Goal: Task Accomplishment & Management: Manage account settings

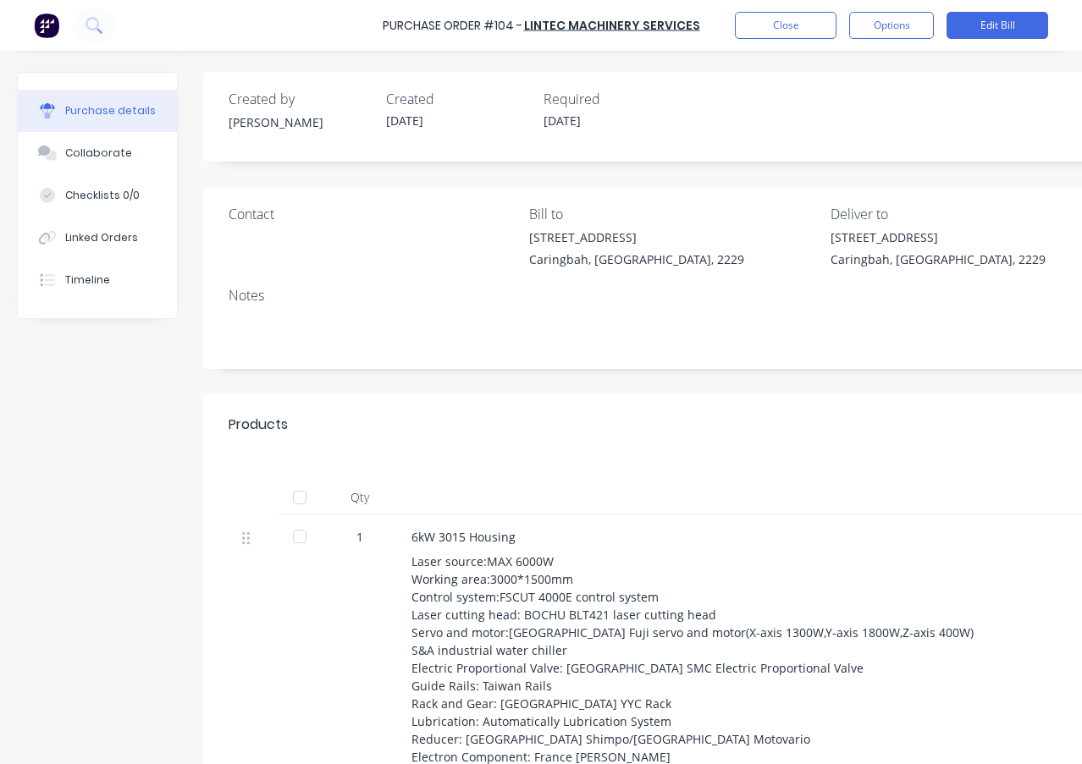
type textarea "x"
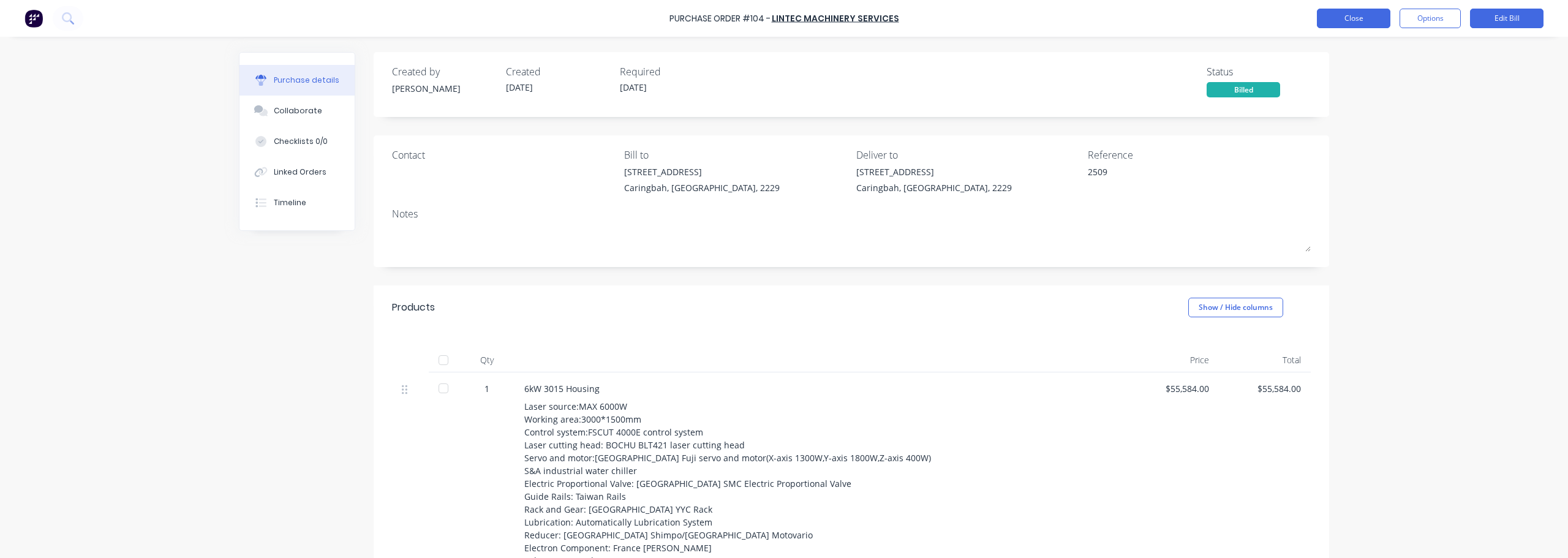
click at [782, 20] on button "Close" at bounding box center [1354, 18] width 74 height 20
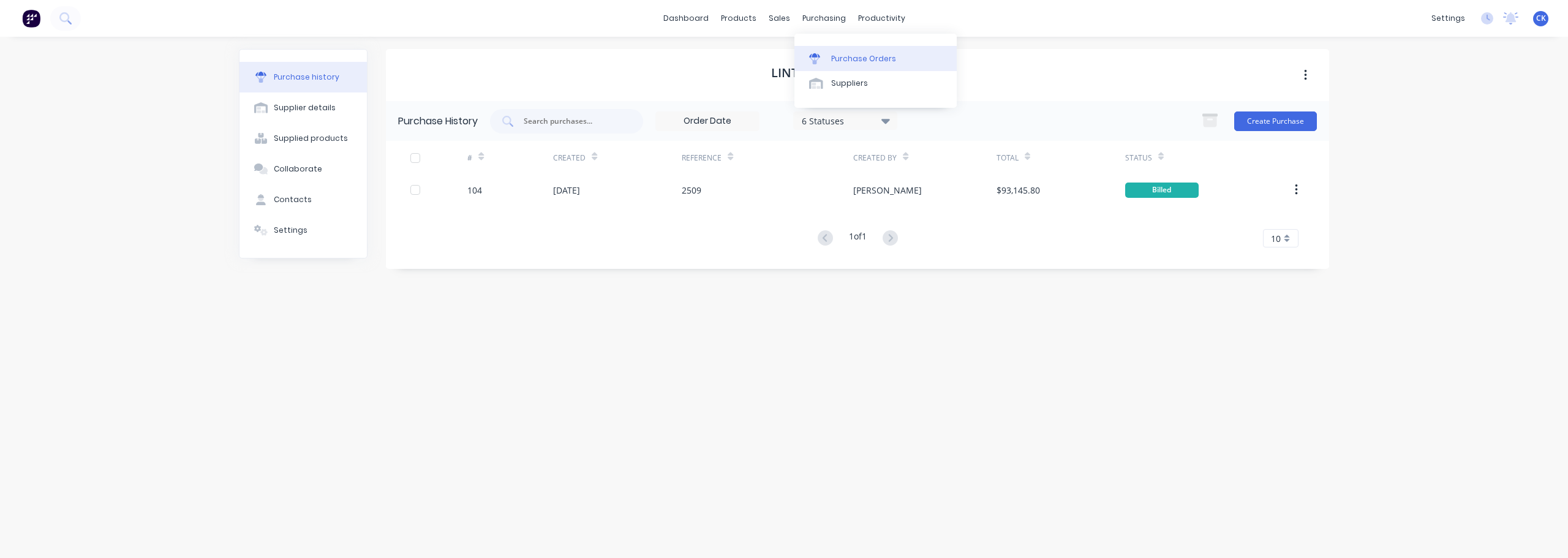
click at [782, 59] on div "Purchase Orders" at bounding box center [864, 59] width 65 height 11
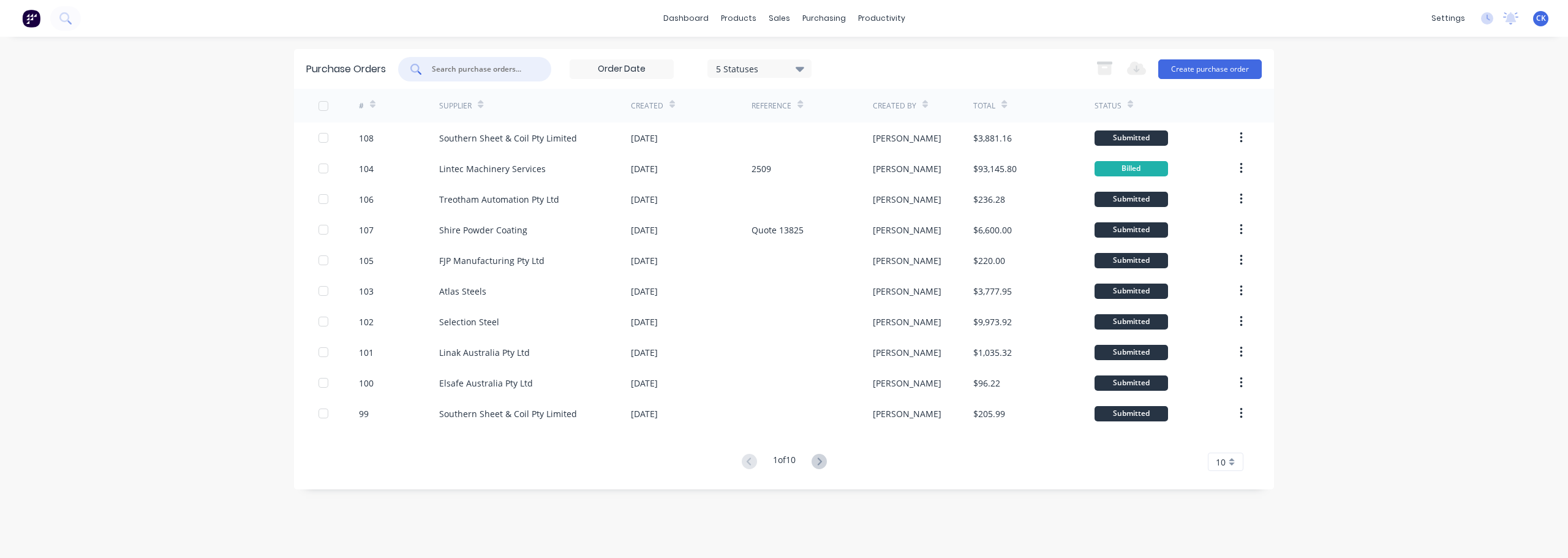
click at [461, 63] on input "text" at bounding box center [481, 69] width 102 height 12
type input "southern"
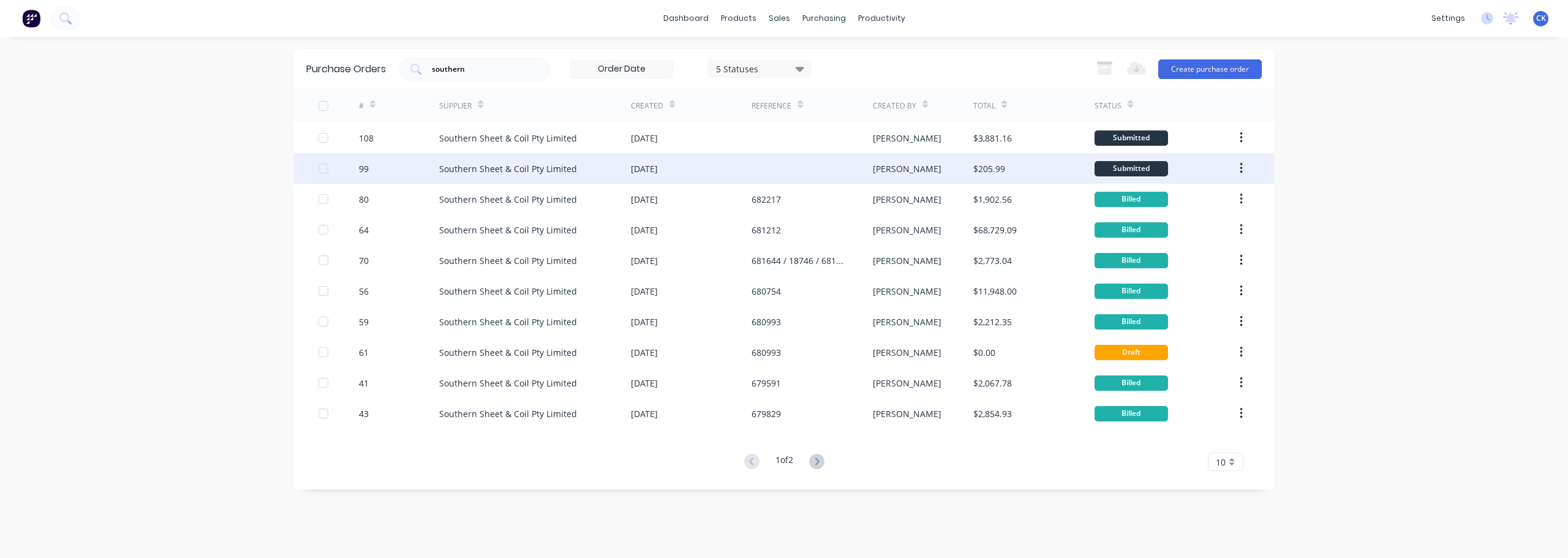
click at [516, 164] on div "Southern Sheet & Coil Pty Limited" at bounding box center [508, 169] width 137 height 13
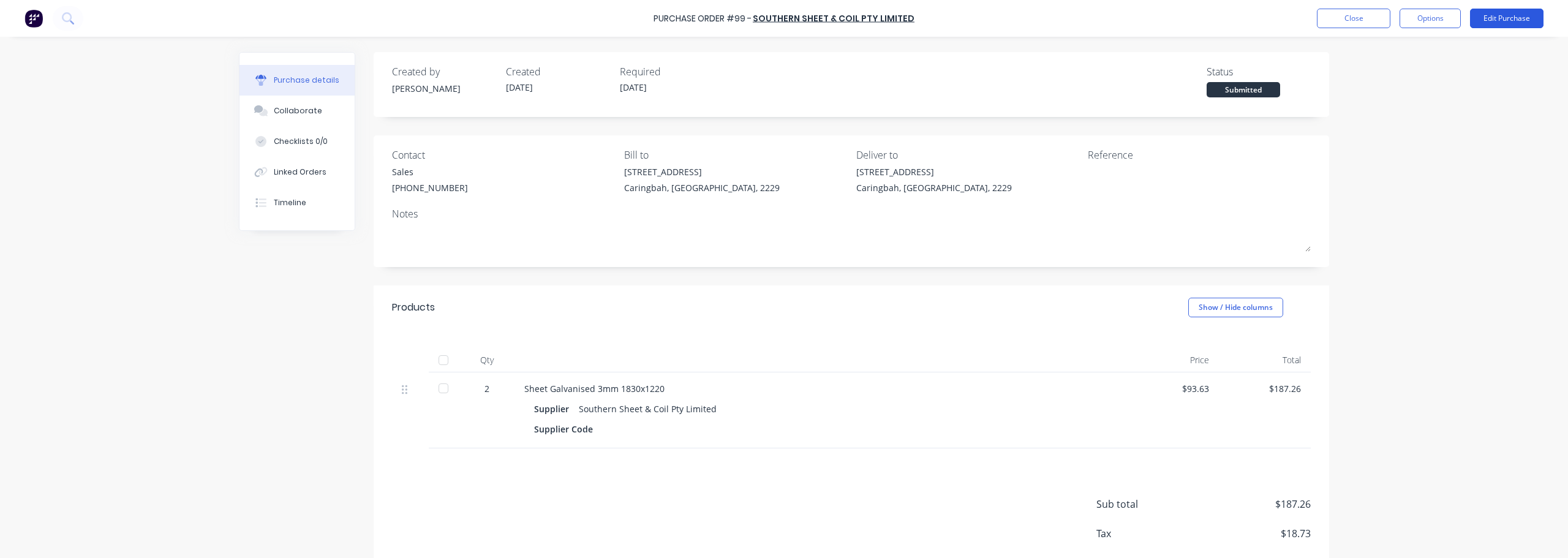
click at [782, 11] on button "Edit Purchase" at bounding box center [1506, 18] width 74 height 20
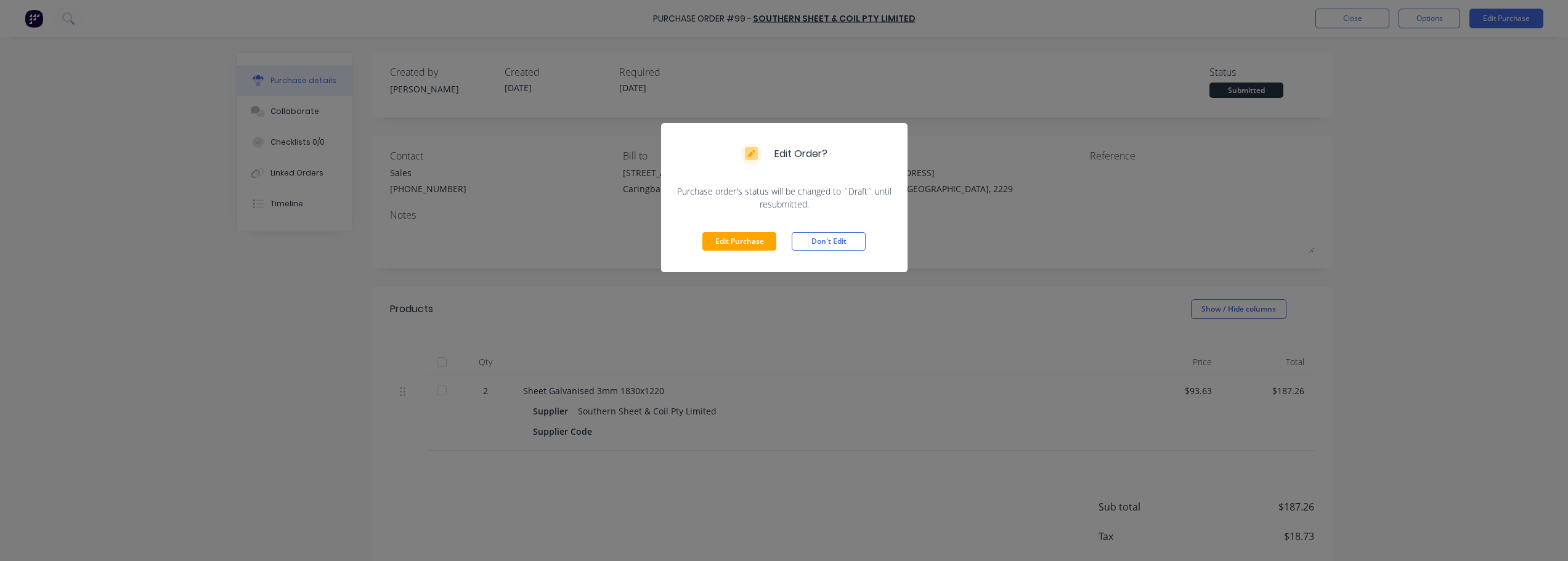
click at [737, 239] on button "Edit Purchase" at bounding box center [740, 241] width 74 height 18
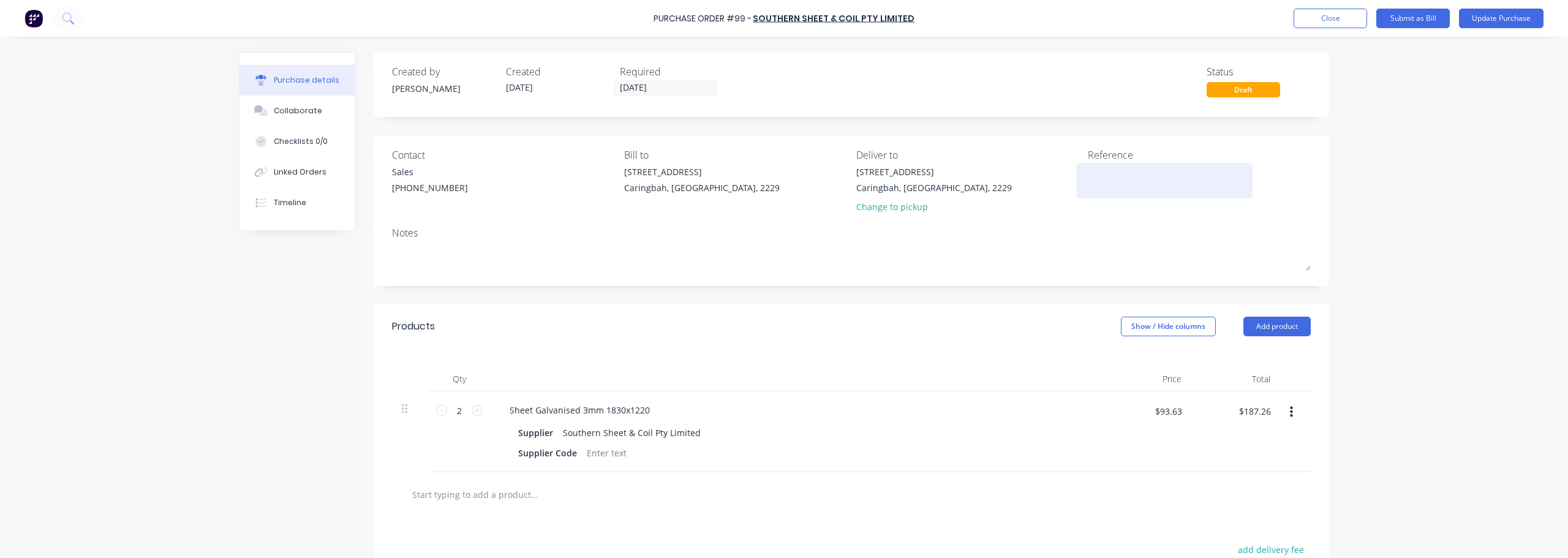
click at [782, 179] on textarea at bounding box center [1164, 179] width 153 height 28
type textarea "x"
type textarea "6"
type textarea "x"
type textarea "68"
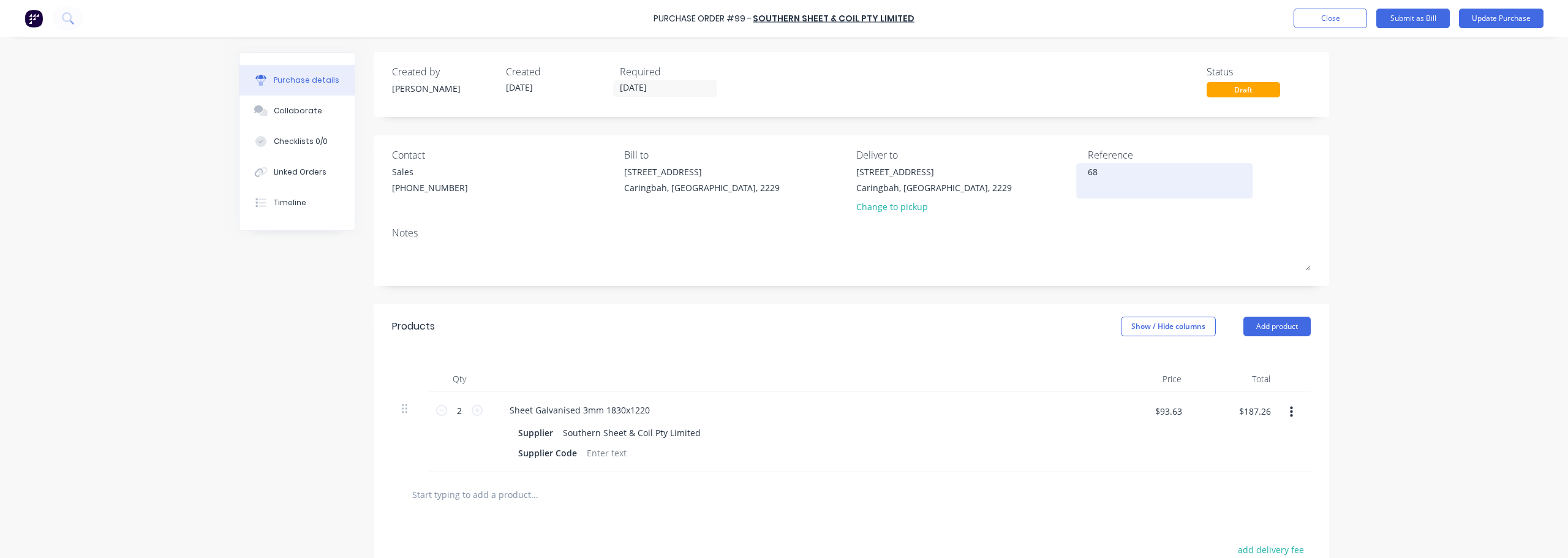
type textarea "x"
type textarea "683"
type textarea "x"
type textarea "6838"
type textarea "x"
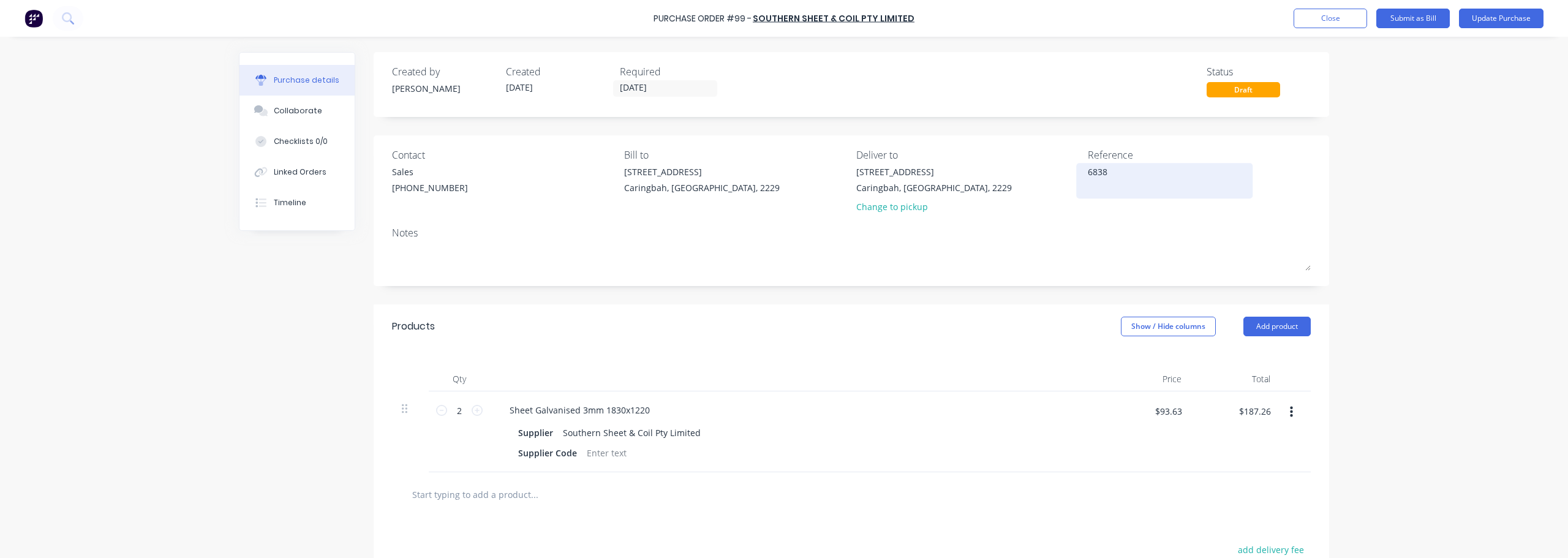
type textarea "68385"
type textarea "x"
type textarea "683856"
type textarea "x"
type textarea "683856"
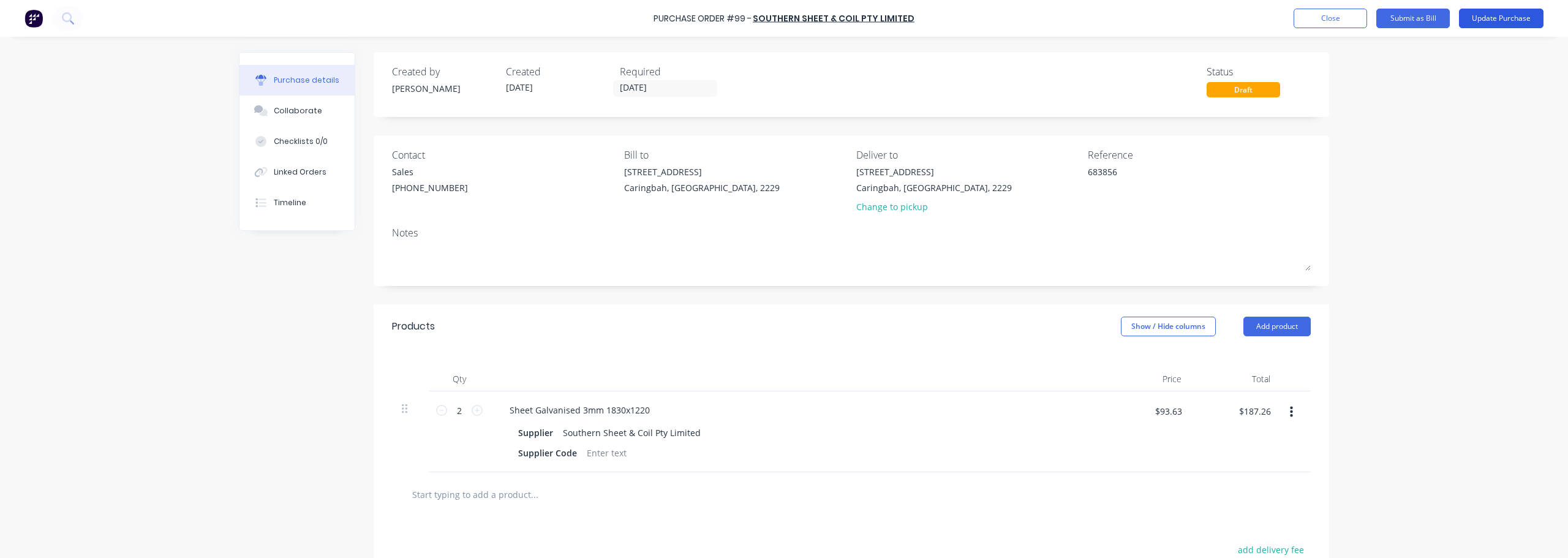
click at [782, 19] on button "Update Purchase" at bounding box center [1501, 18] width 85 height 20
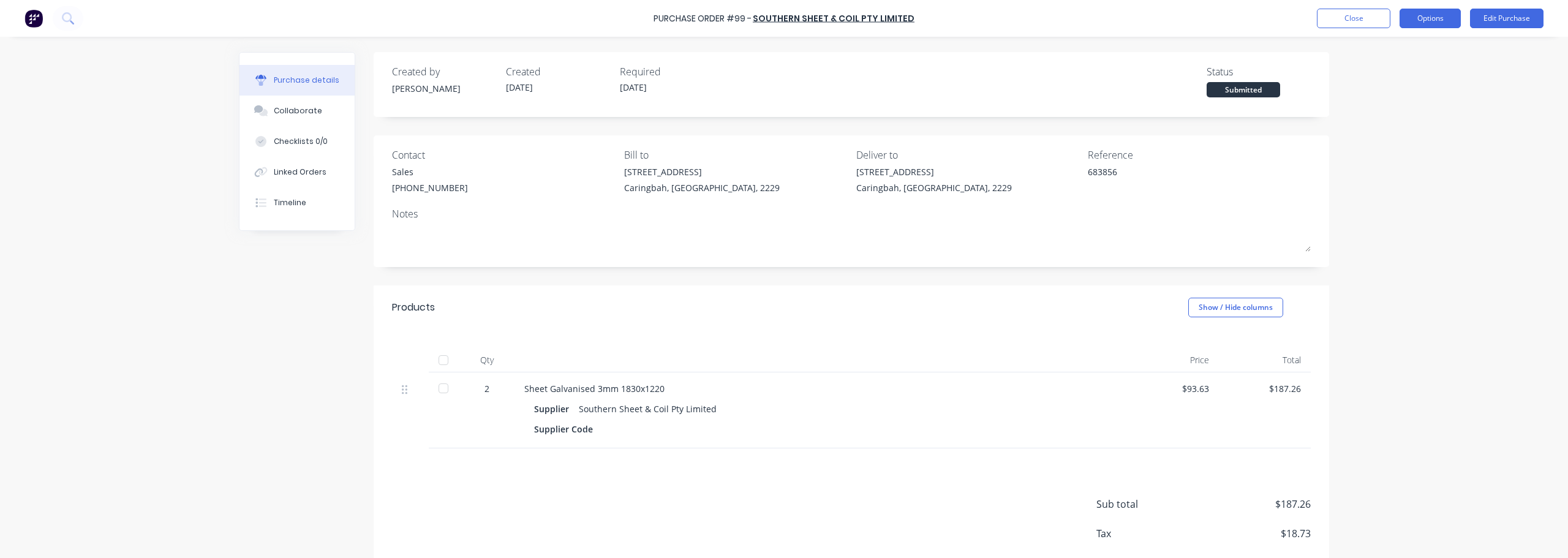
click at [782, 16] on button "Options" at bounding box center [1430, 18] width 62 height 20
click at [782, 76] on div "Convert to Bill" at bounding box center [1402, 75] width 94 height 18
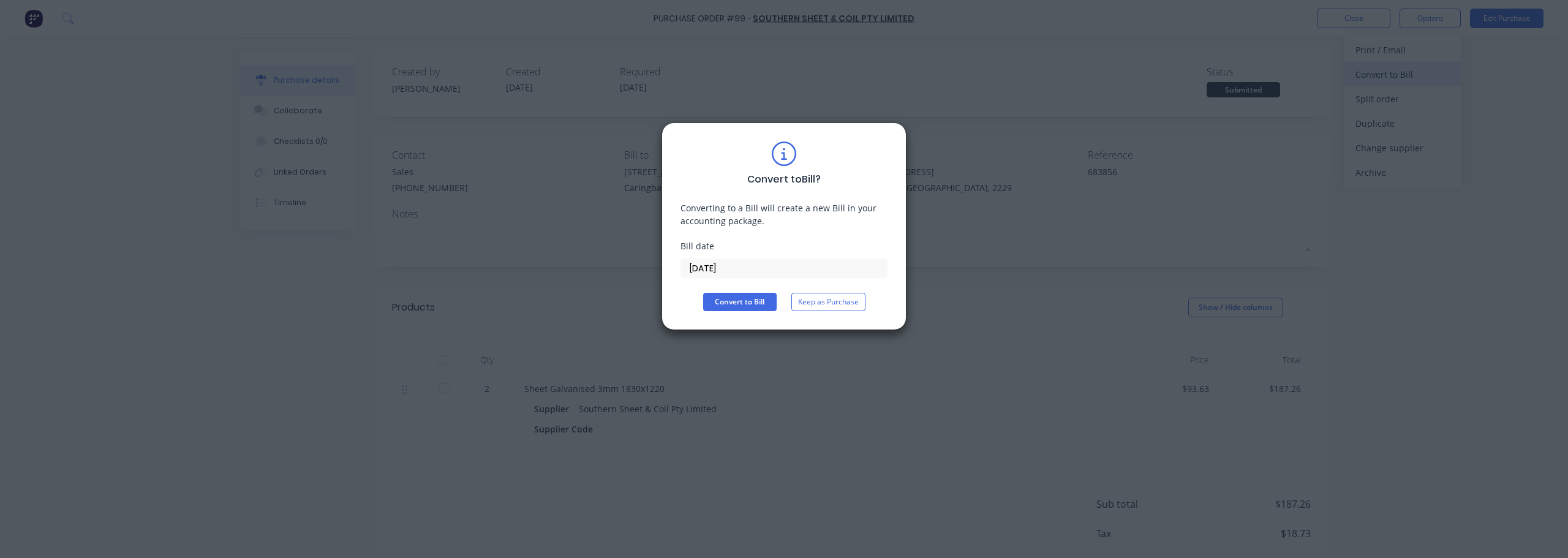
type textarea "x"
drag, startPoint x: 729, startPoint y: 269, endPoint x: 639, endPoint y: 266, distance: 90.0
click at [639, 266] on div "Convert to Bill ? Converting to a Bill will create a new Bill in your accountin…" at bounding box center [784, 279] width 1568 height 558
type input "[DATE]"
click at [735, 301] on button "Convert to Bill" at bounding box center [740, 302] width 74 height 18
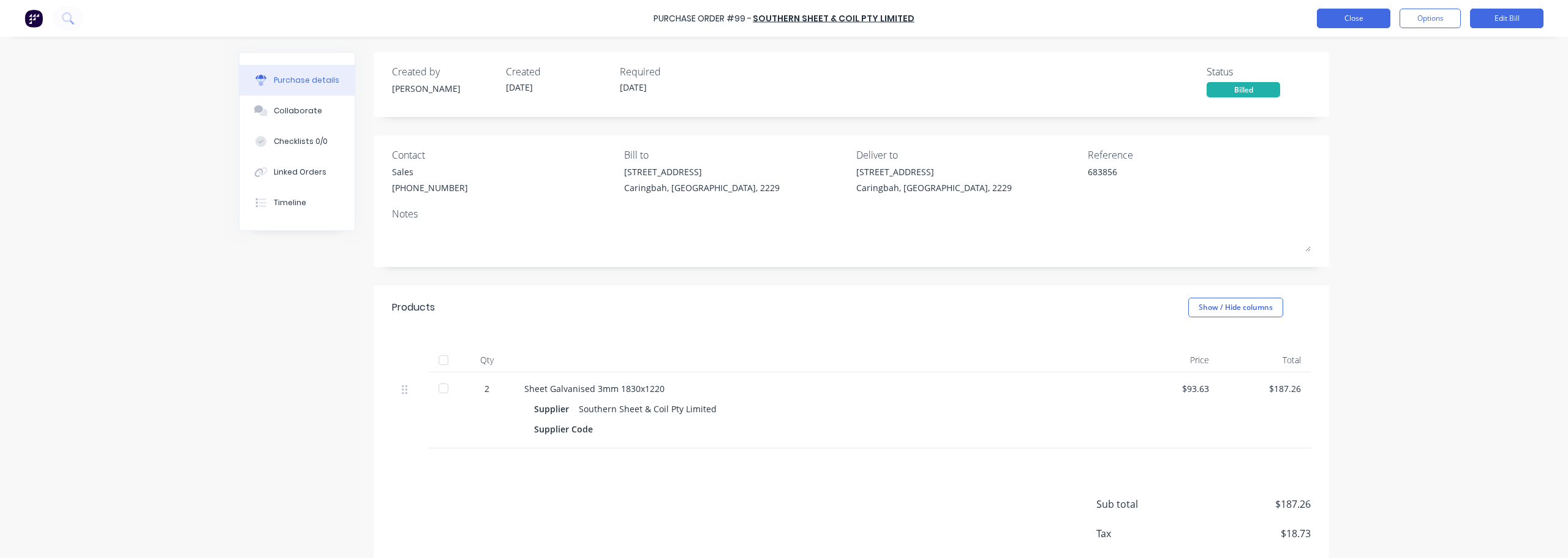
click at [782, 22] on button "Close" at bounding box center [1354, 18] width 74 height 20
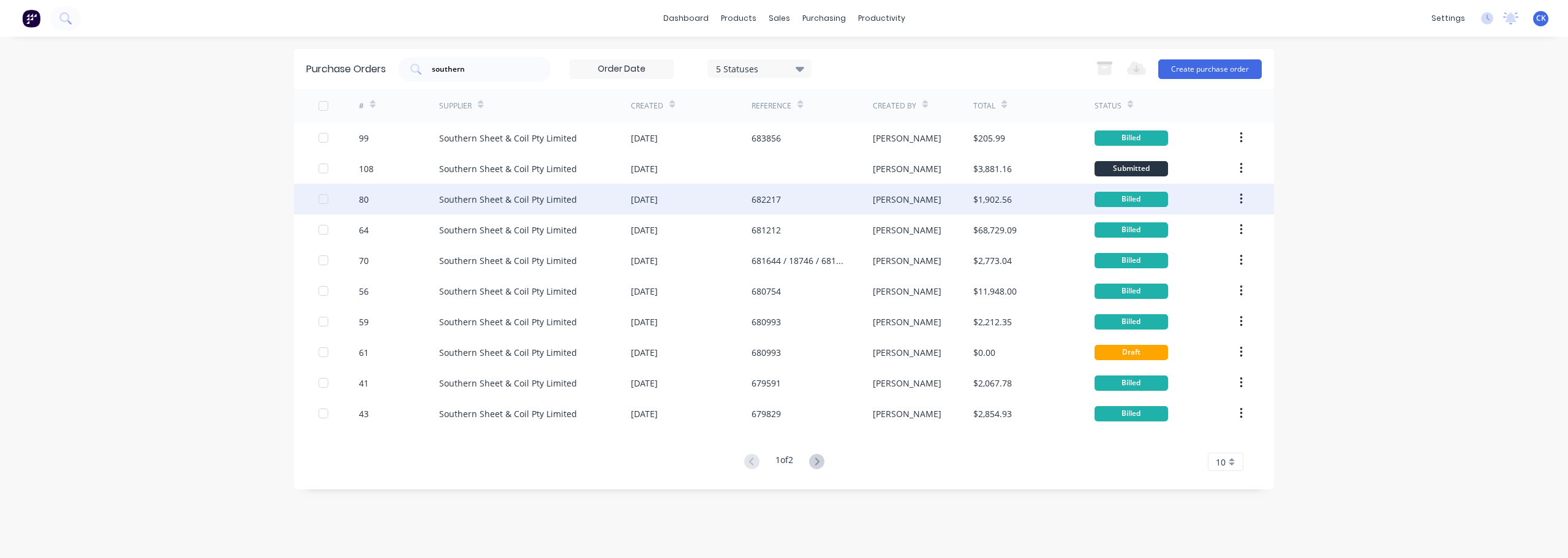
click at [535, 195] on div "Southern Sheet & Coil Pty Limited" at bounding box center [508, 200] width 137 height 13
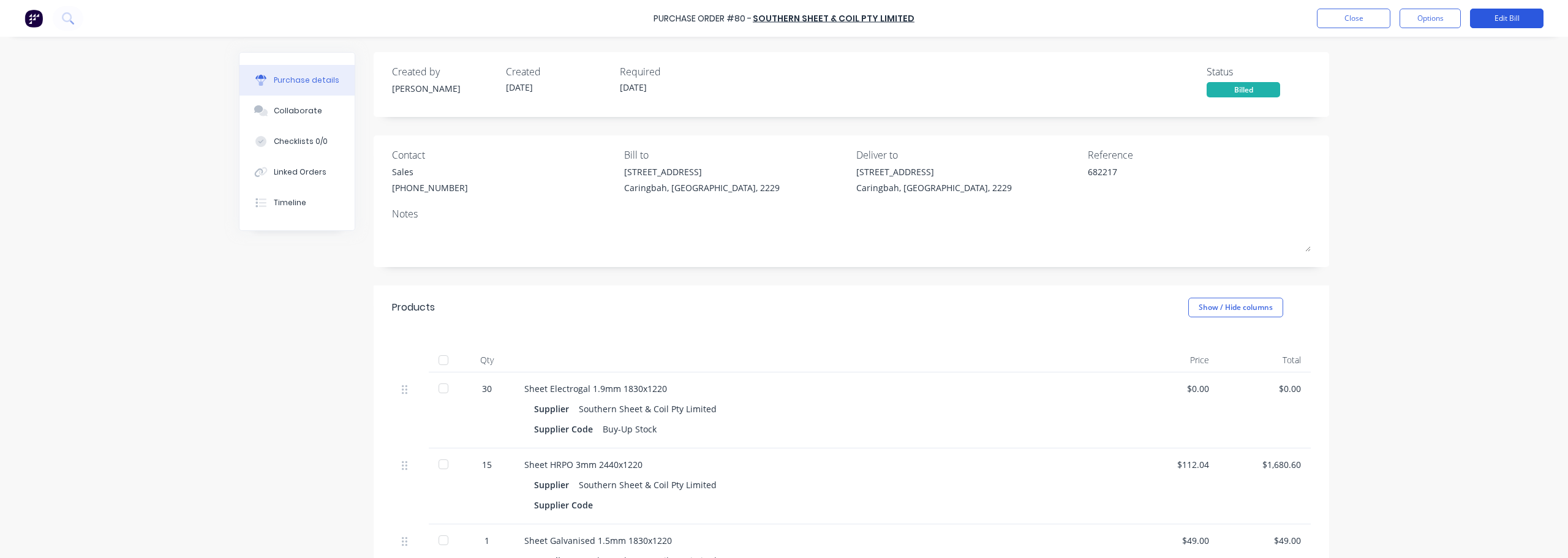
click at [782, 14] on button "Edit Bill" at bounding box center [1506, 18] width 74 height 20
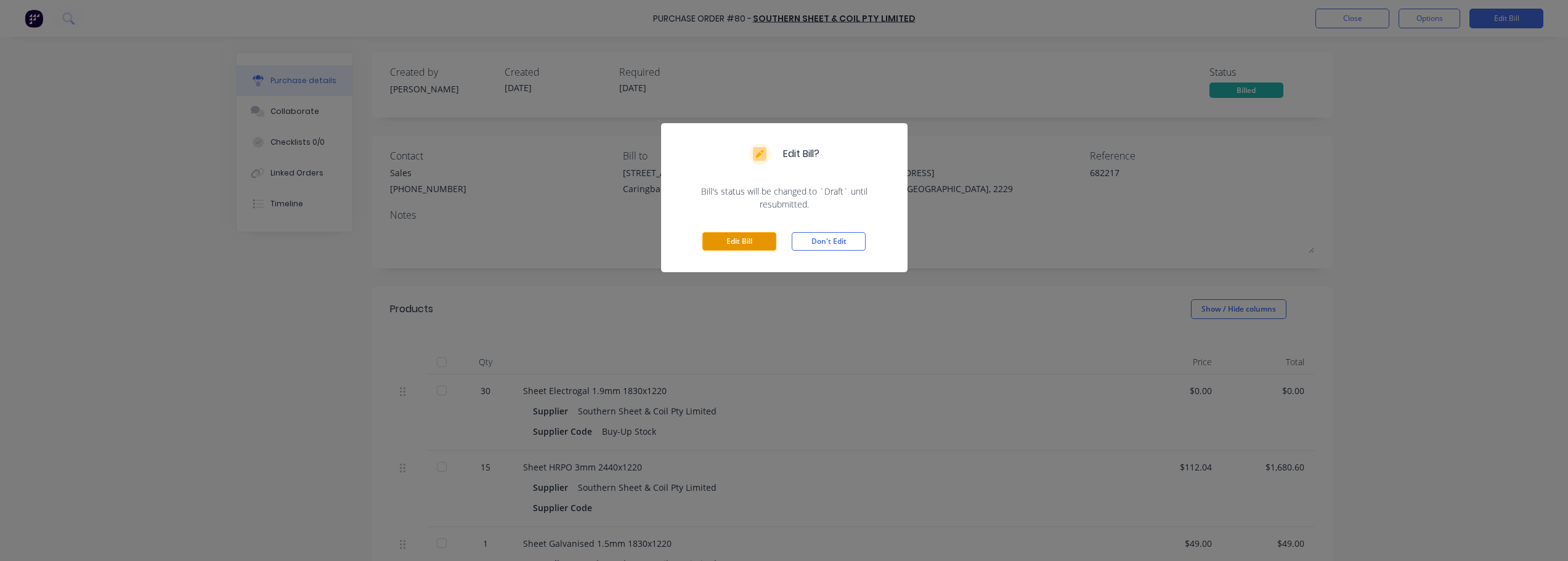
click at [730, 241] on button "Edit Bill" at bounding box center [740, 241] width 74 height 18
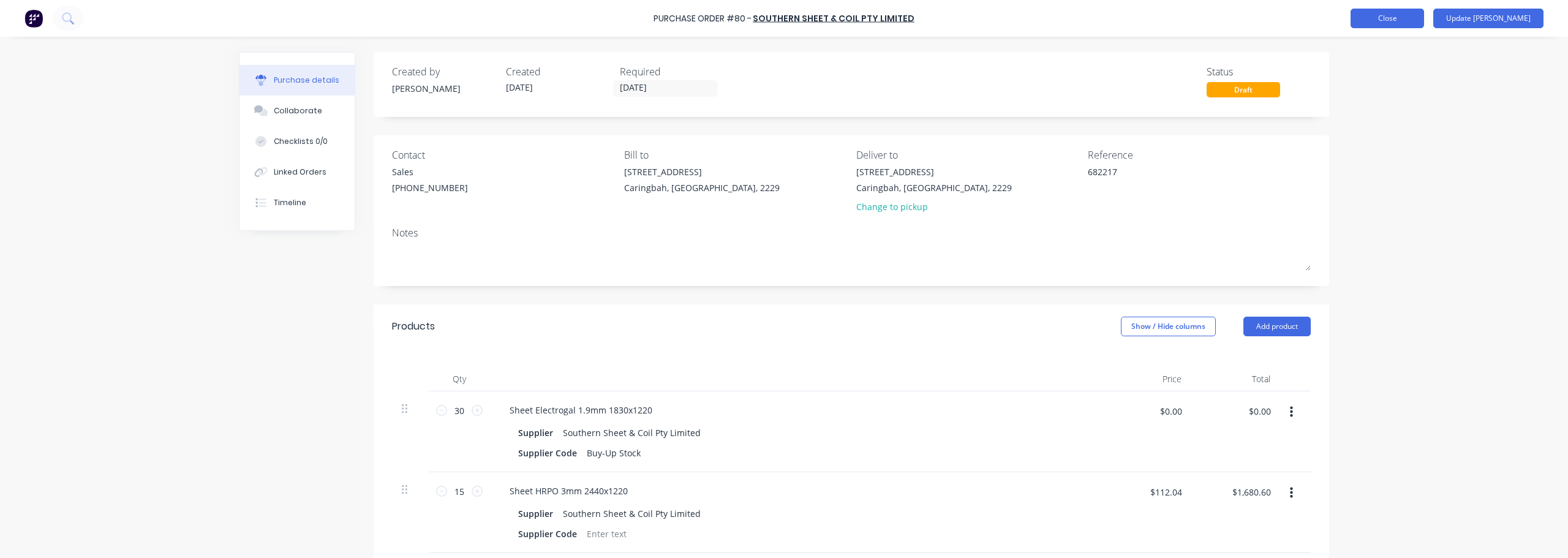
click at [782, 21] on button "Close" at bounding box center [1387, 18] width 74 height 20
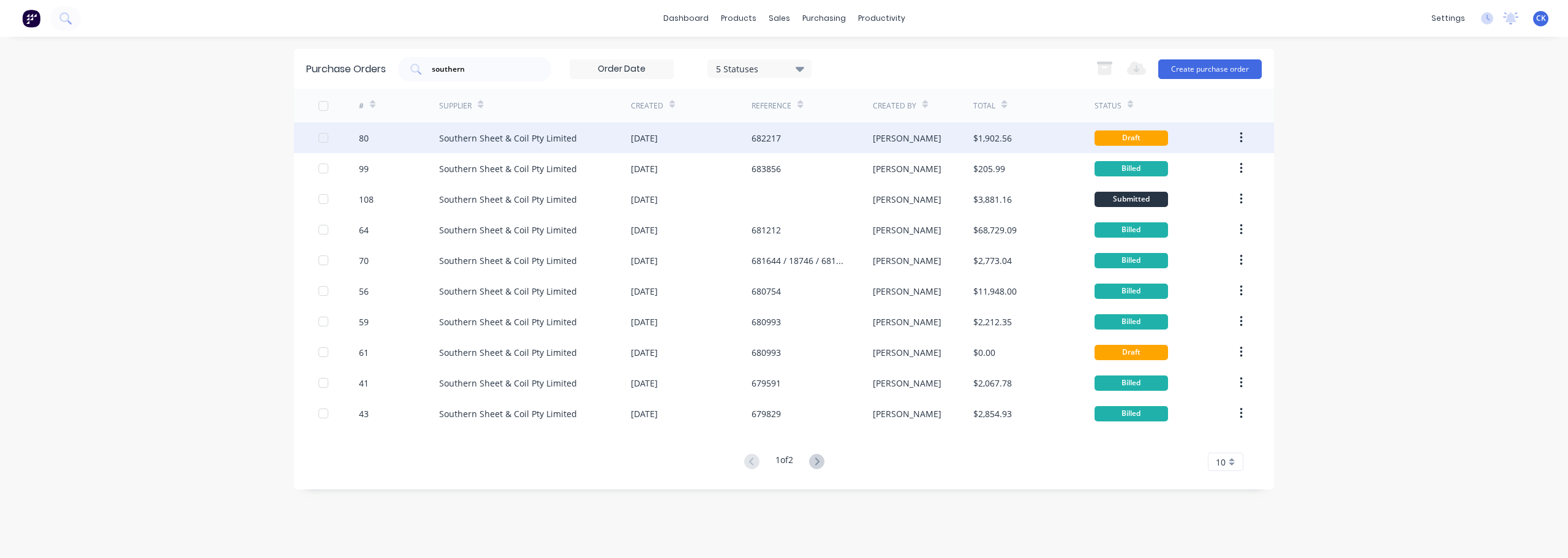
click at [780, 136] on div "682217" at bounding box center [766, 138] width 30 height 13
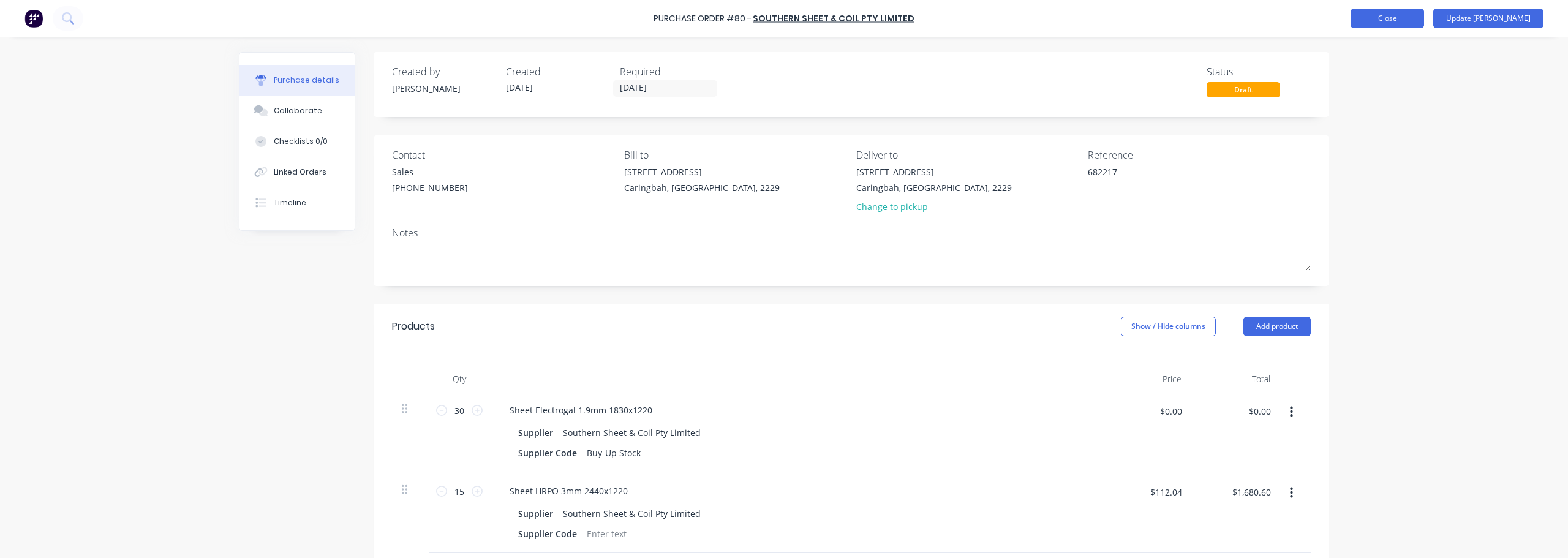
click at [782, 25] on button "Close" at bounding box center [1387, 18] width 74 height 20
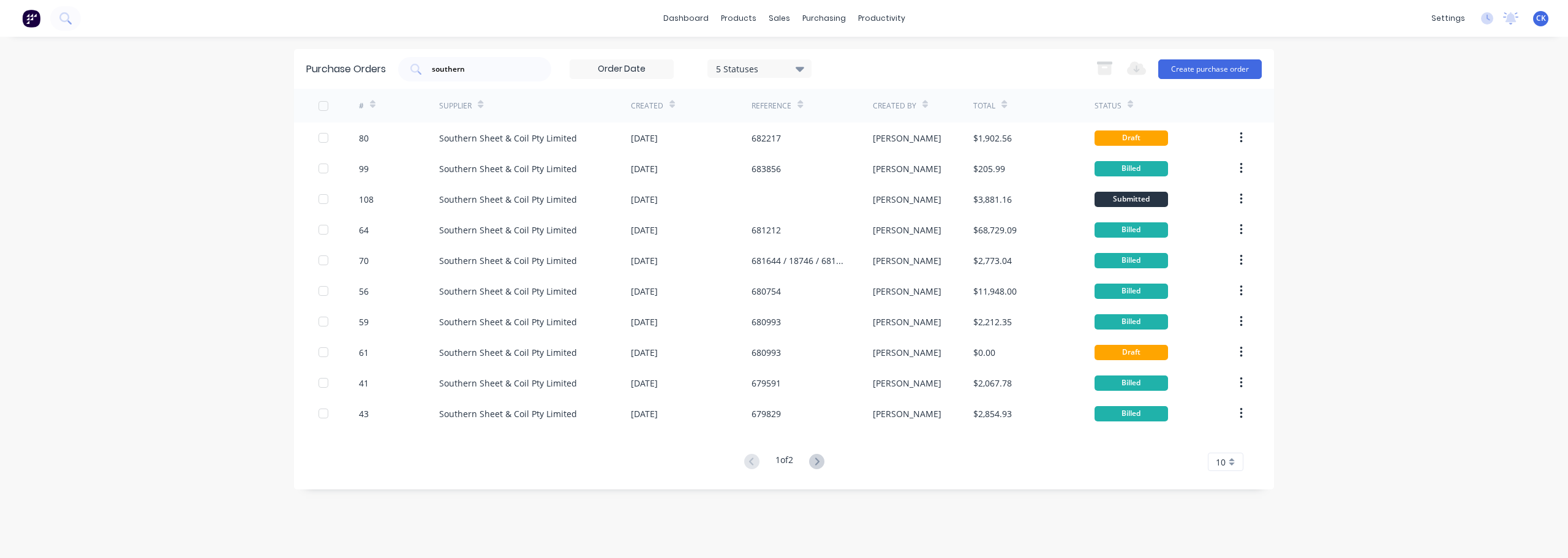
click at [644, 102] on div "Created" at bounding box center [647, 106] width 33 height 11
click at [670, 107] on icon at bounding box center [672, 106] width 6 height 4
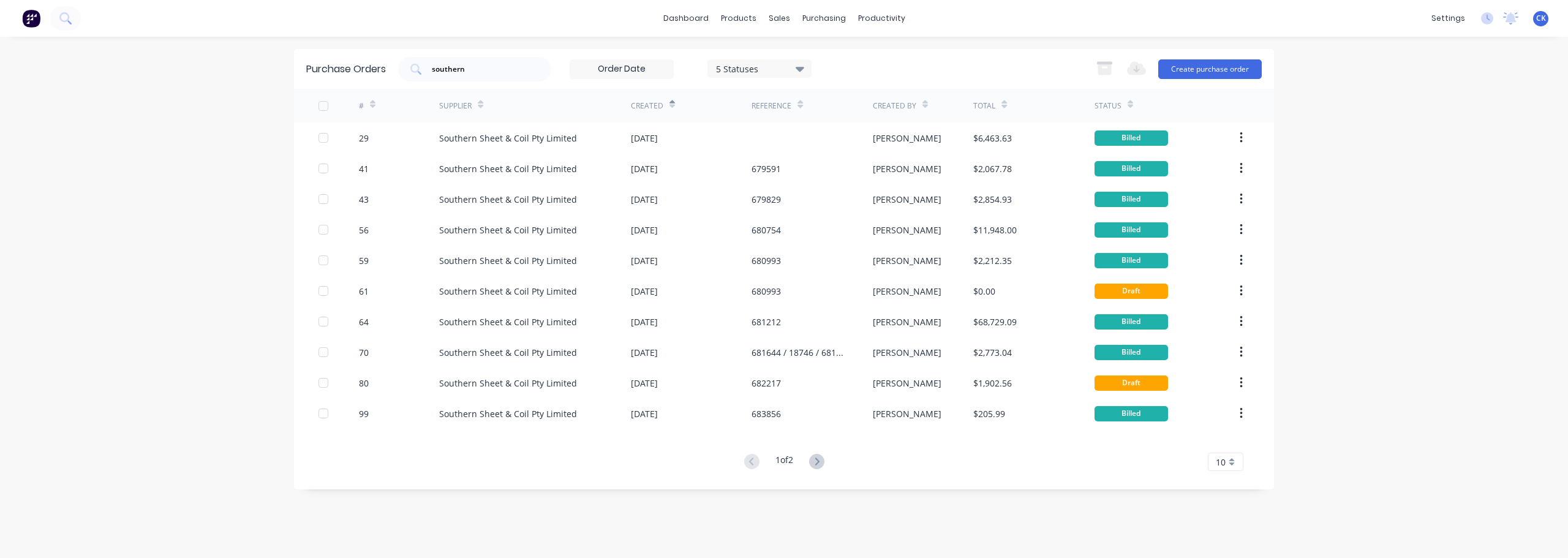
click at [671, 101] on icon at bounding box center [672, 104] width 6 height 9
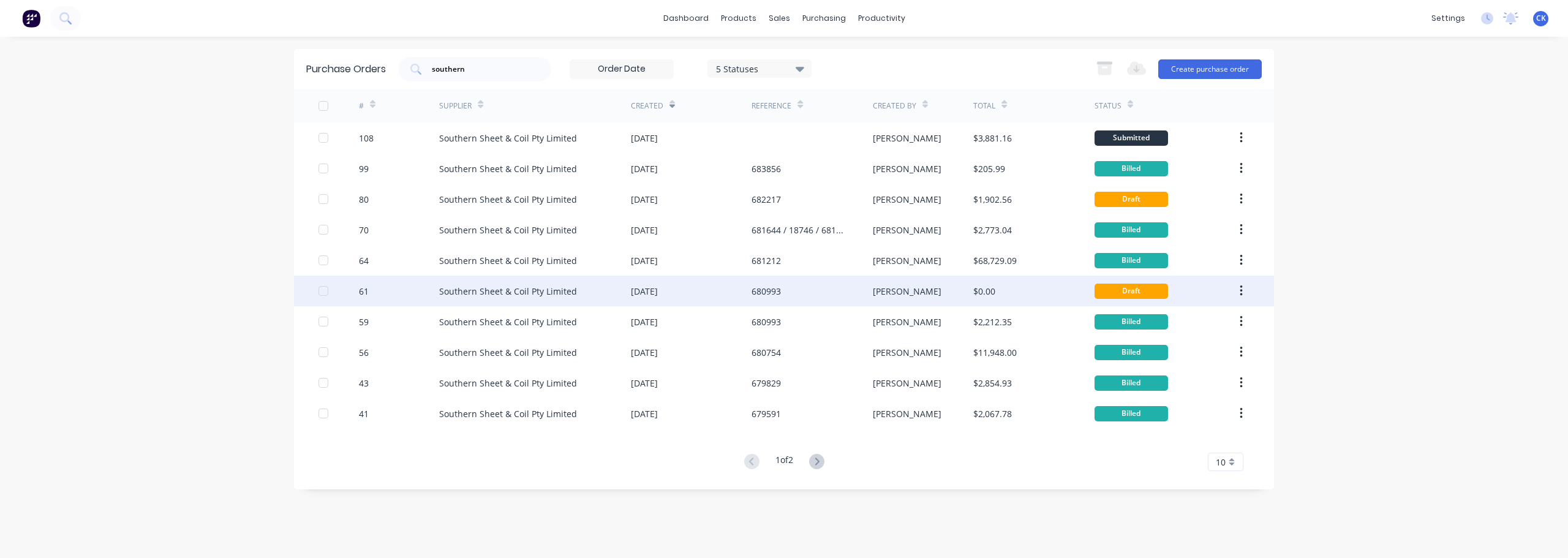
click at [653, 289] on div "[DATE]" at bounding box center [644, 292] width 27 height 13
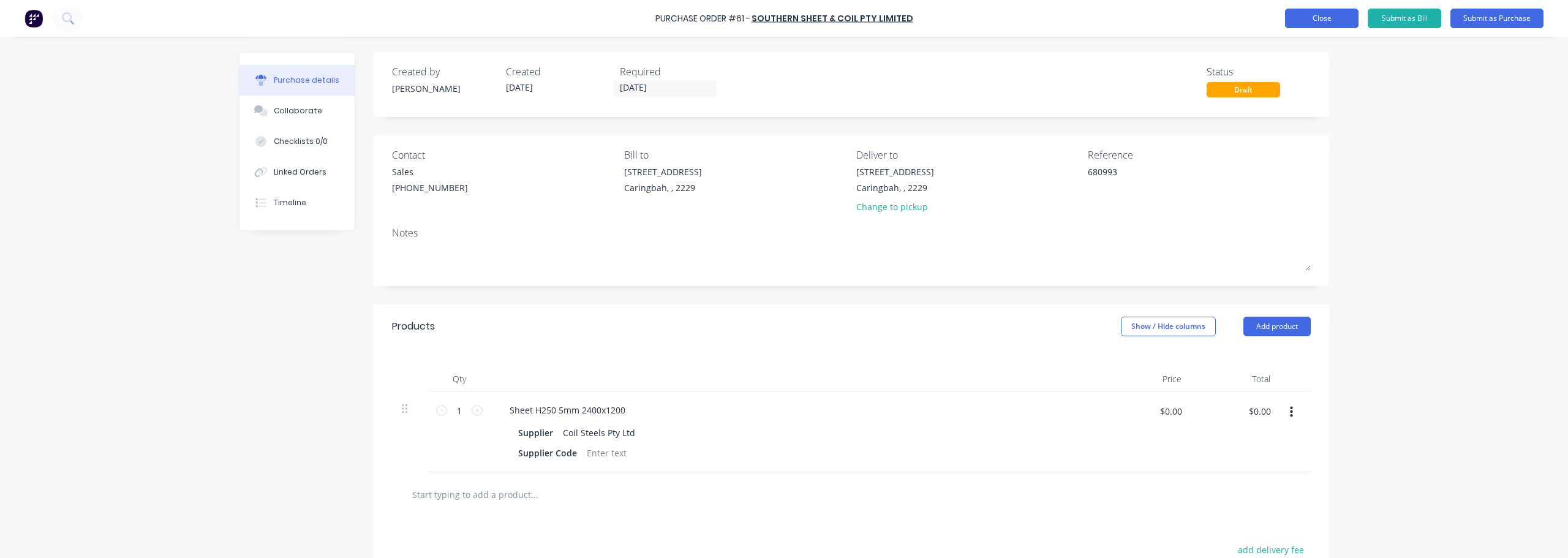
click at [782, 22] on button "Close" at bounding box center [1322, 18] width 74 height 20
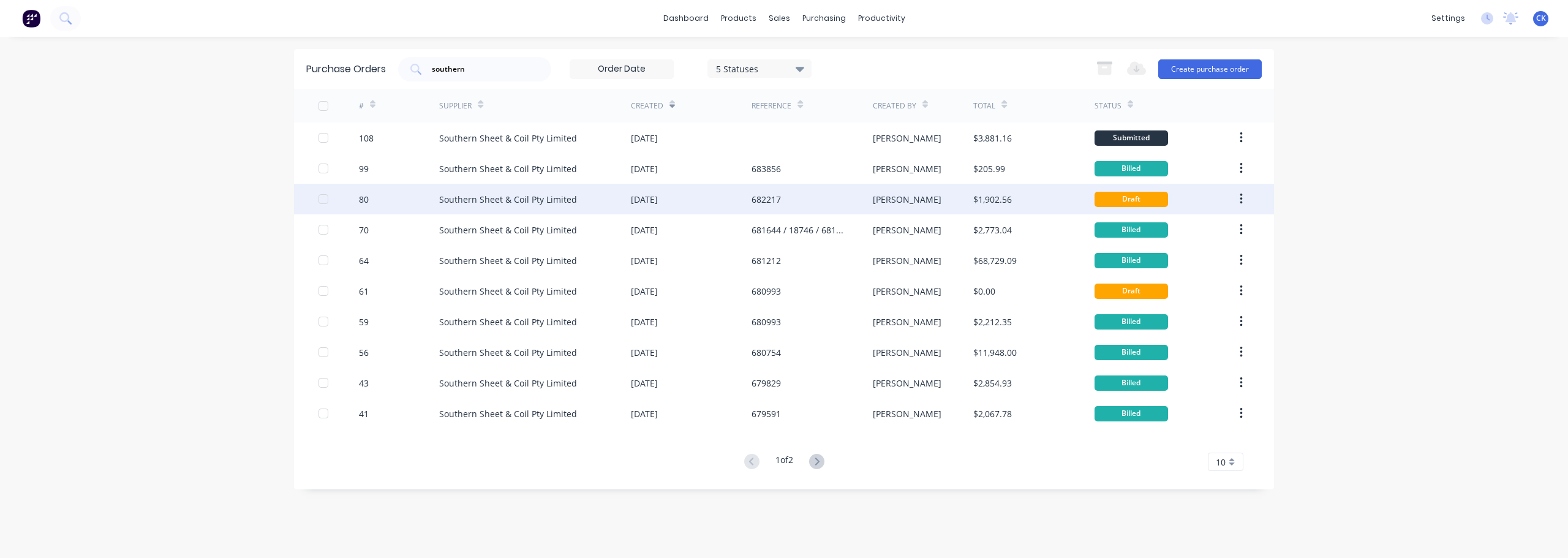
click at [771, 208] on div "682217" at bounding box center [812, 199] width 121 height 30
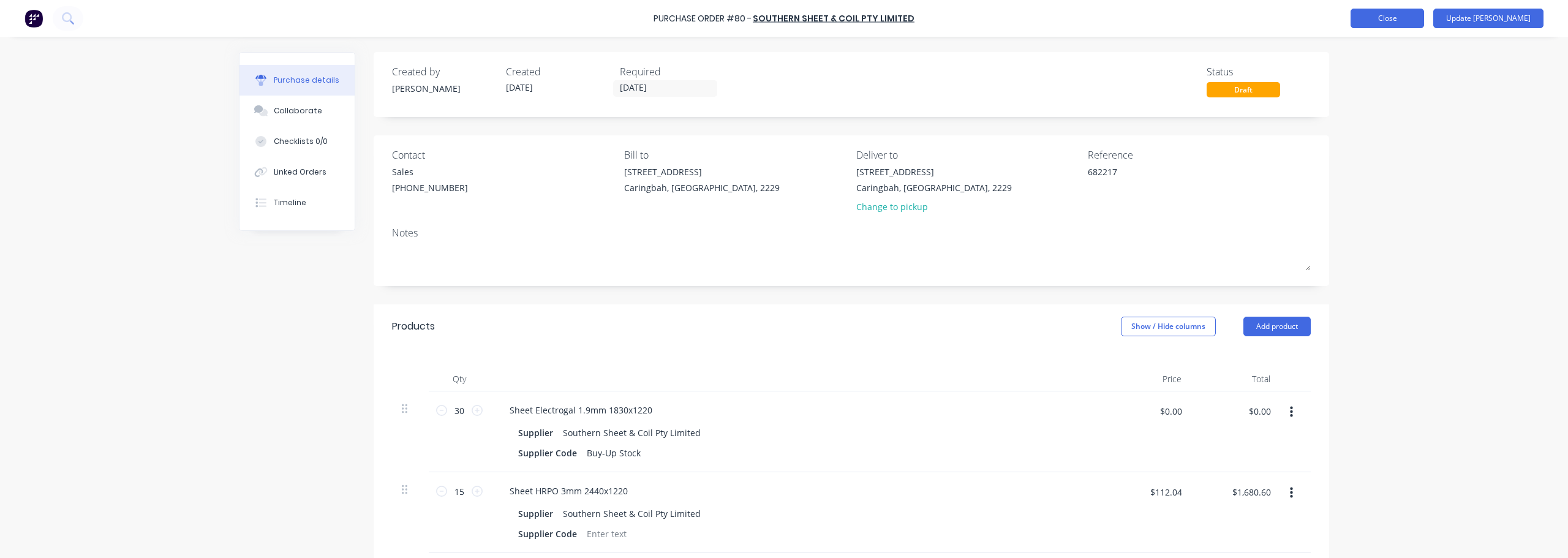
type textarea "x"
click at [782, 14] on button "Close" at bounding box center [1387, 18] width 74 height 20
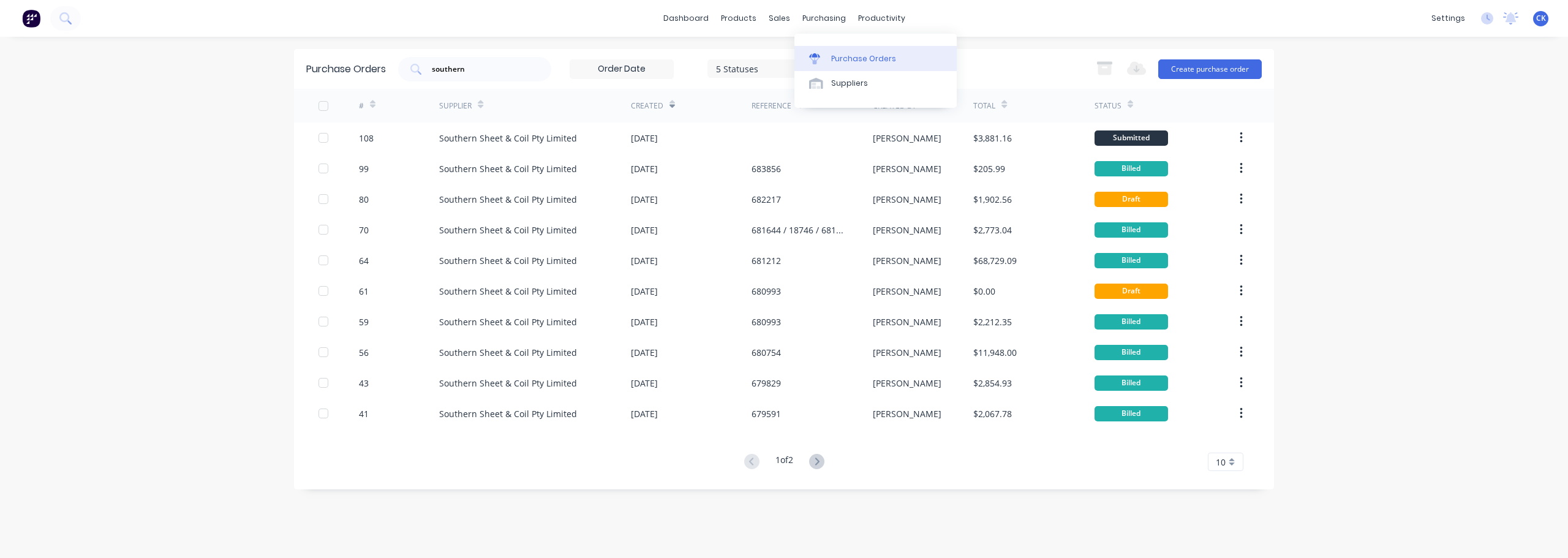
click at [782, 62] on div "Purchase Orders" at bounding box center [864, 59] width 65 height 11
drag, startPoint x: 480, startPoint y: 74, endPoint x: 339, endPoint y: 54, distance: 142.4
click at [348, 54] on div "Purchase Orders southern 5 Statuses 5 Statuses Export to Excel (XLSX) Create pu…" at bounding box center [784, 69] width 980 height 40
type input "concept"
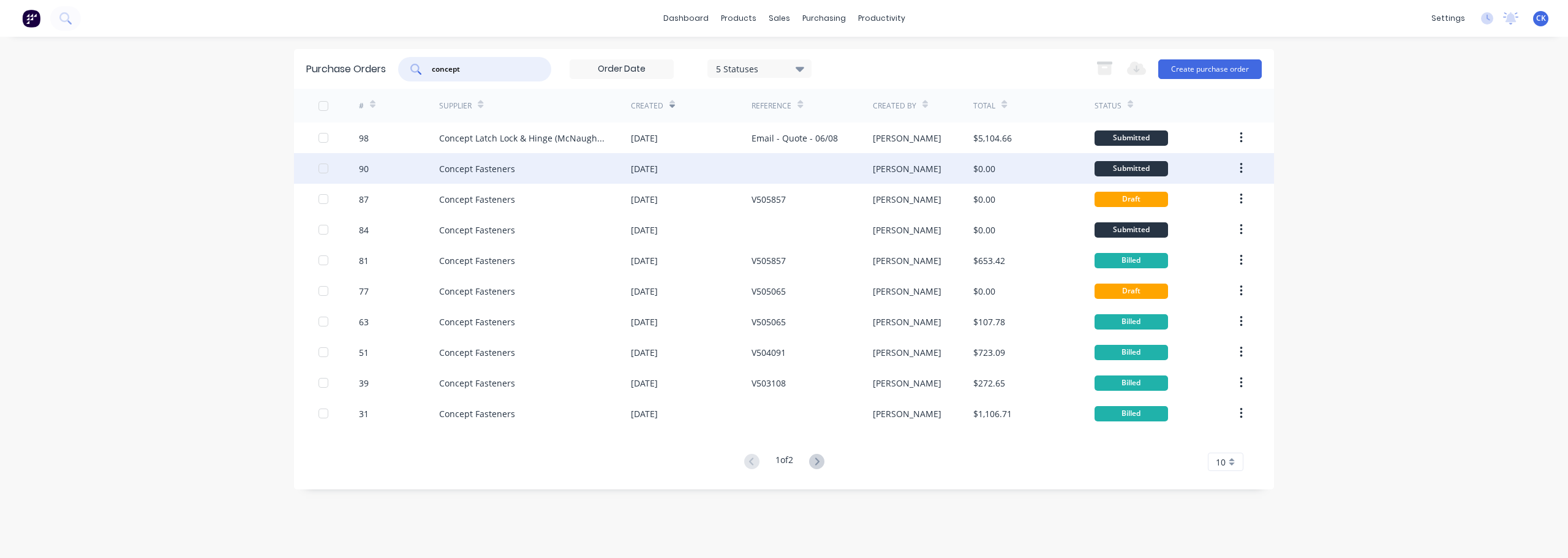
click at [556, 172] on div "Concept Fasteners" at bounding box center [535, 169] width 192 height 30
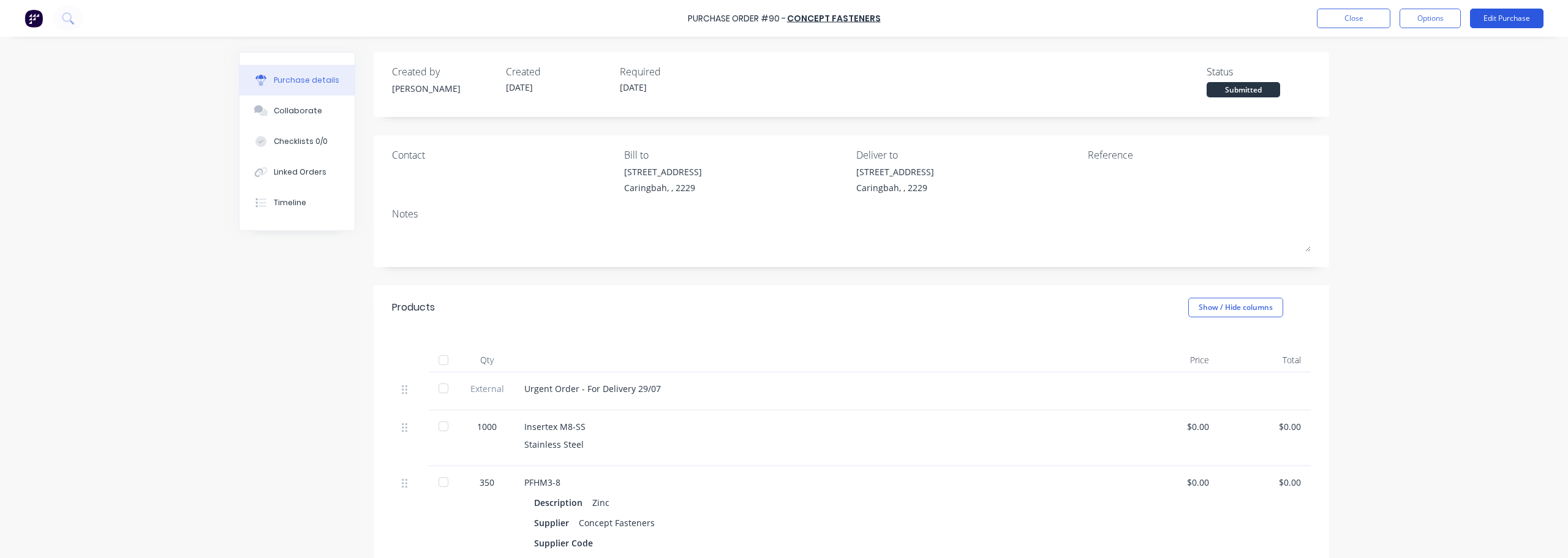
click at [782, 22] on button "Edit Purchase" at bounding box center [1506, 18] width 74 height 20
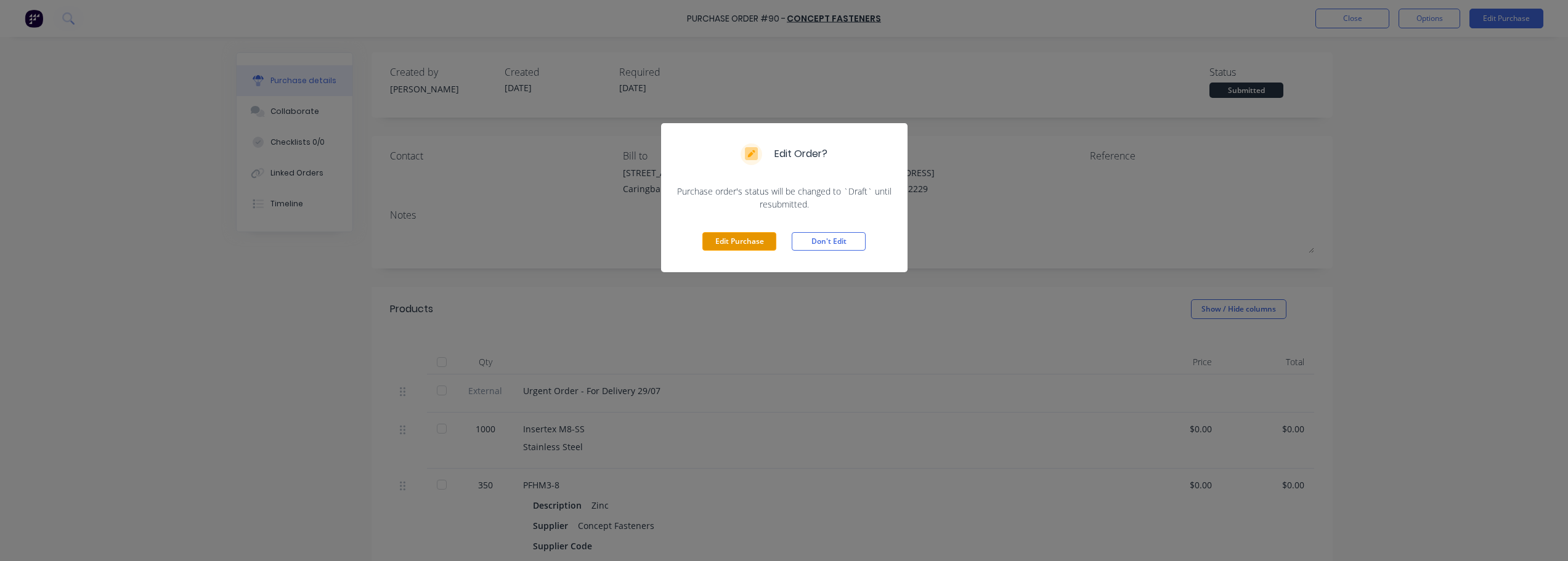
click at [721, 247] on button "Edit Purchase" at bounding box center [740, 241] width 74 height 18
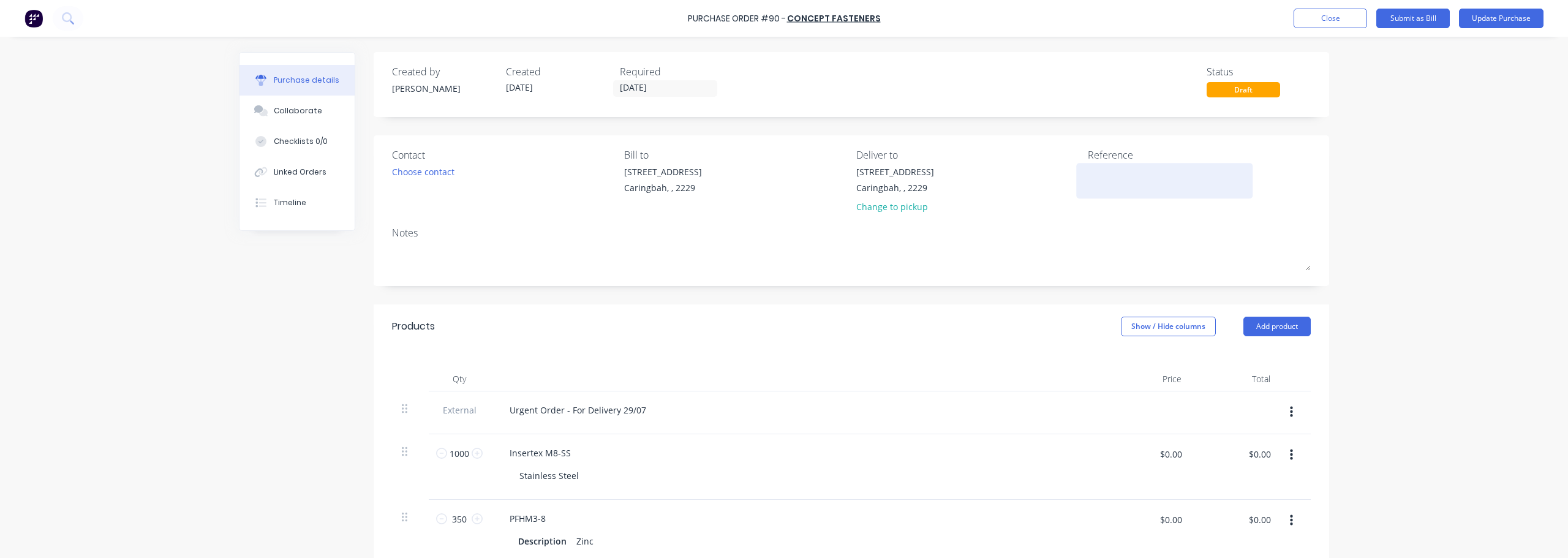
click at [782, 184] on textarea at bounding box center [1164, 179] width 153 height 28
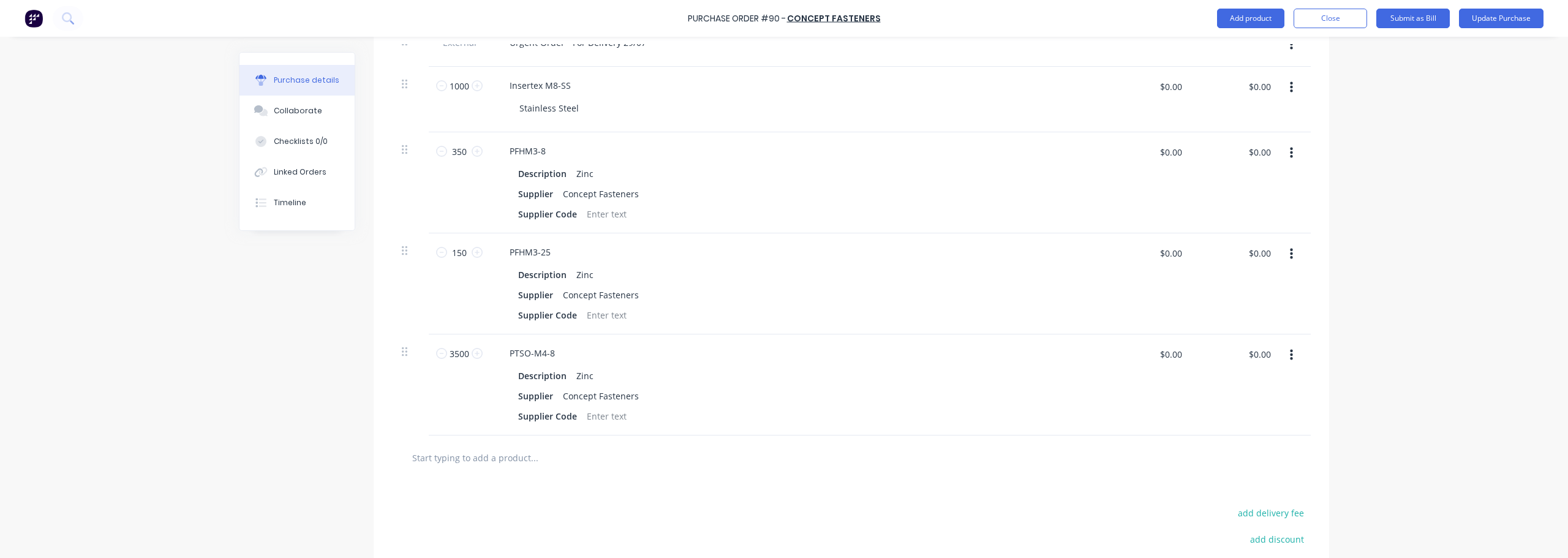
type textarea "V507012"
type textarea "x"
type textarea "V507012"
click at [782, 355] on button "button" at bounding box center [1292, 355] width 29 height 22
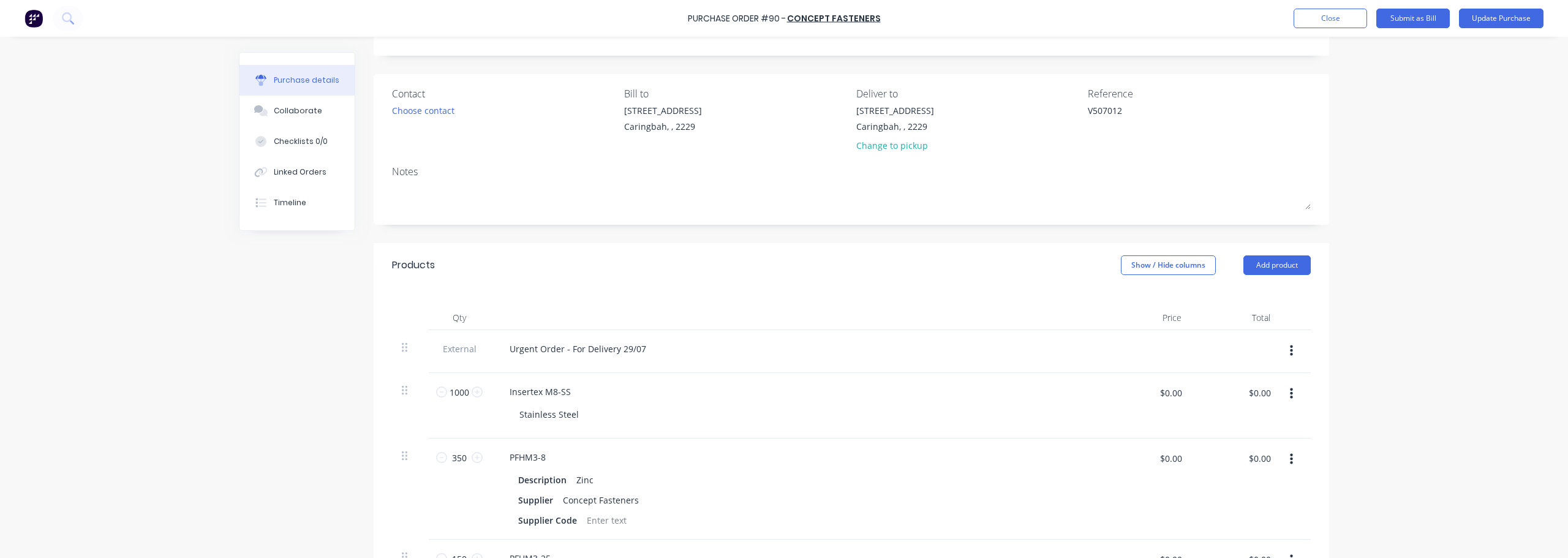
scroll to position [0, 0]
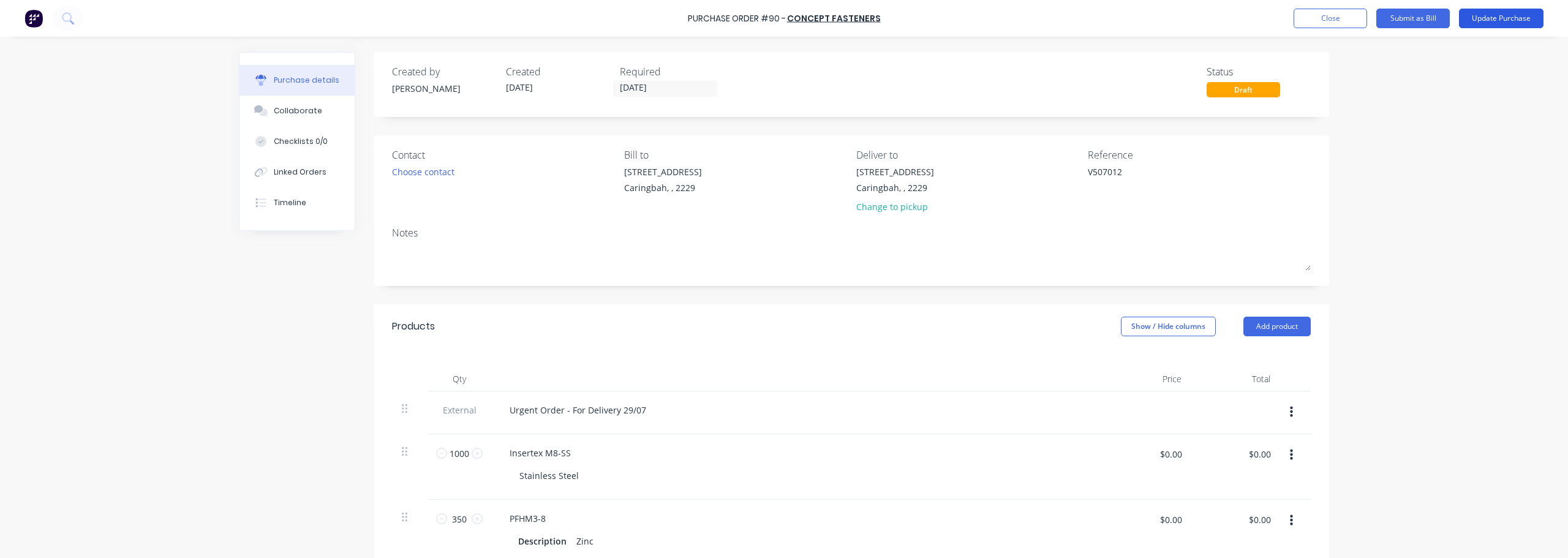
click at [782, 16] on button "Update Purchase" at bounding box center [1501, 18] width 85 height 20
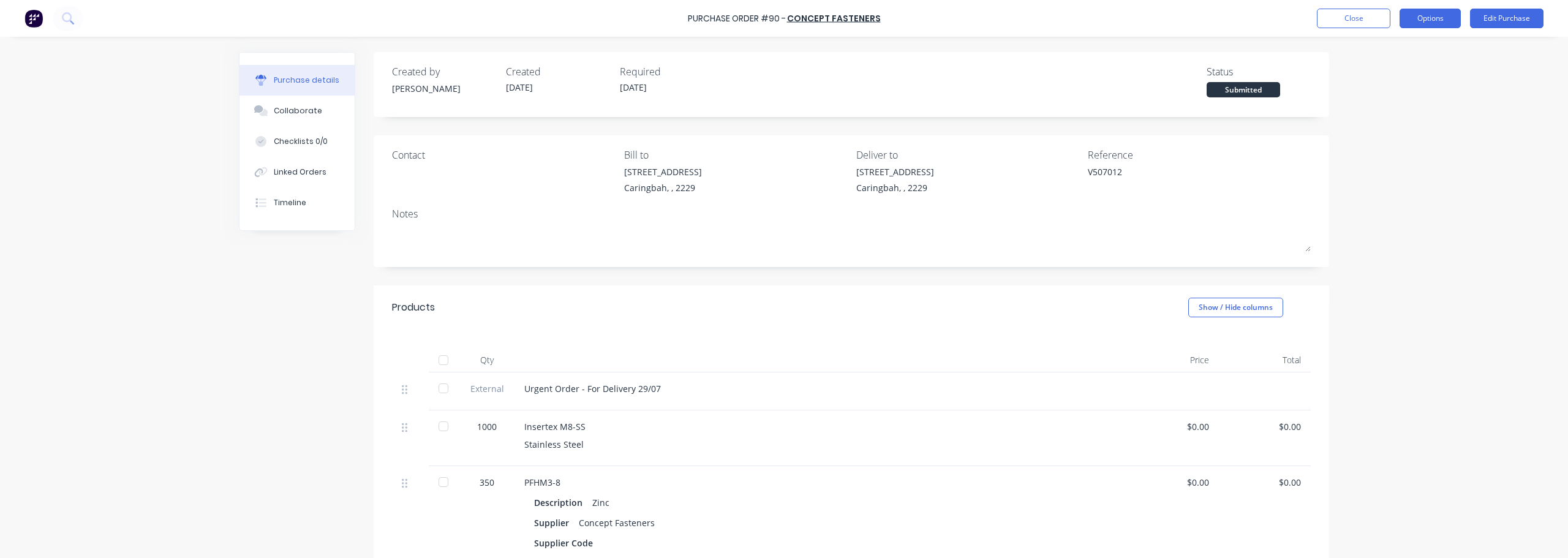
click at [782, 25] on button "Options" at bounding box center [1430, 18] width 62 height 20
click at [782, 103] on div "Split order" at bounding box center [1402, 98] width 94 height 18
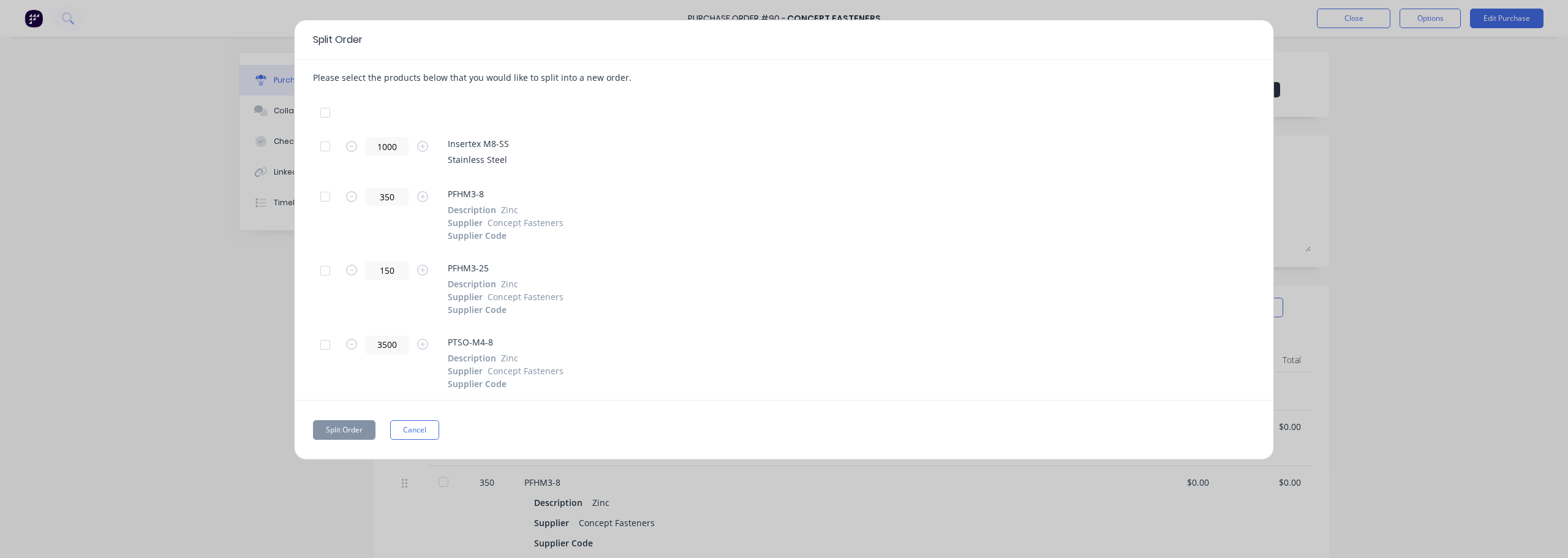
click at [325, 145] on div at bounding box center [326, 146] width 25 height 25
click at [326, 201] on div at bounding box center [326, 197] width 25 height 25
click at [326, 274] on div at bounding box center [326, 271] width 25 height 25
click at [356, 429] on button "Split Order" at bounding box center [344, 430] width 62 height 20
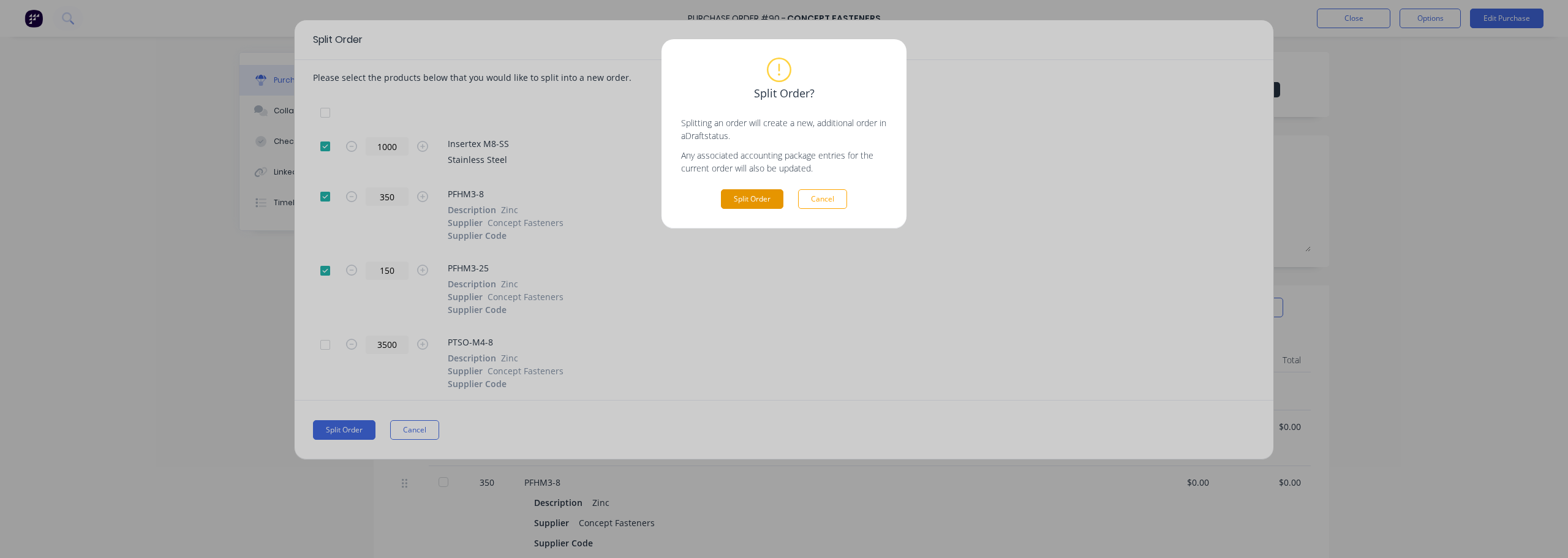
click at [756, 198] on button "Split Order" at bounding box center [752, 199] width 62 height 20
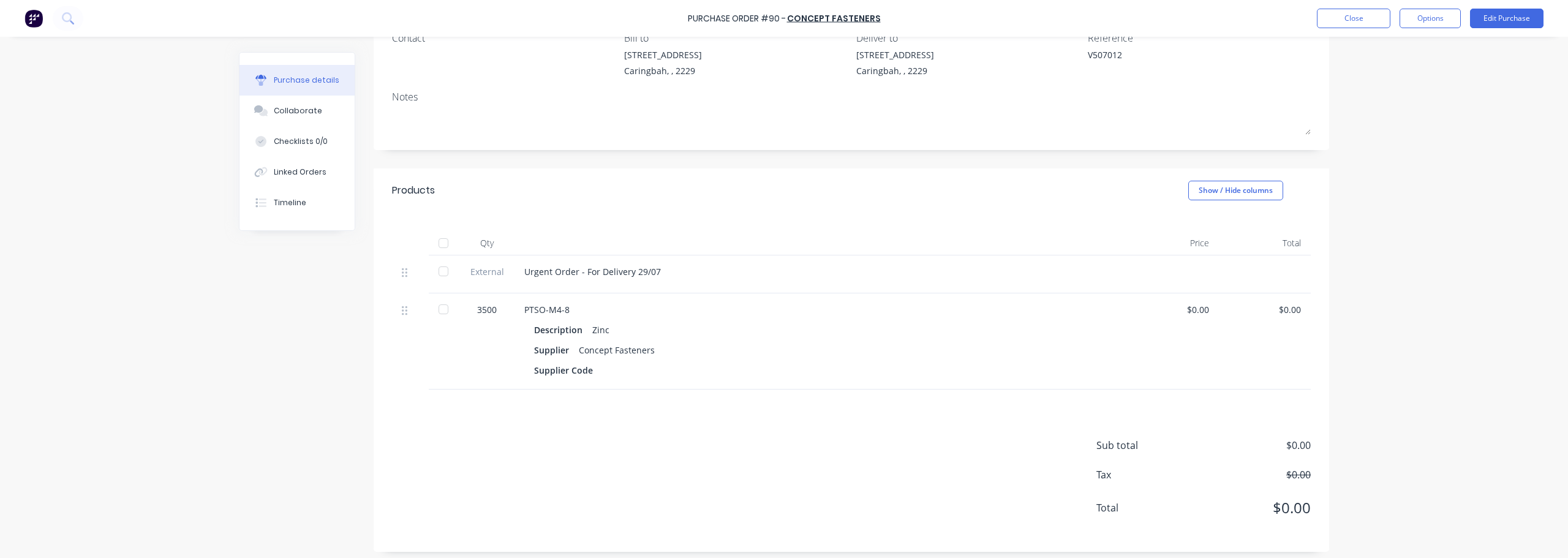
scroll to position [123, 0]
click at [782, 309] on div "$0.00" at bounding box center [1173, 304] width 72 height 13
drag, startPoint x: 1186, startPoint y: 309, endPoint x: 1230, endPoint y: 301, distance: 44.7
click at [782, 301] on div "3500 PTSO-M4-8 Description Zinc Supplier Concept Fasteners Supplier Code $0.00 …" at bounding box center [852, 335] width 919 height 96
click at [782, 309] on div "$0.00" at bounding box center [1172, 335] width 92 height 96
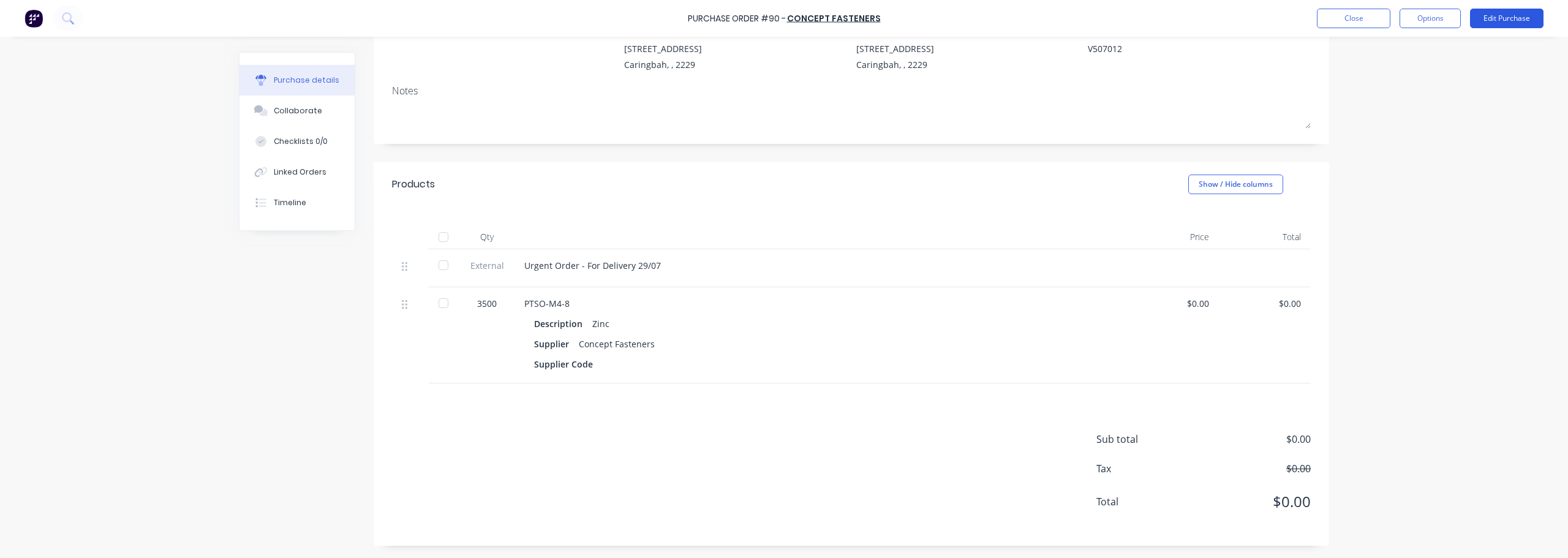
click at [782, 27] on button "Edit Purchase" at bounding box center [1506, 18] width 74 height 20
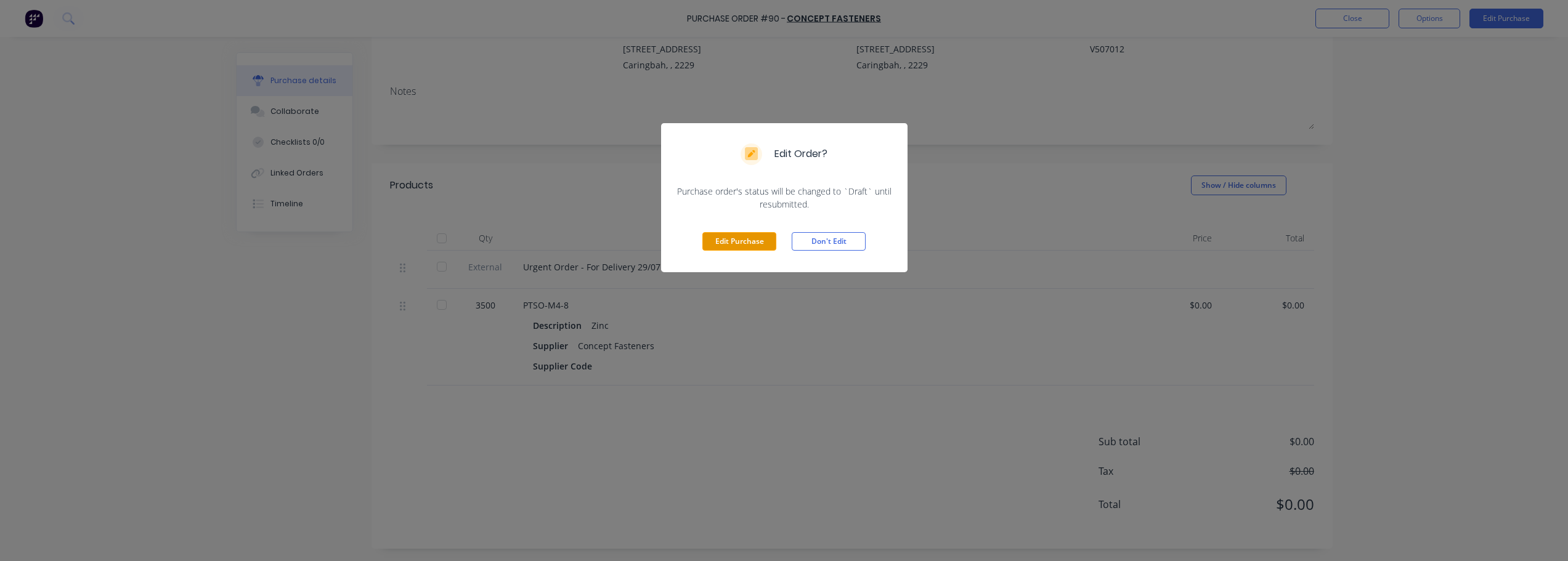
click at [735, 239] on button "Edit Purchase" at bounding box center [740, 241] width 74 height 18
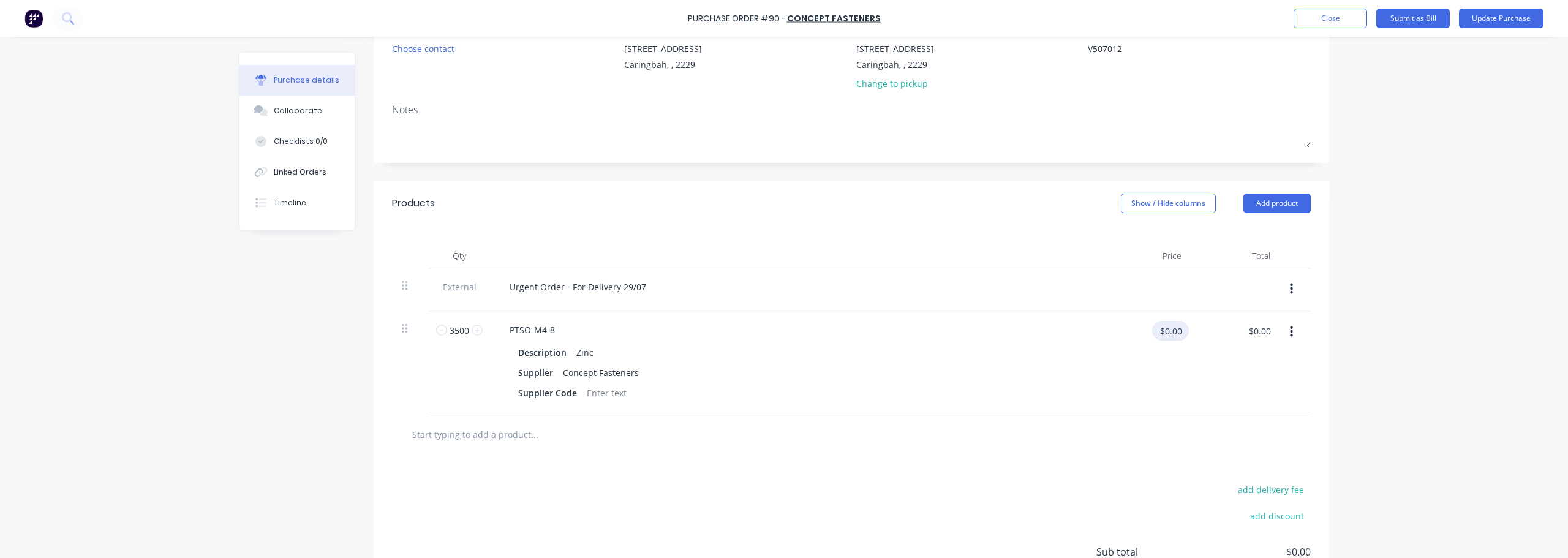
type textarea "x"
click at [782, 334] on input "$0.00" at bounding box center [1170, 331] width 37 height 20
type input "0.0855"
type textarea "x"
type input "$0.0855"
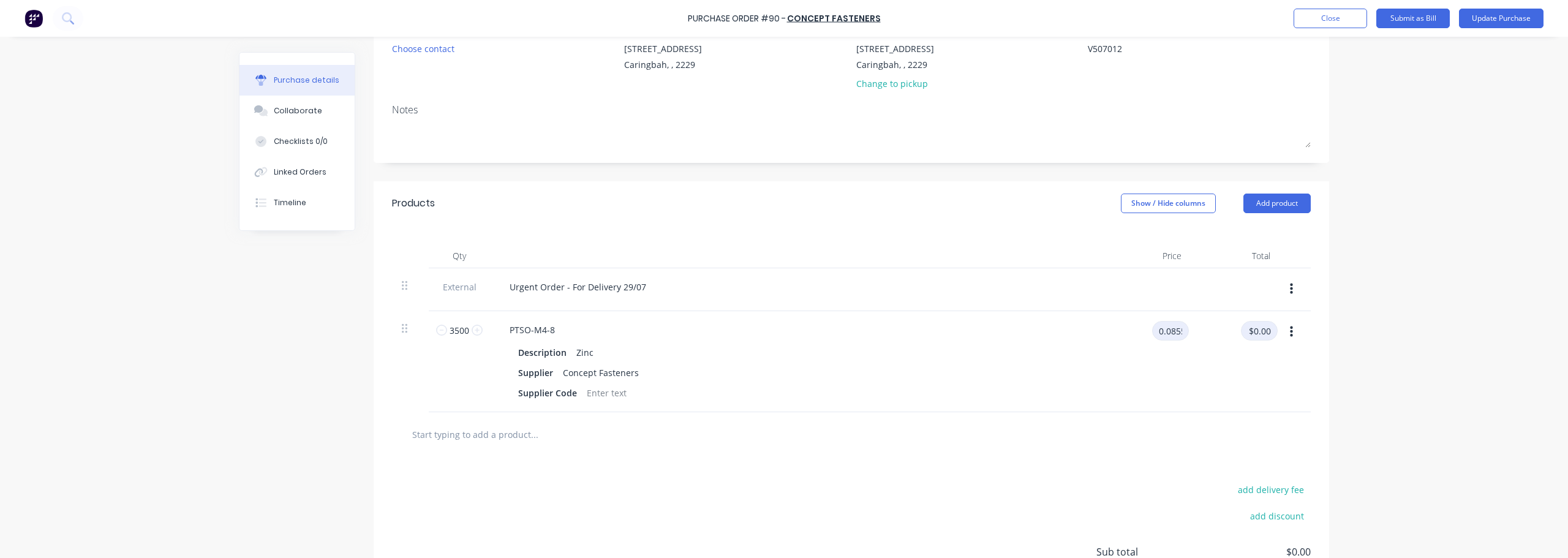
type input "$299.25"
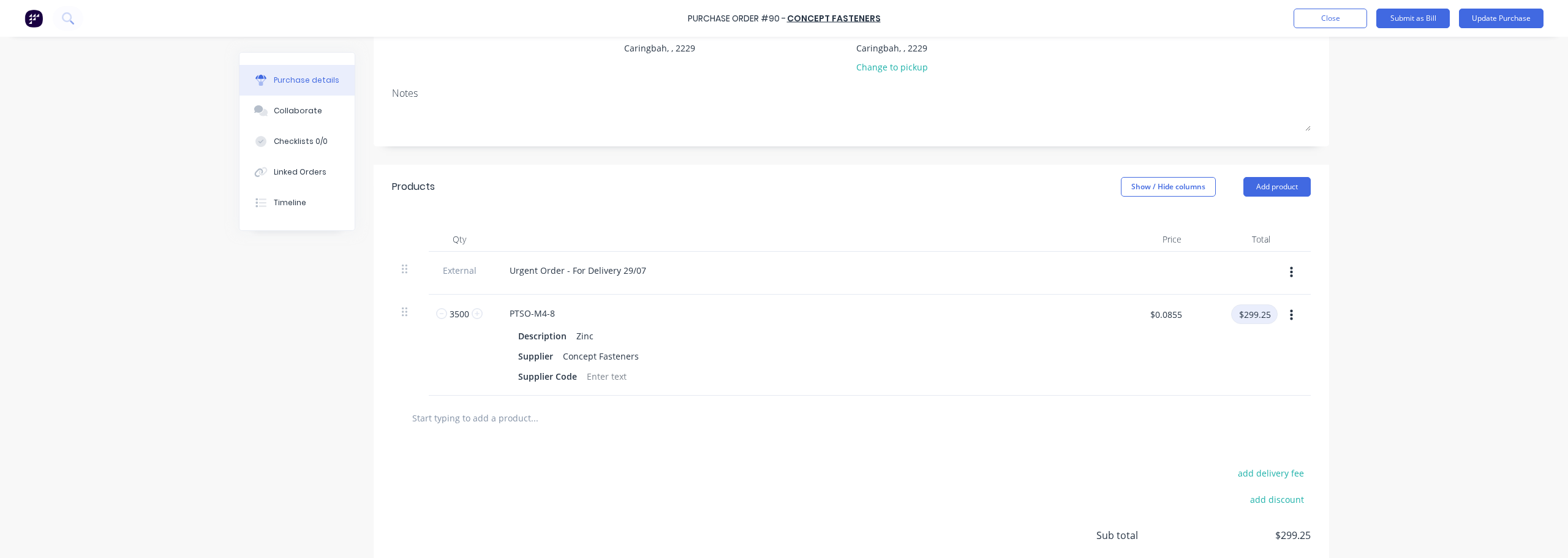
scroll to position [0, 0]
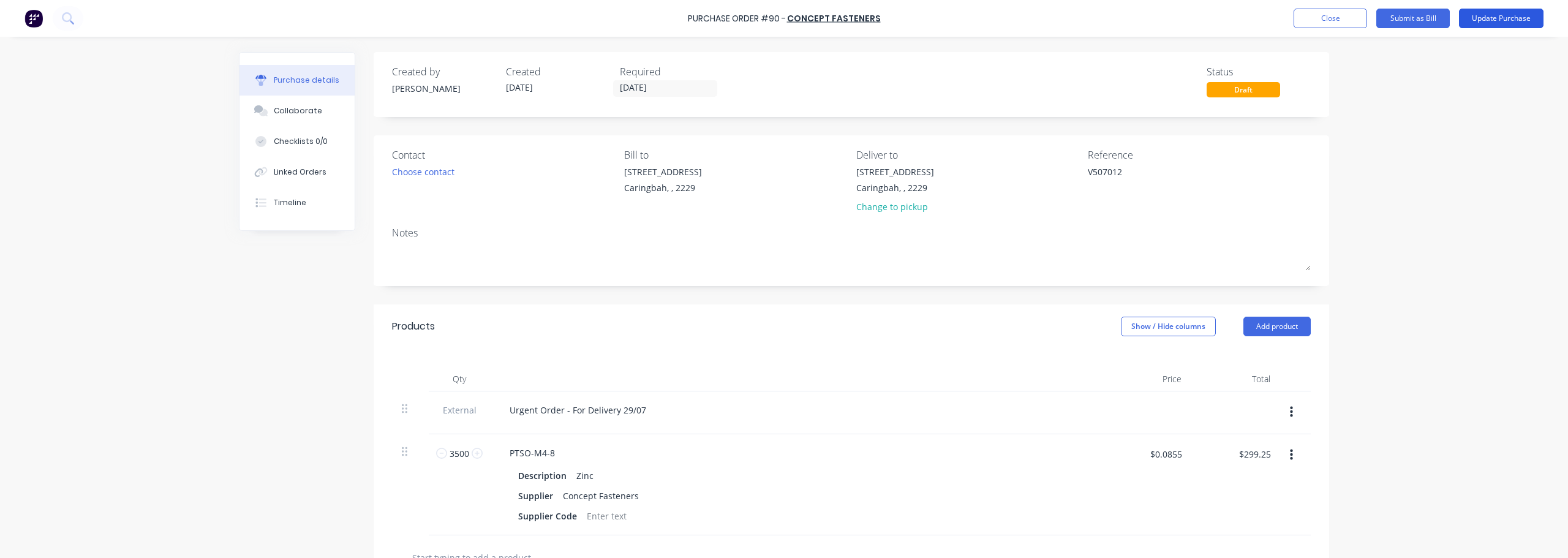
click at [782, 14] on button "Update Purchase" at bounding box center [1501, 18] width 85 height 20
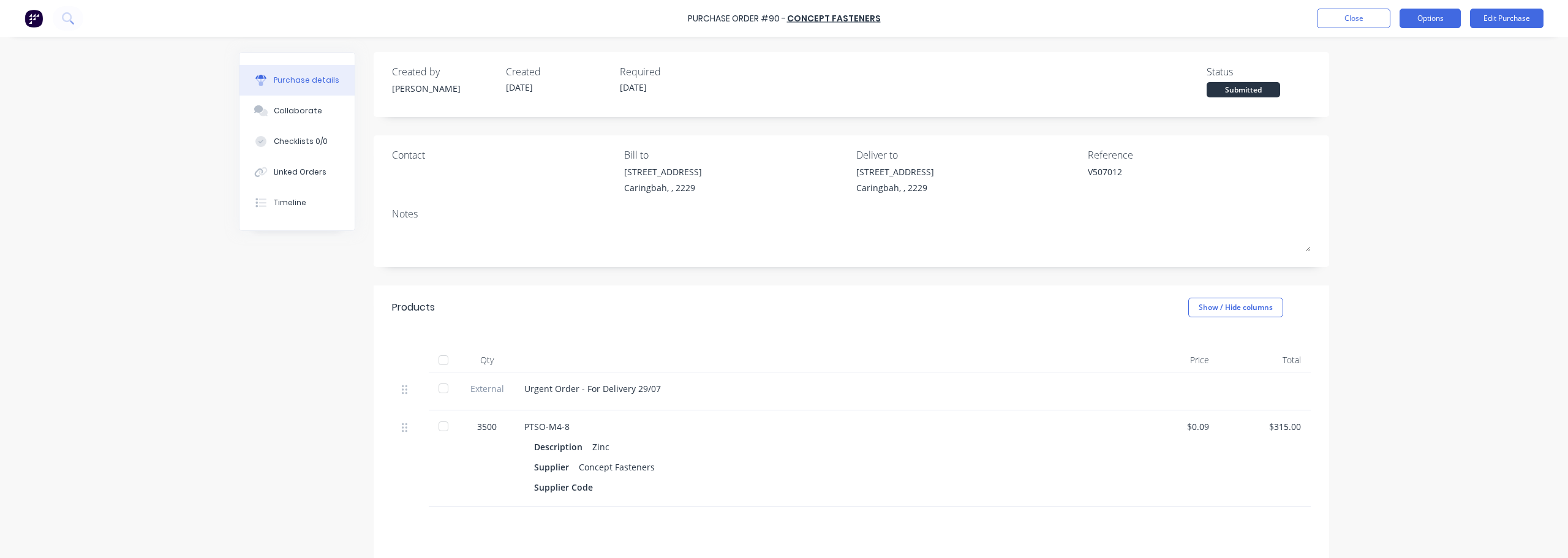
click at [782, 20] on button "Options" at bounding box center [1430, 18] width 62 height 20
click at [782, 72] on div "Convert to Bill" at bounding box center [1402, 75] width 94 height 18
type textarea "x"
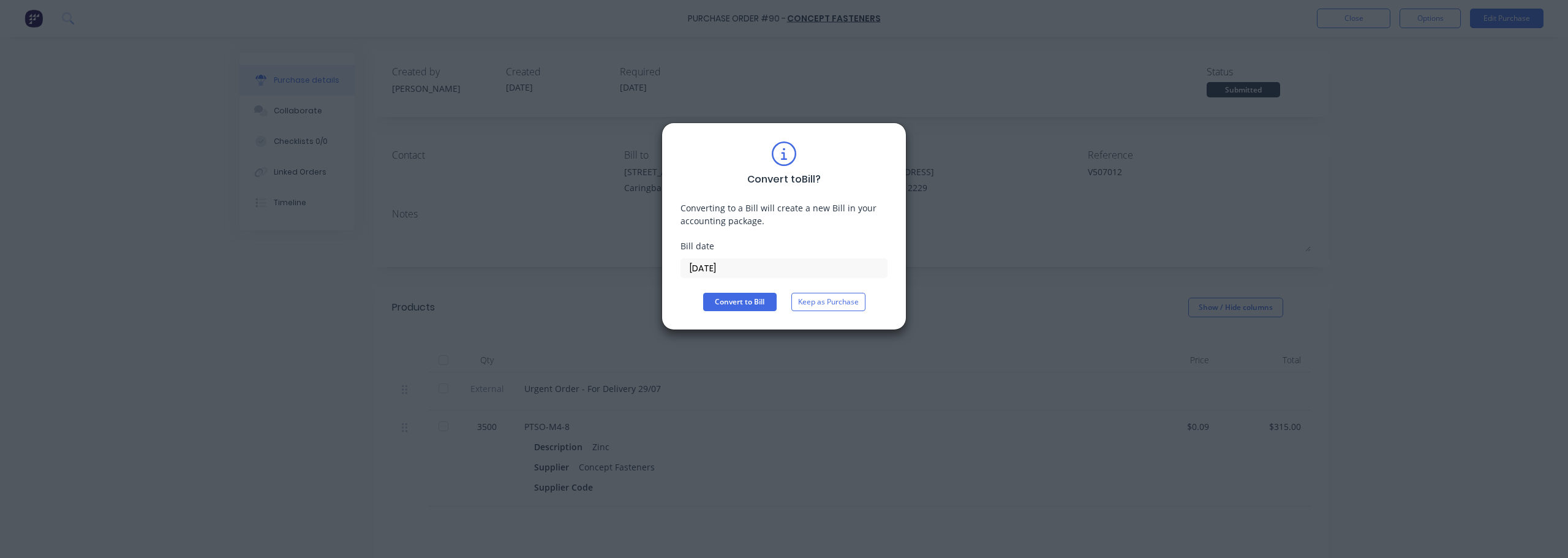
drag, startPoint x: 730, startPoint y: 265, endPoint x: 575, endPoint y: 252, distance: 155.5
click at [609, 262] on div "Convert to Bill ? Converting to a Bill will create a new Bill in your accountin…" at bounding box center [784, 279] width 1568 height 558
type input "[DATE]"
click at [736, 303] on button "Convert to Bill" at bounding box center [740, 302] width 74 height 18
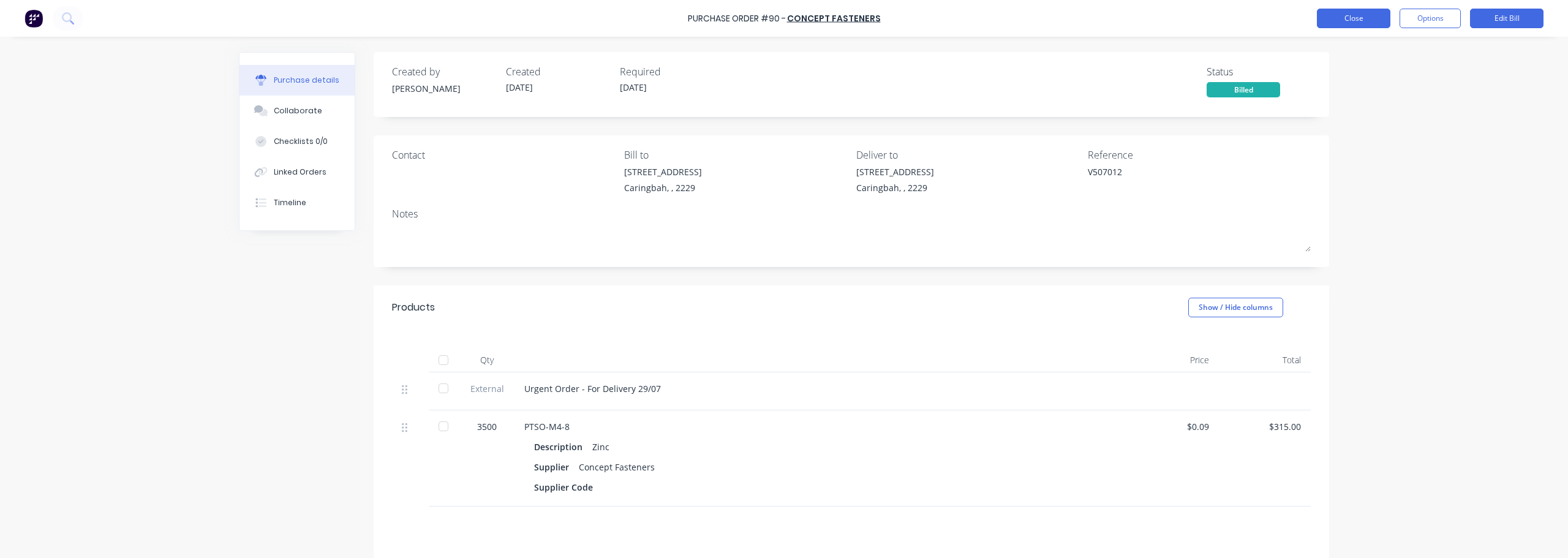
click at [782, 17] on button "Close" at bounding box center [1354, 18] width 74 height 20
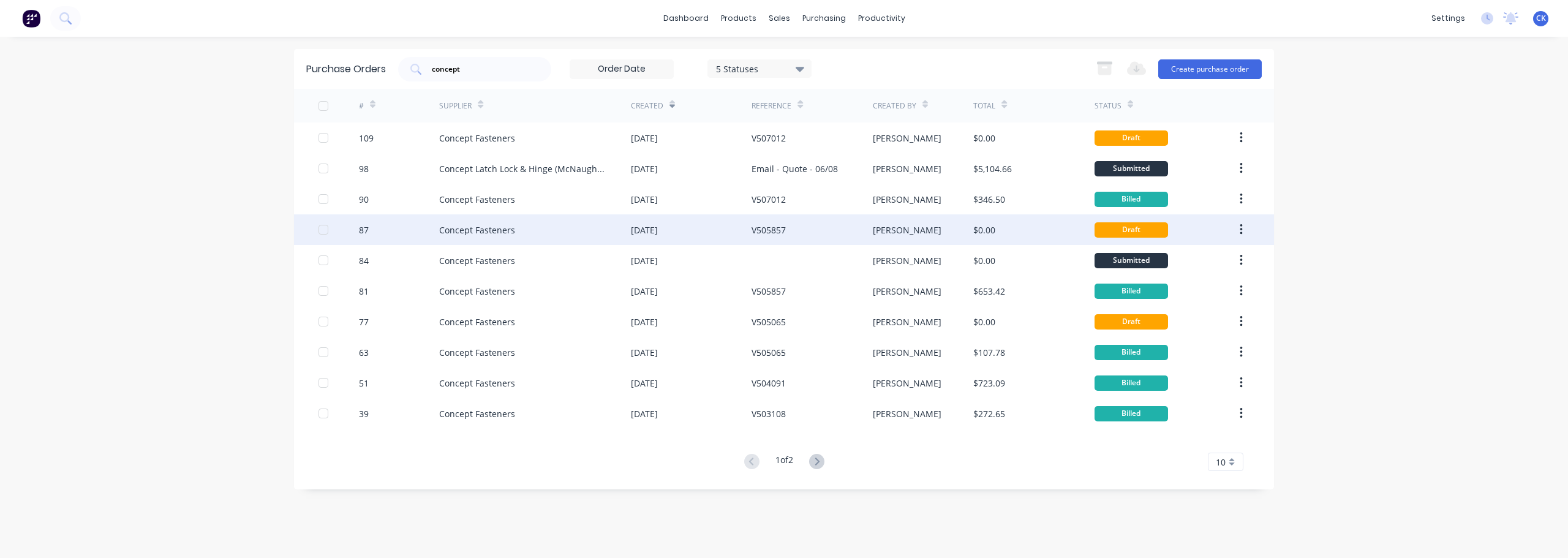
click at [657, 224] on div "[DATE]" at bounding box center [644, 230] width 27 height 13
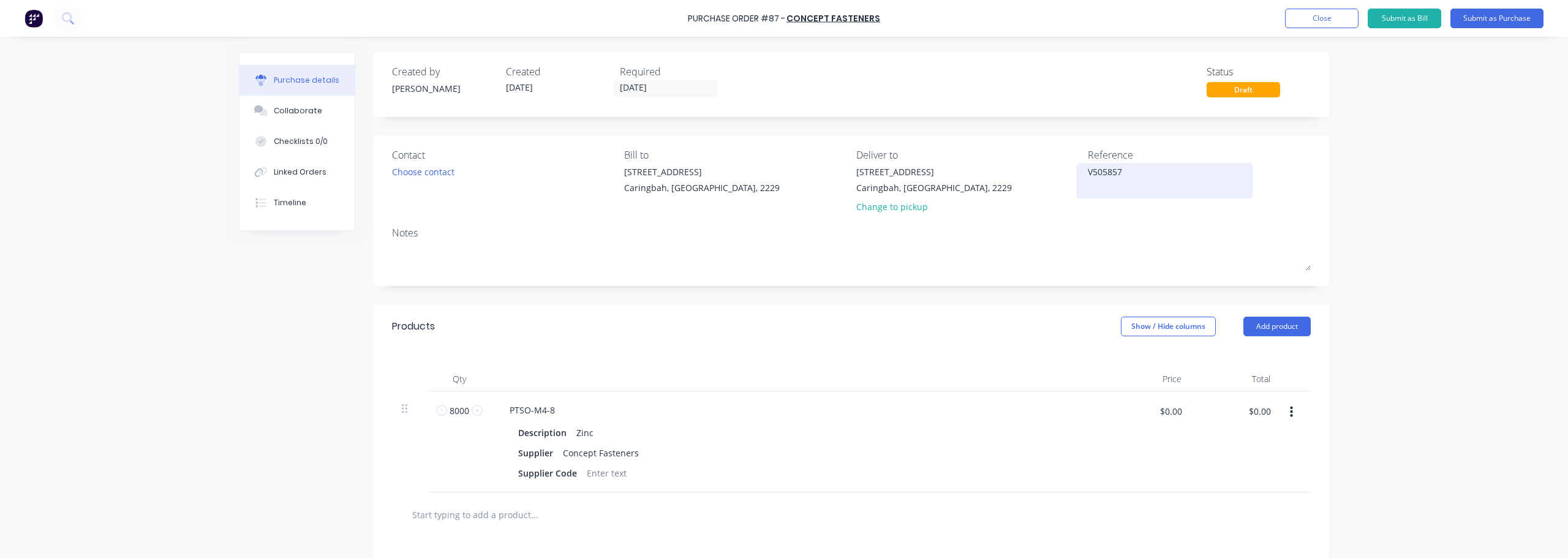
drag, startPoint x: 1132, startPoint y: 166, endPoint x: 1127, endPoint y: 174, distance: 9.4
click at [782, 166] on textarea "V505857" at bounding box center [1164, 179] width 153 height 28
type textarea "x"
drag, startPoint x: 1127, startPoint y: 171, endPoint x: 1027, endPoint y: 172, distance: 100.0
click at [782, 172] on div "Contact Choose contact [PERSON_NAME] to [STREET_ADDRESS] Deliver to [STREET_ADD…" at bounding box center [852, 183] width 919 height 72
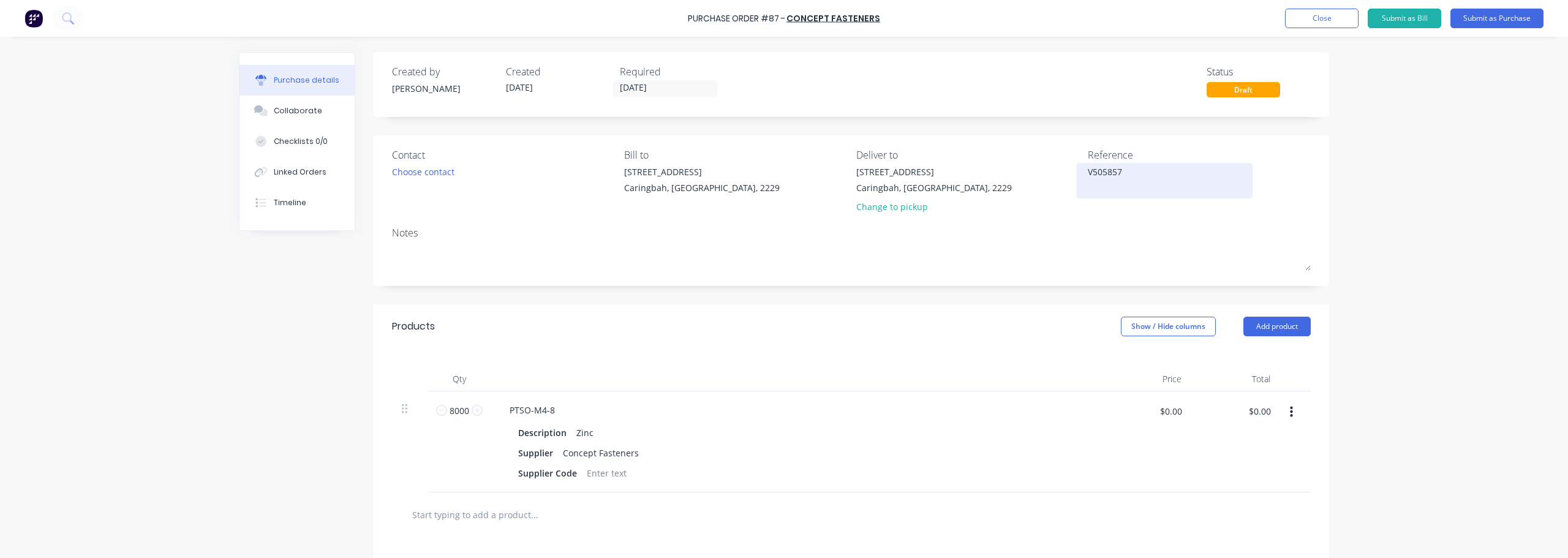
type textarea "V"
type textarea "x"
type textarea "V5"
type textarea "x"
type textarea "V50"
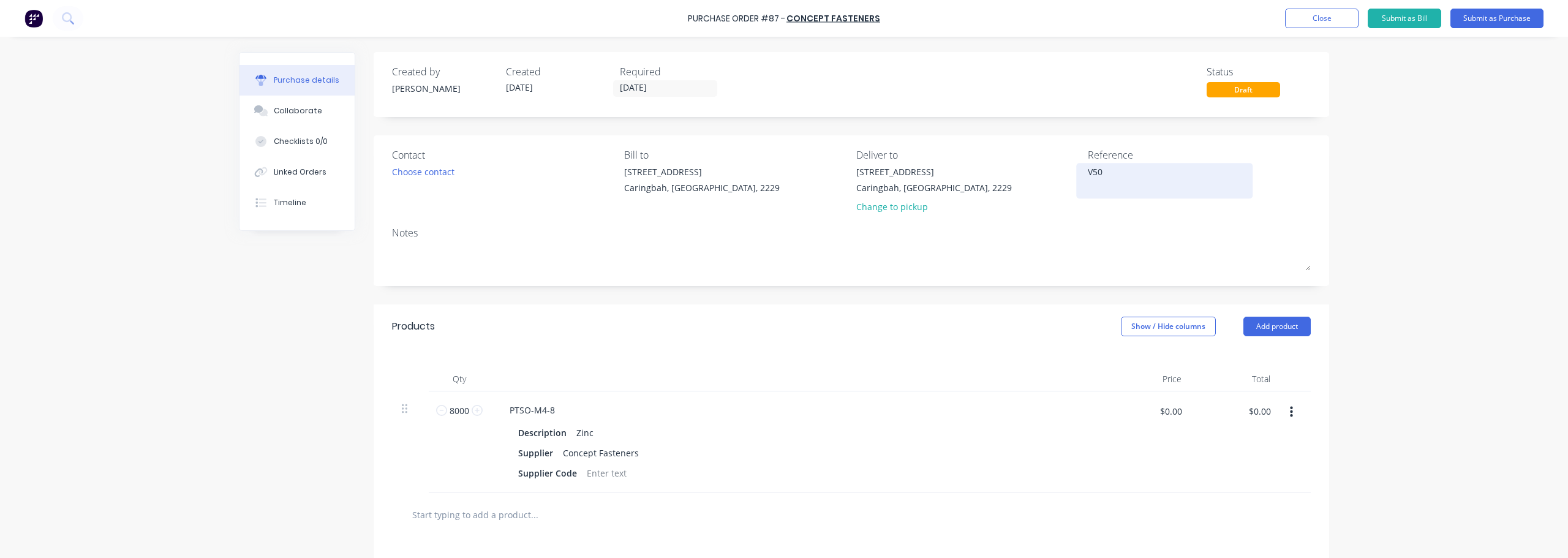
type textarea "x"
type textarea "V507"
type textarea "x"
type textarea "V5070"
type textarea "x"
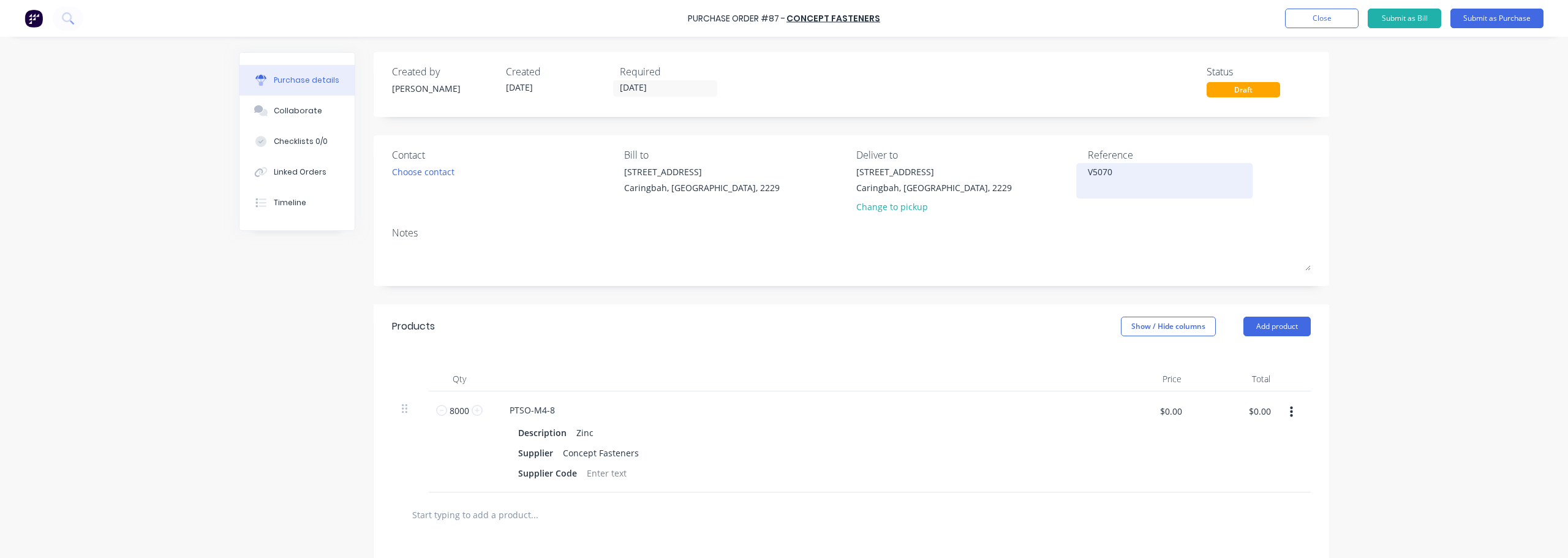
type textarea "V50701"
type textarea "x"
type textarea "V507011"
type textarea "x"
type textarea "V507011"
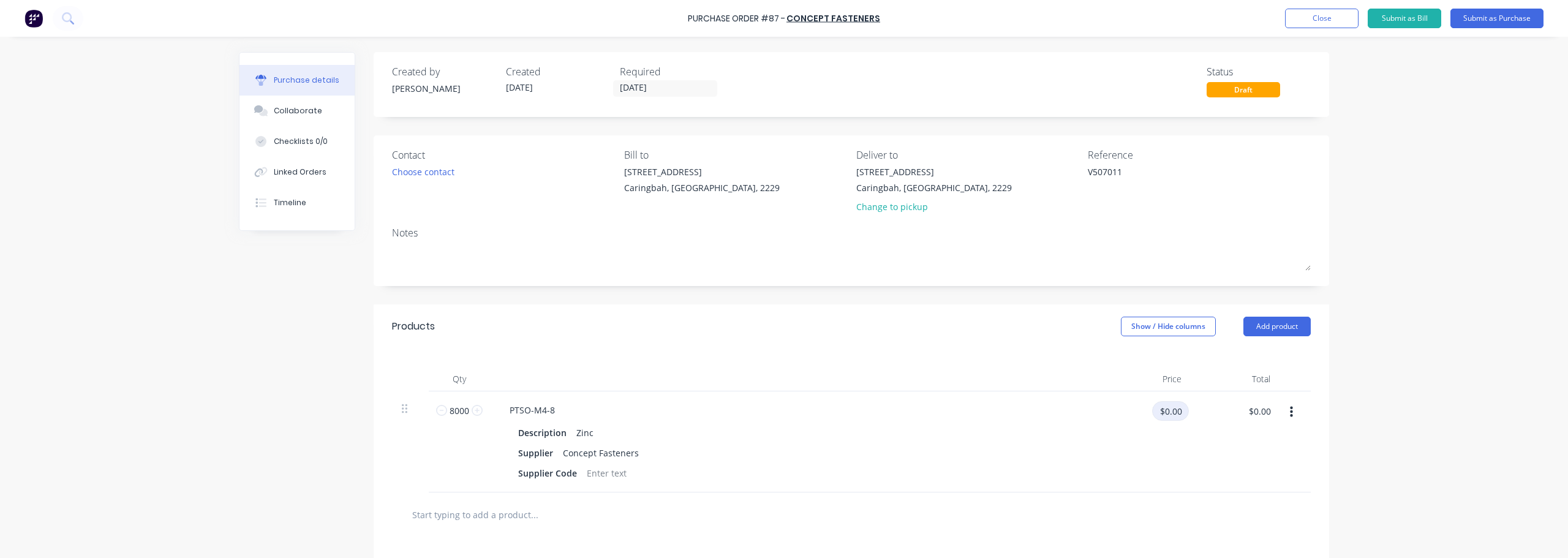
type textarea "x"
click at [782, 411] on input "$0.00" at bounding box center [1170, 410] width 37 height 20
type input "0.0855"
type textarea "x"
type input "$0.0855"
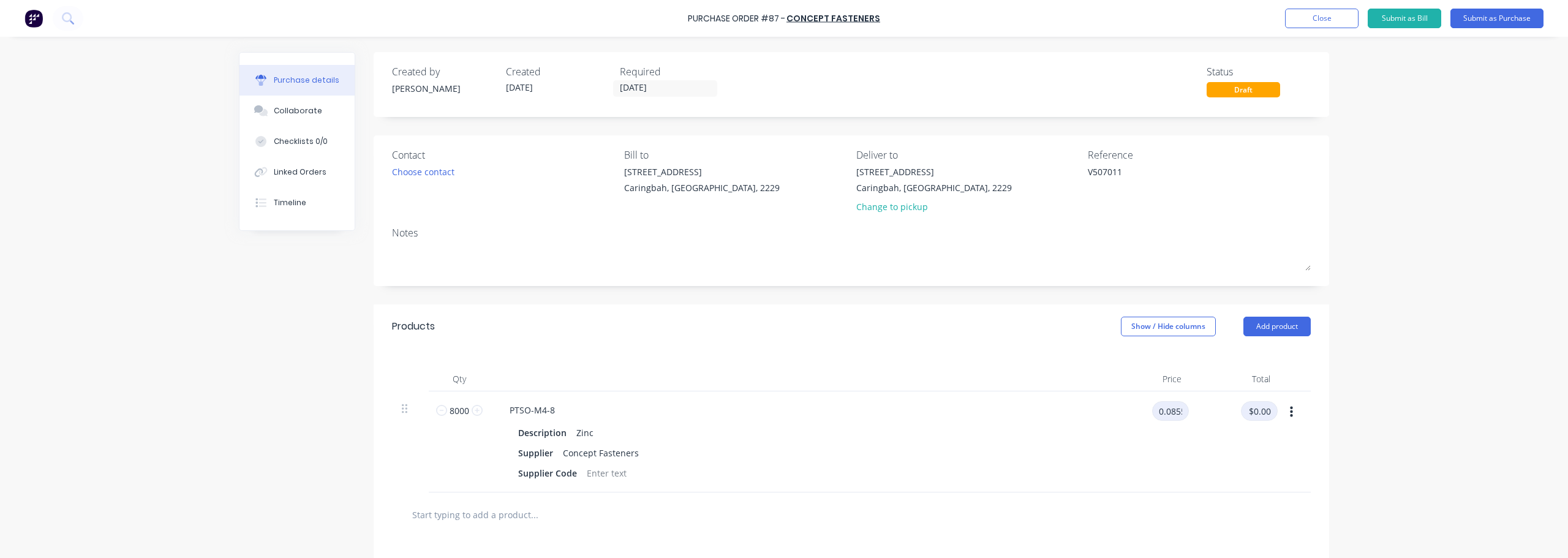
type input "$684.00"
click at [782, 15] on button "Submit as Purchase" at bounding box center [1496, 18] width 93 height 20
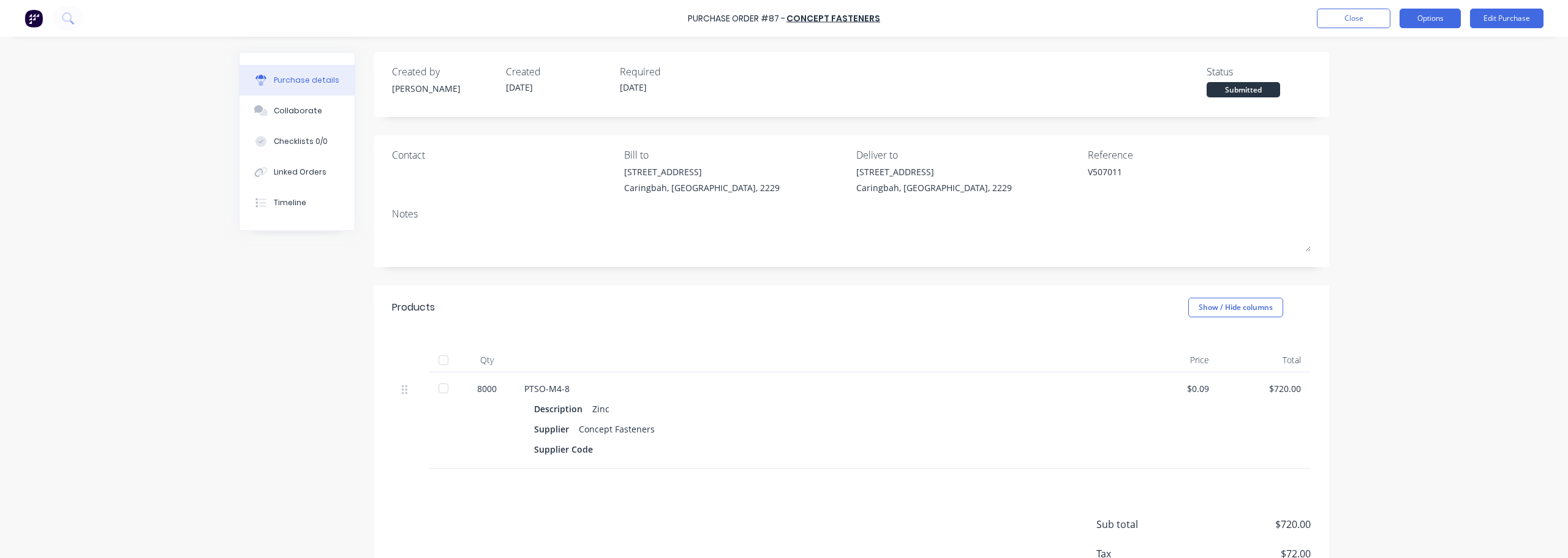
click at [782, 11] on button "Options" at bounding box center [1430, 18] width 62 height 20
click at [782, 76] on div "Convert to Bill" at bounding box center [1402, 75] width 94 height 18
type textarea "x"
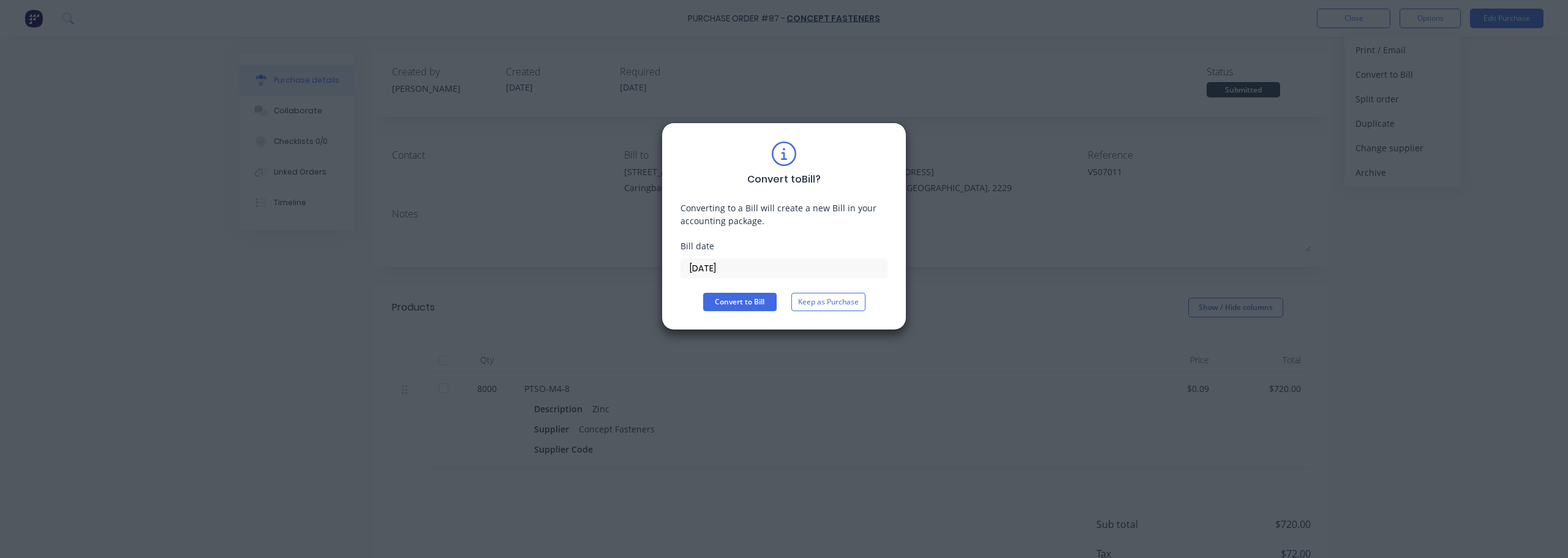
drag, startPoint x: 634, startPoint y: 267, endPoint x: 612, endPoint y: 265, distance: 22.1
click at [612, 265] on div "Convert to Bill ? Converting to a Bill will create a new Bill in your accountin…" at bounding box center [784, 279] width 1568 height 558
type input "[DATE]"
click at [753, 302] on button "Convert to Bill" at bounding box center [740, 302] width 74 height 18
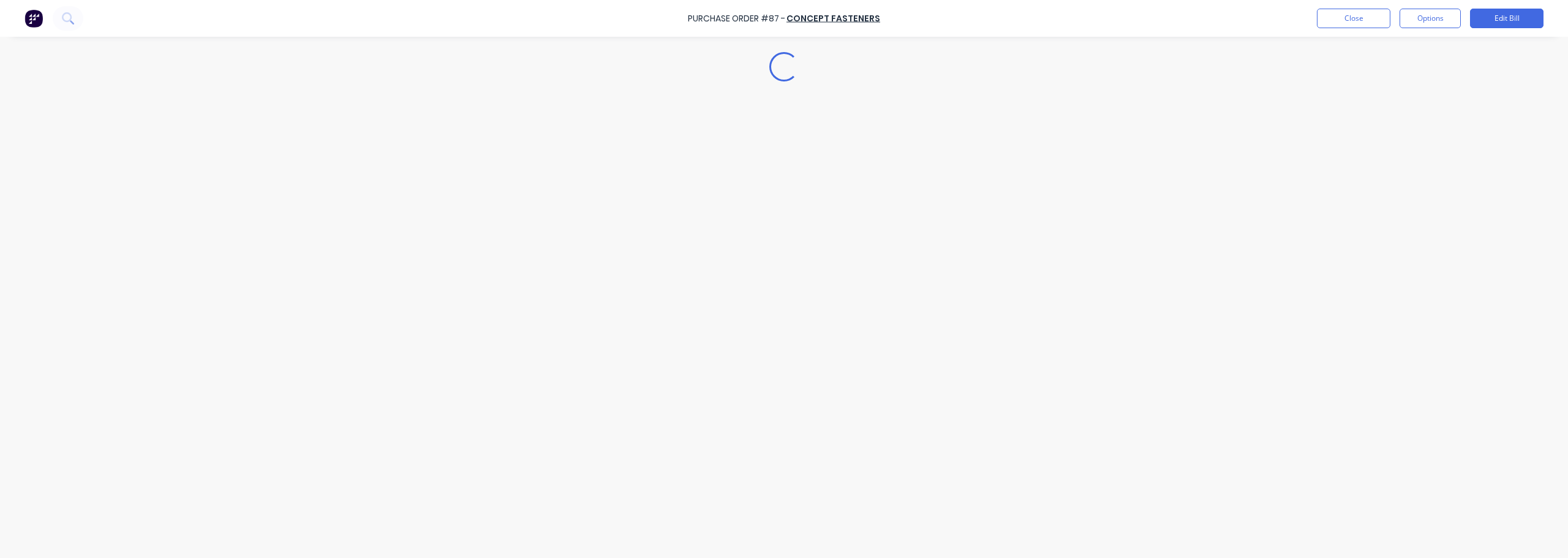
type textarea "x"
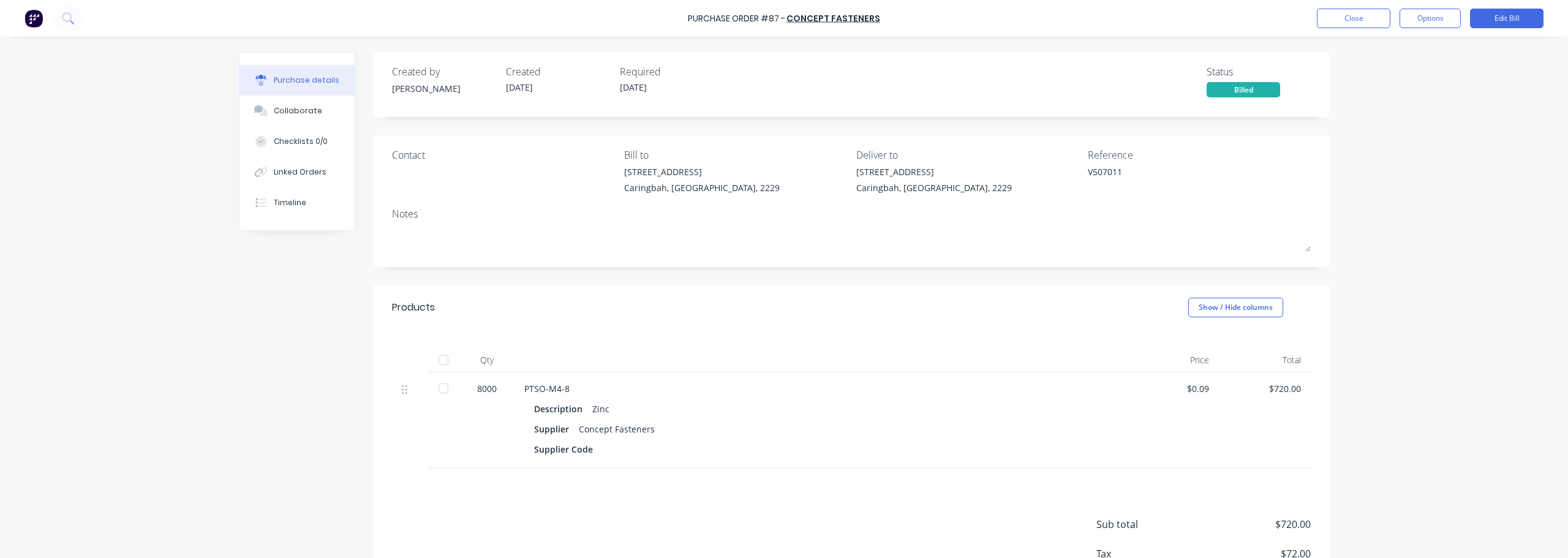
drag, startPoint x: 653, startPoint y: 349, endPoint x: 650, endPoint y: 51, distance: 298.0
click at [653, 347] on div "Qty Price Total 8000 PTSO-M4-8 Description Zinc Supplier Concept Fasteners Supp…" at bounding box center [851, 399] width 955 height 139
click at [782, 21] on button "Close" at bounding box center [1354, 18] width 74 height 20
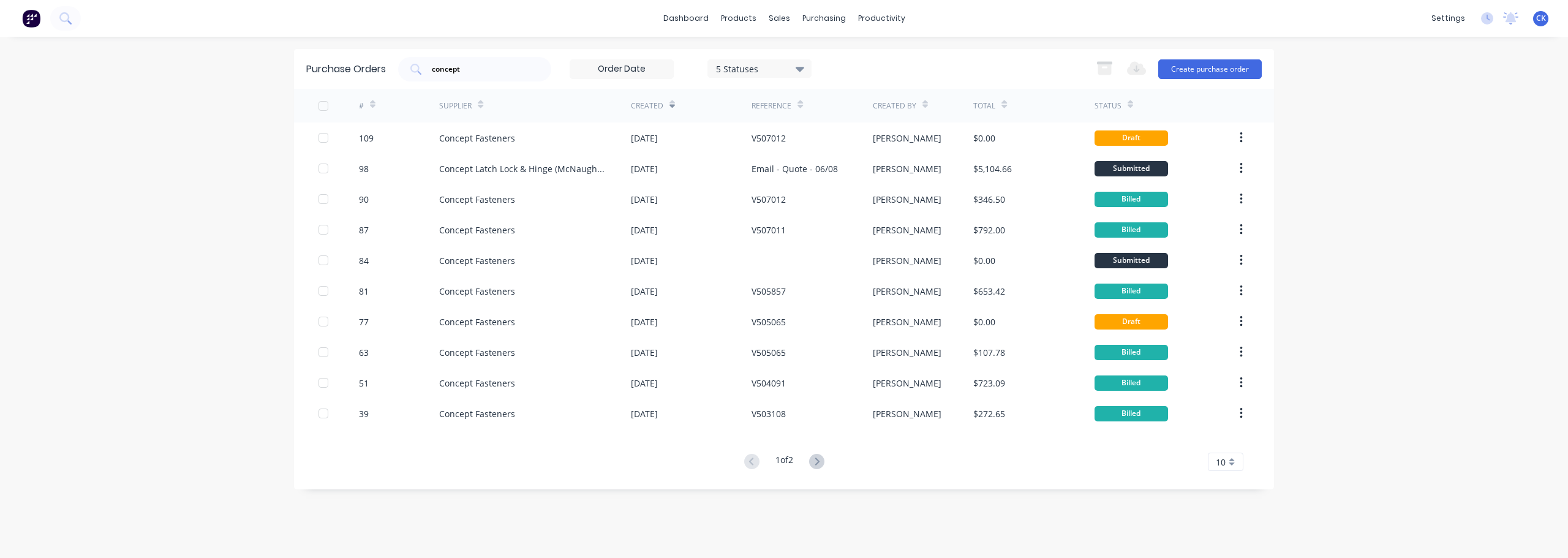
drag, startPoint x: 478, startPoint y: 63, endPoint x: 317, endPoint y: 49, distance: 161.6
click at [347, 48] on div "dashboard products sales purchasing productivity dashboard products Product Cat…" at bounding box center [784, 279] width 1568 height 558
type input "atlas"
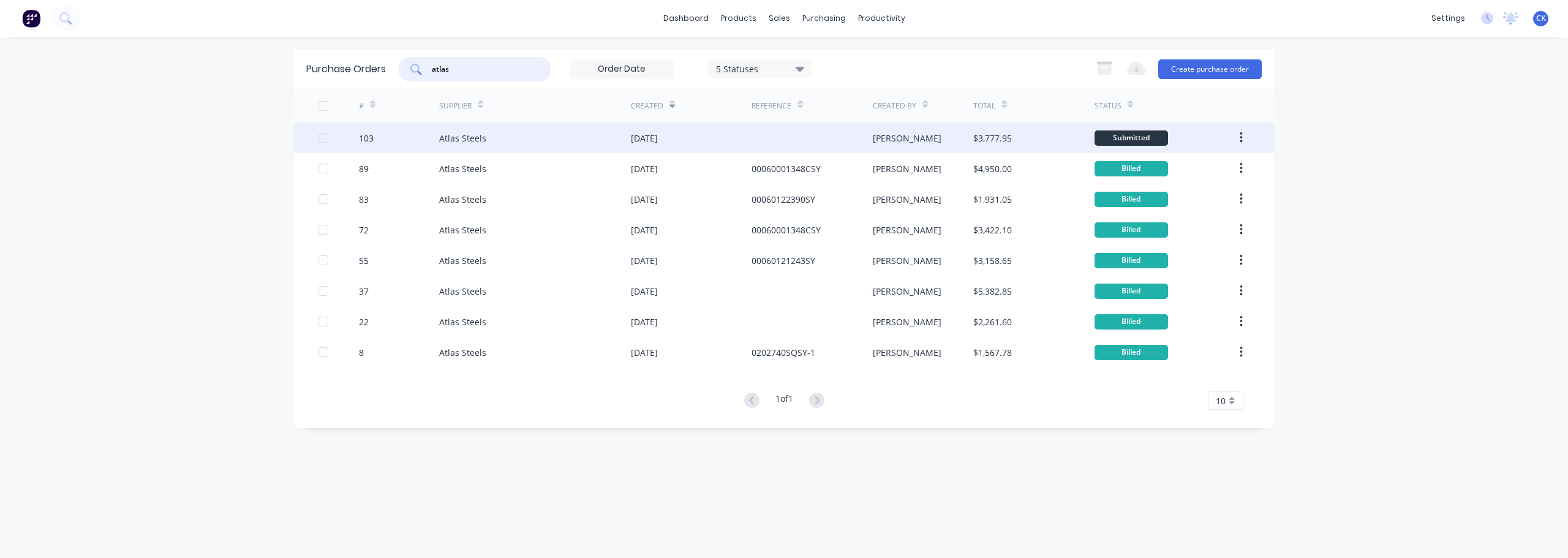
click at [640, 139] on div "[DATE]" at bounding box center [644, 138] width 27 height 13
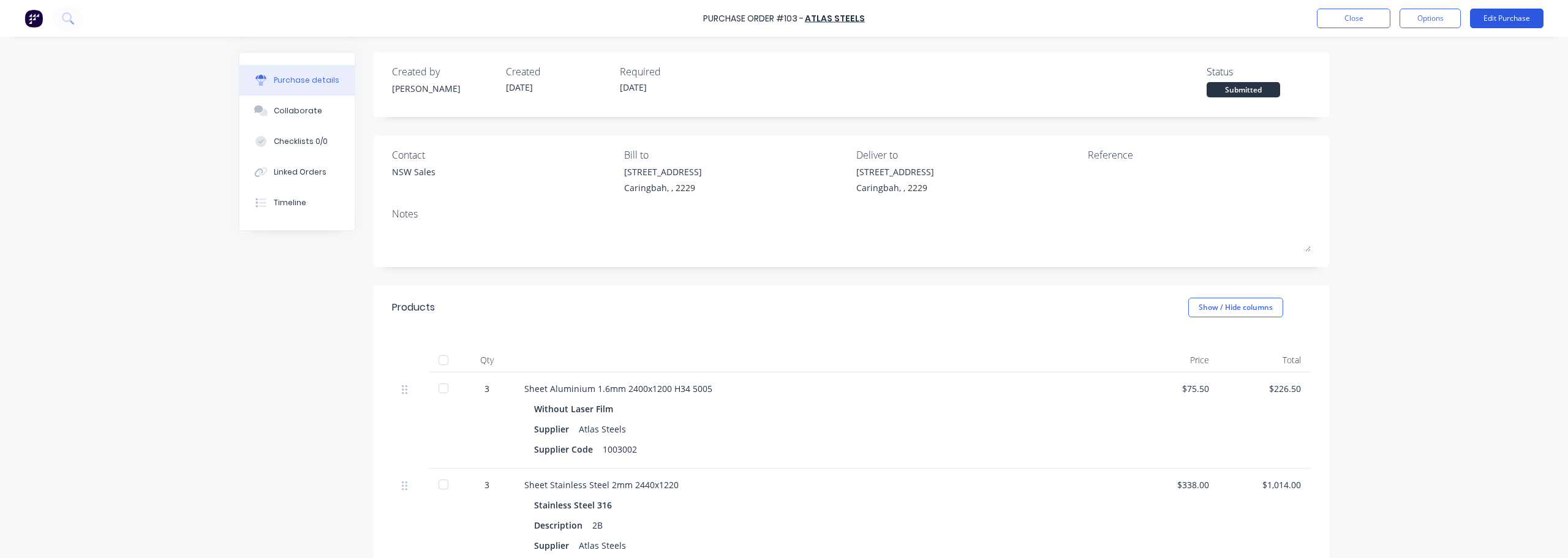
click at [782, 18] on button "Edit Purchase" at bounding box center [1506, 18] width 74 height 20
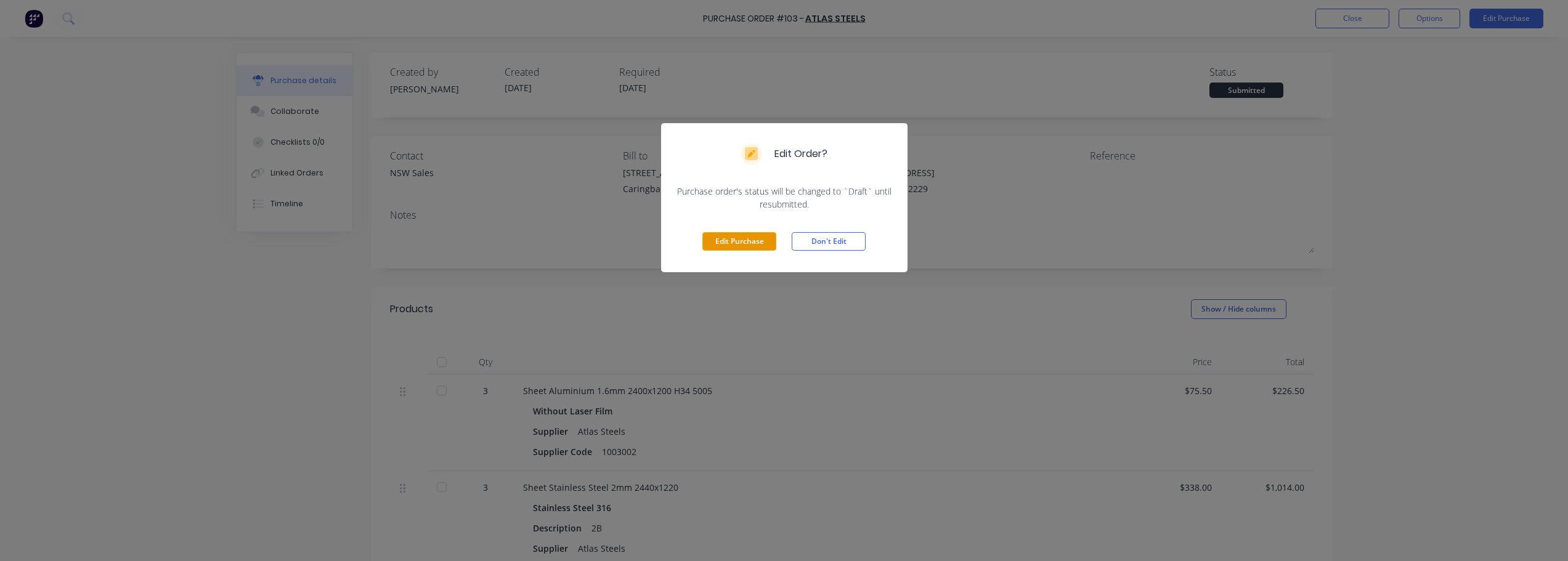
click at [744, 242] on button "Edit Purchase" at bounding box center [740, 241] width 74 height 18
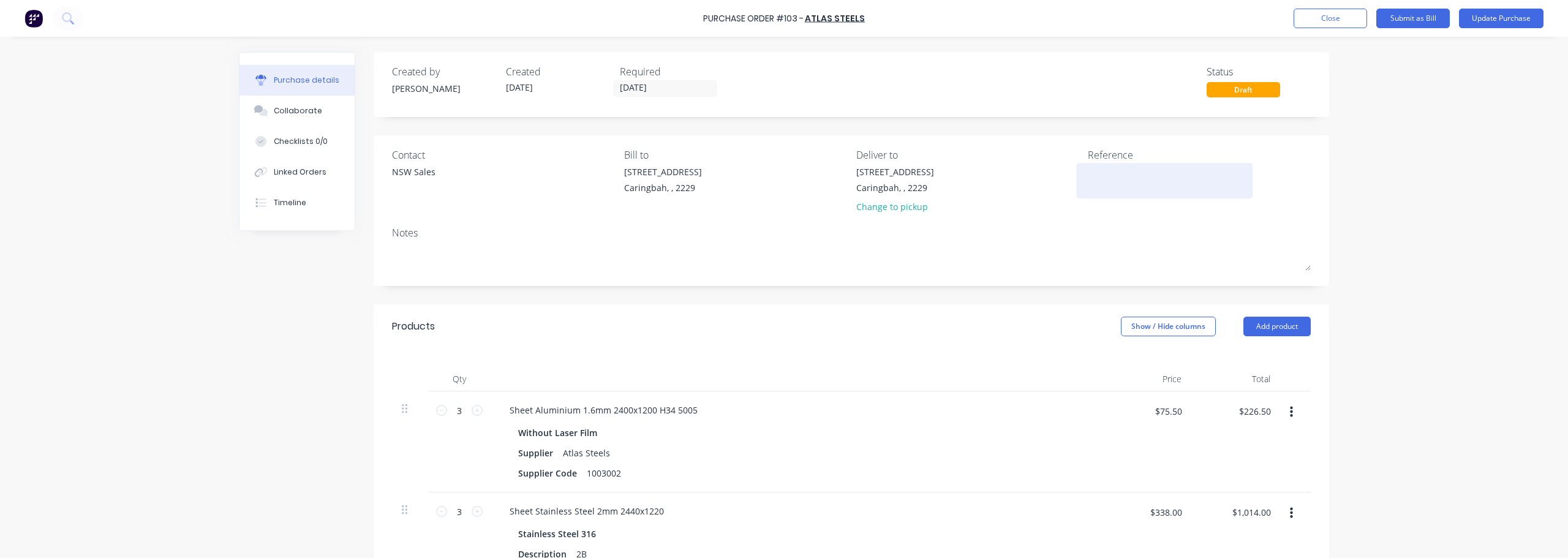
click at [782, 195] on div at bounding box center [1164, 181] width 153 height 30
click at [782, 177] on textarea at bounding box center [1164, 179] width 153 height 28
type textarea "000601234"
type textarea "x"
type textarea "0006012341"
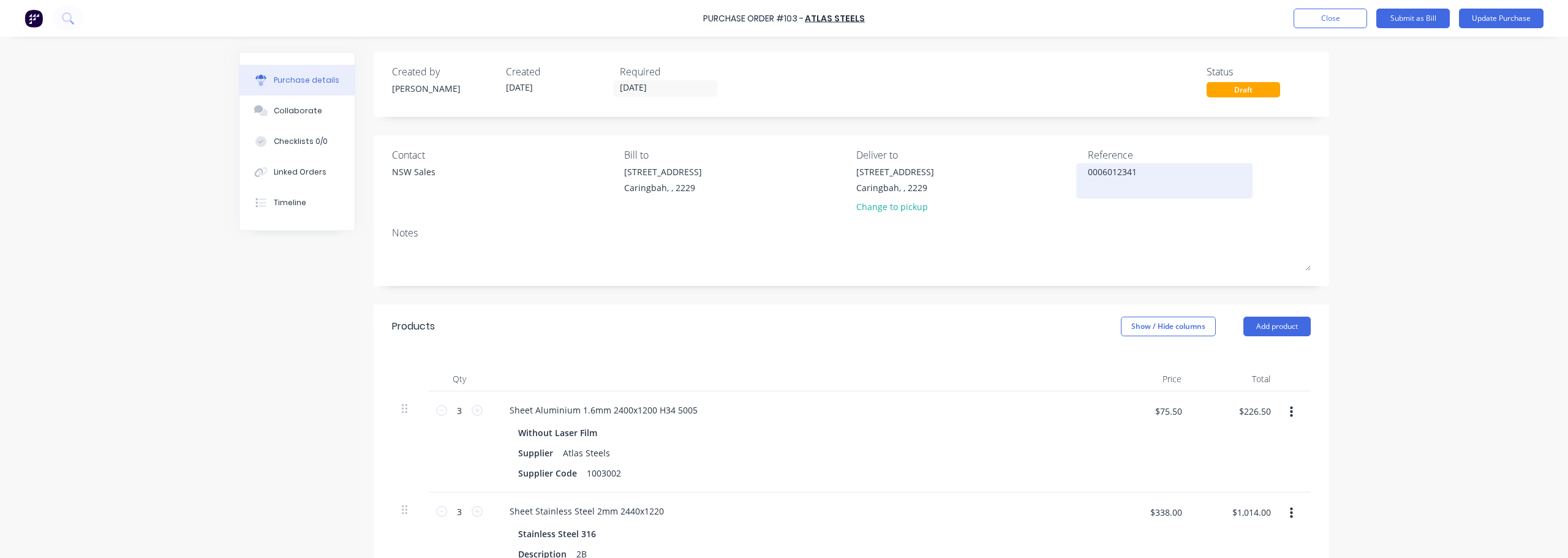
type textarea "x"
type textarea "00060123414"
type textarea "x"
type textarea "00060123414S"
type textarea "x"
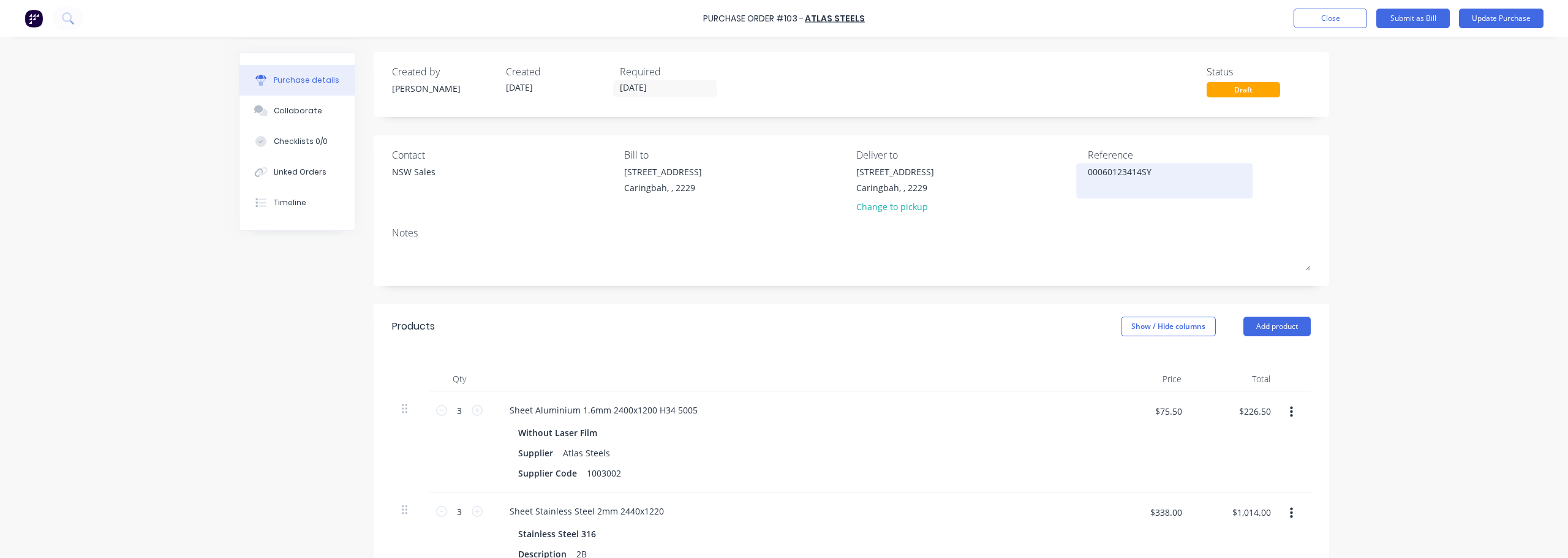
type textarea "00060123414SY"
type textarea "x"
type textarea "00060123414SY"
click at [782, 22] on button "Update Purchase" at bounding box center [1501, 18] width 85 height 20
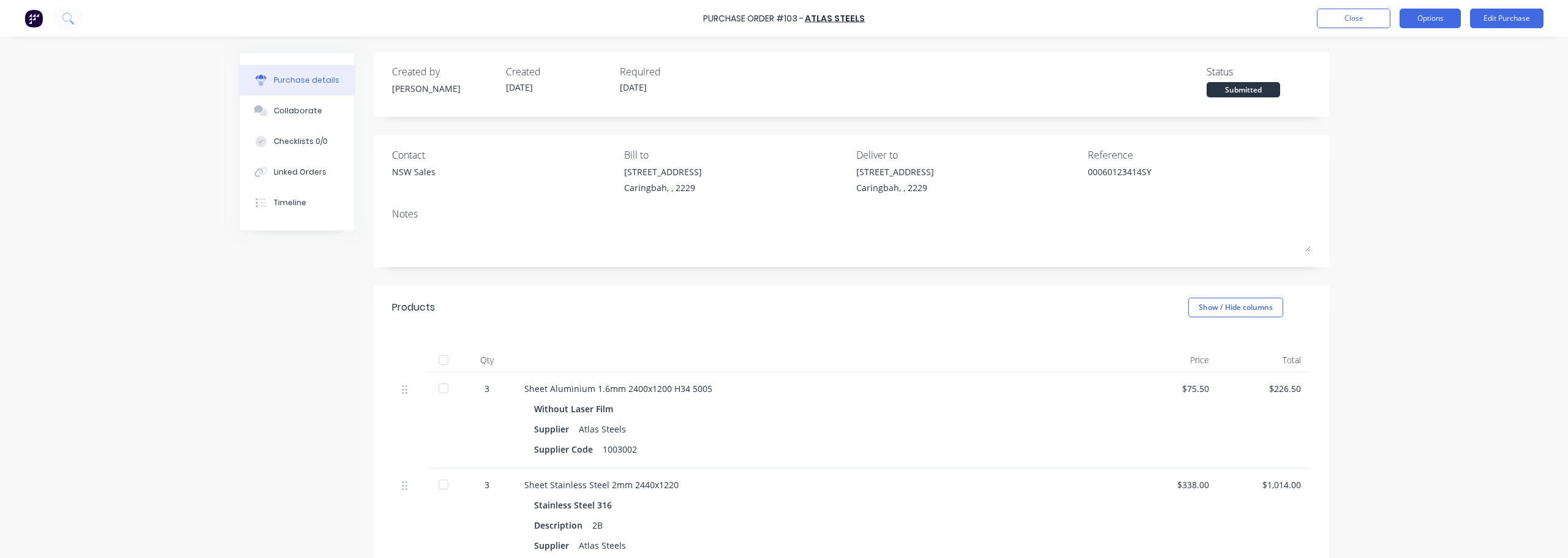
click at [782, 19] on button "Options" at bounding box center [1430, 18] width 62 height 20
click at [782, 81] on div "Convert to Bill" at bounding box center [1402, 75] width 94 height 18
type textarea "x"
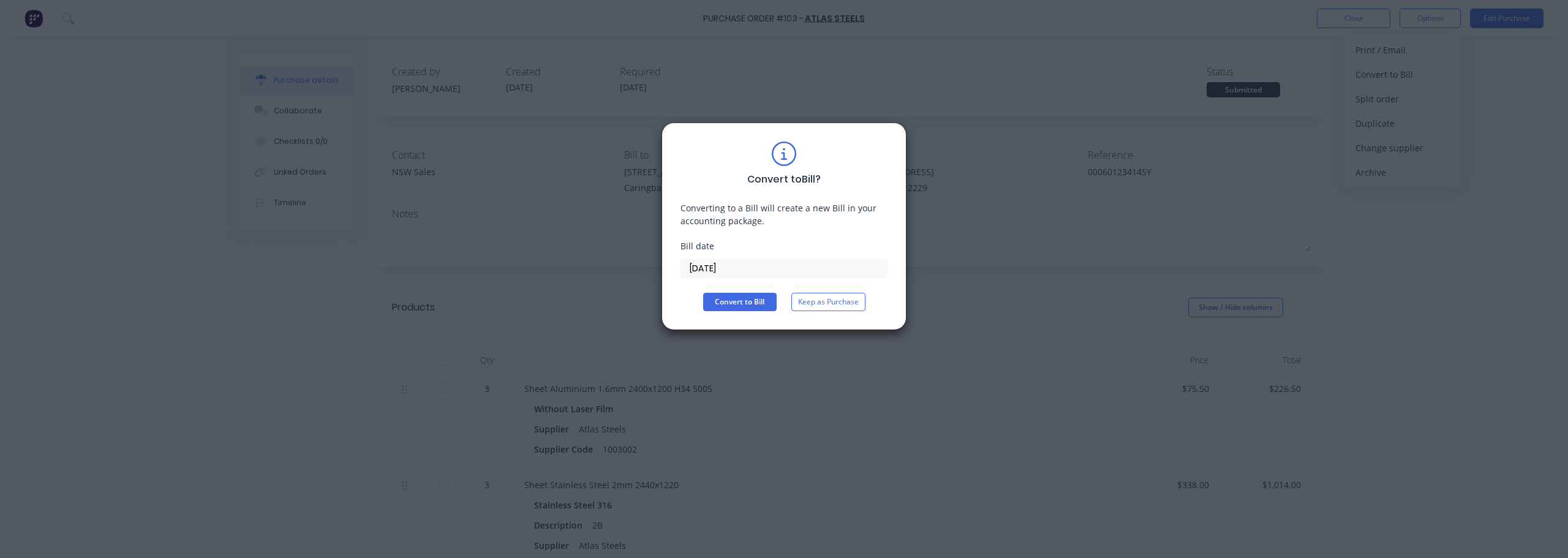
click at [658, 269] on div "Convert to Bill ? Converting to a Bill will create a new Bill in your accountin…" at bounding box center [784, 279] width 1568 height 558
type input "[DATE]"
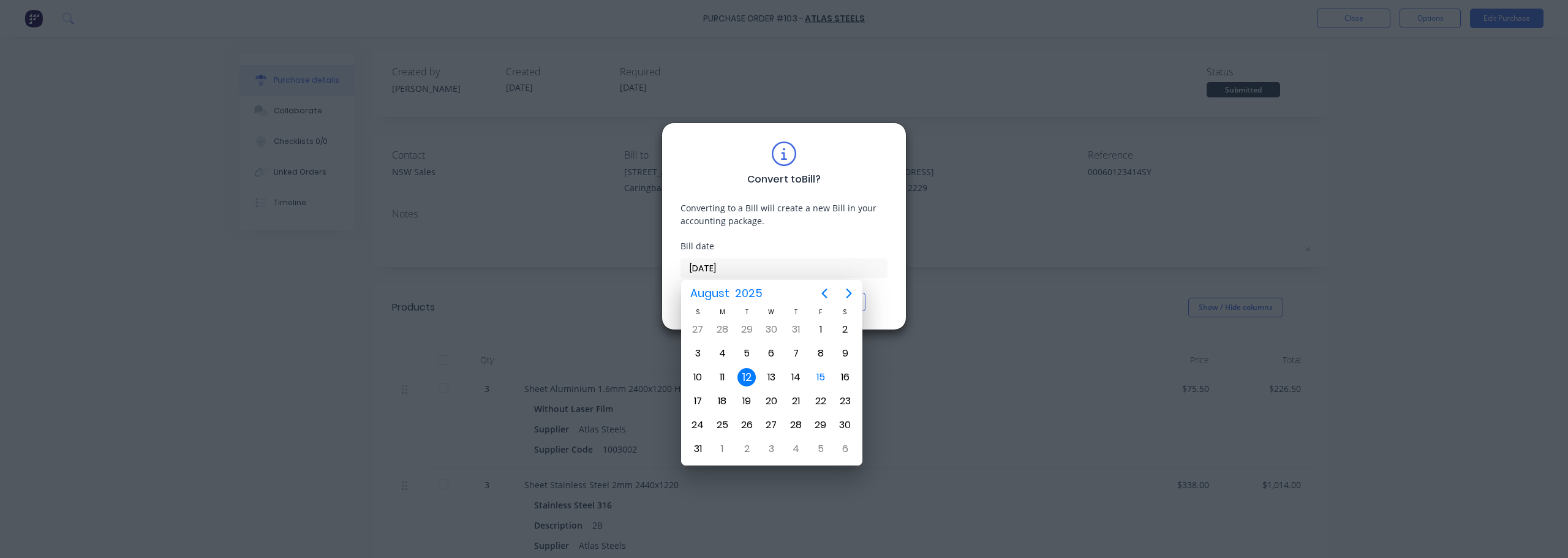
click at [748, 373] on div "12" at bounding box center [746, 377] width 18 height 18
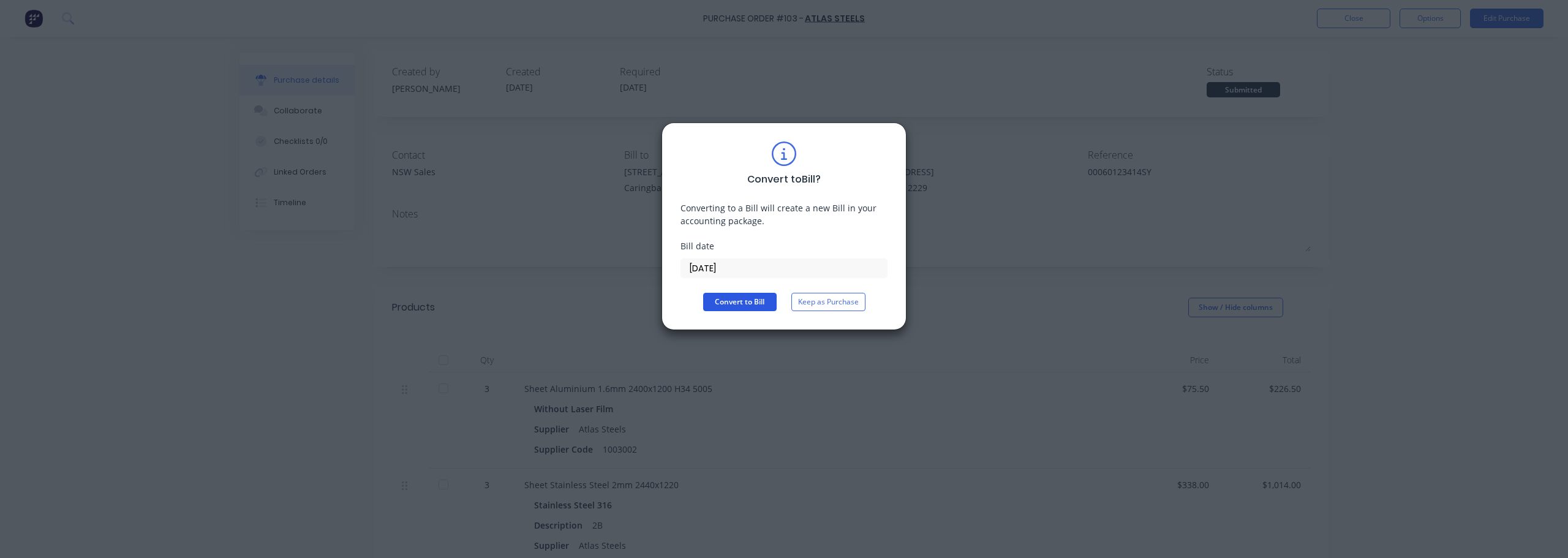
click at [745, 304] on button "Convert to Bill" at bounding box center [740, 302] width 74 height 18
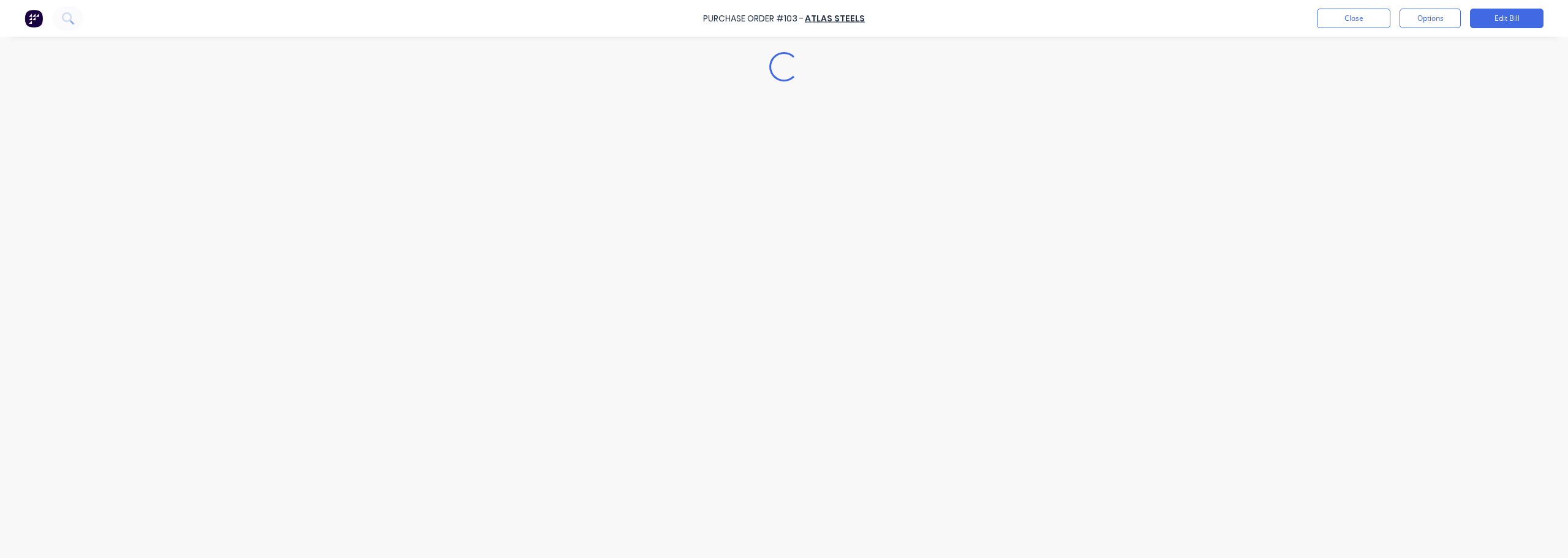
type textarea "x"
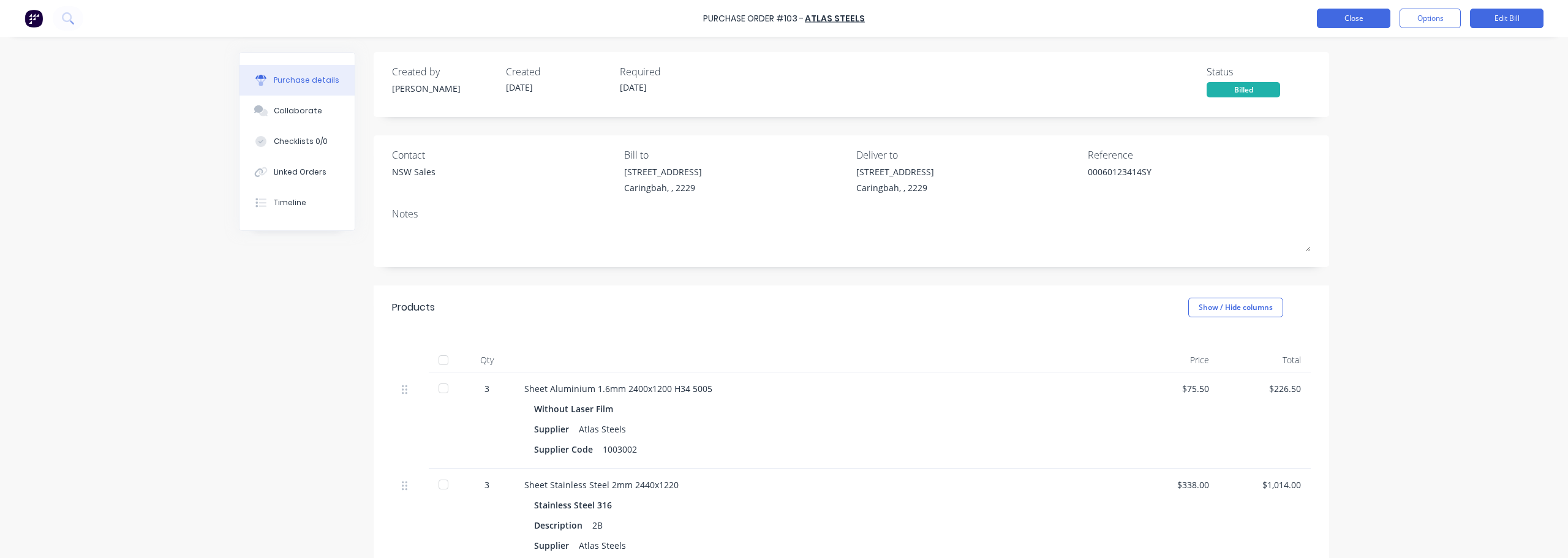
click at [782, 22] on button "Close" at bounding box center [1354, 18] width 74 height 20
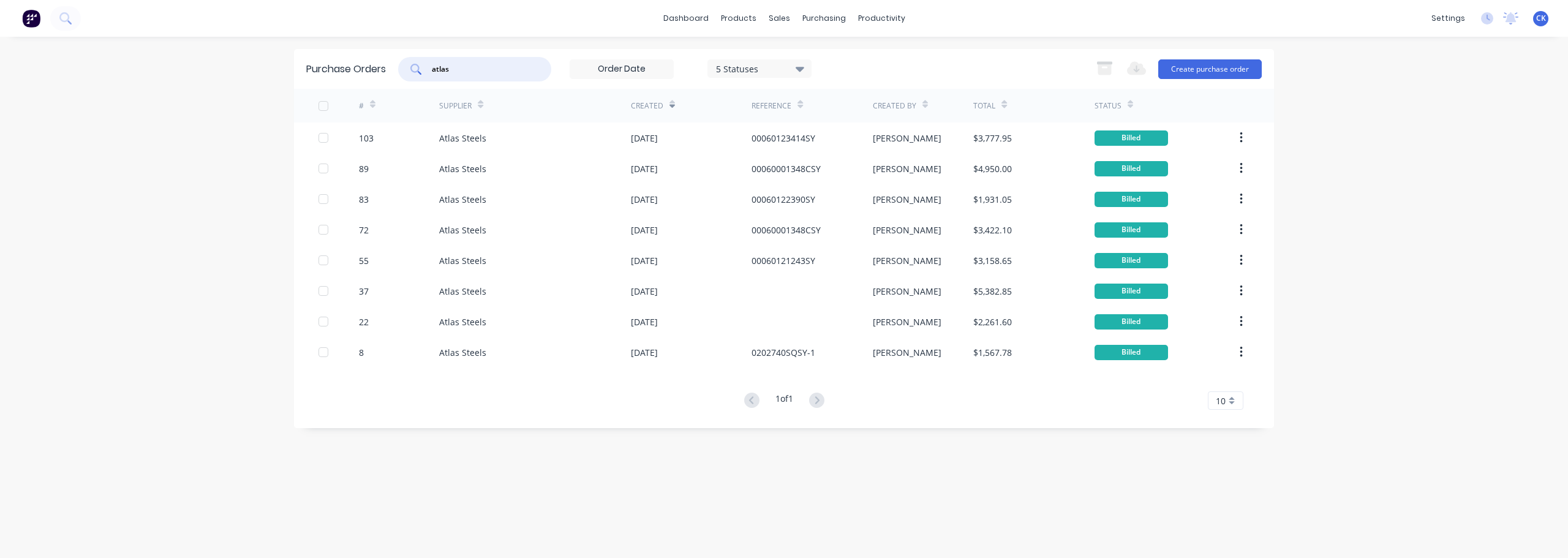
drag, startPoint x: 465, startPoint y: 70, endPoint x: 329, endPoint y: 70, distance: 136.0
click at [389, 72] on div "Purchase Orders atlas 5 Statuses 5 Statuses Export to Excel (XLSX) Create purch…" at bounding box center [784, 69] width 980 height 40
type input "southern"
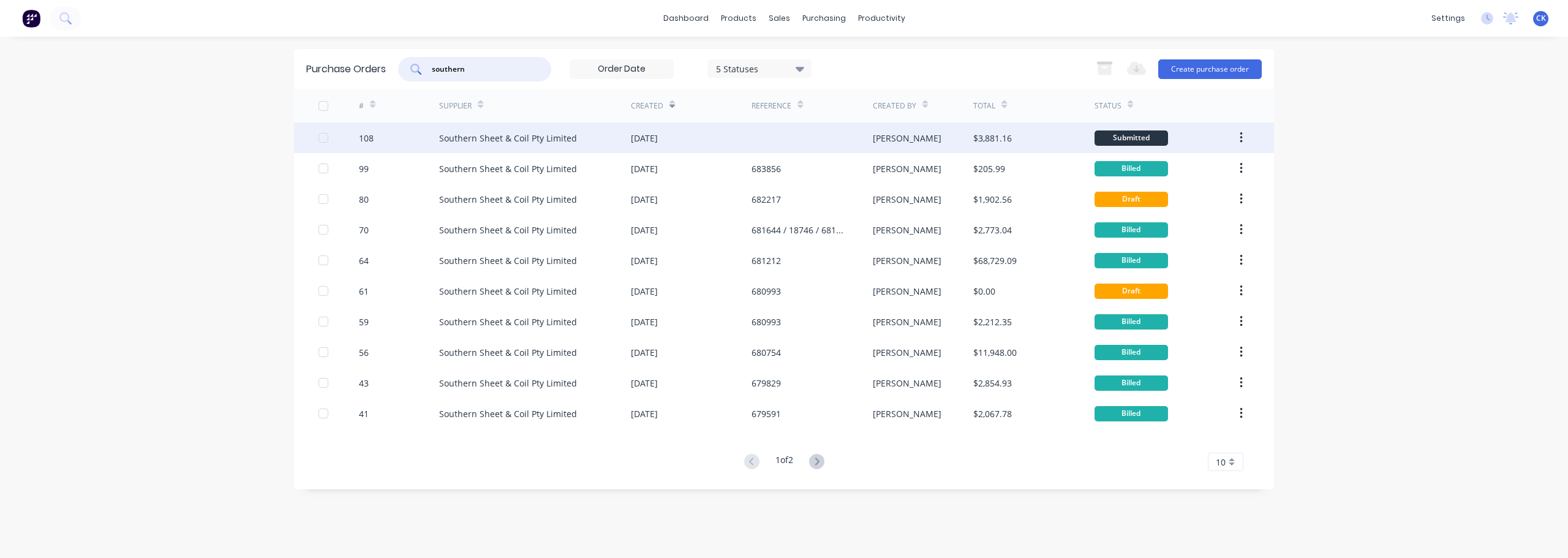
click at [782, 137] on div at bounding box center [812, 138] width 121 height 30
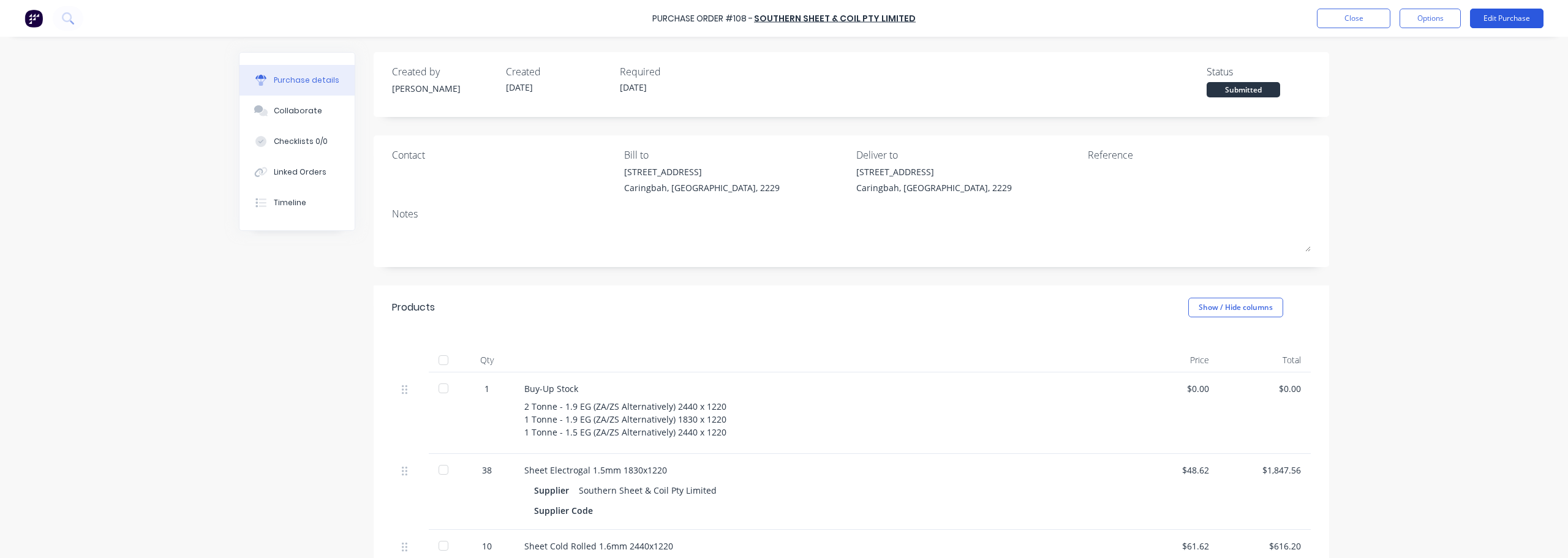
click at [782, 21] on button "Edit Purchase" at bounding box center [1506, 18] width 74 height 20
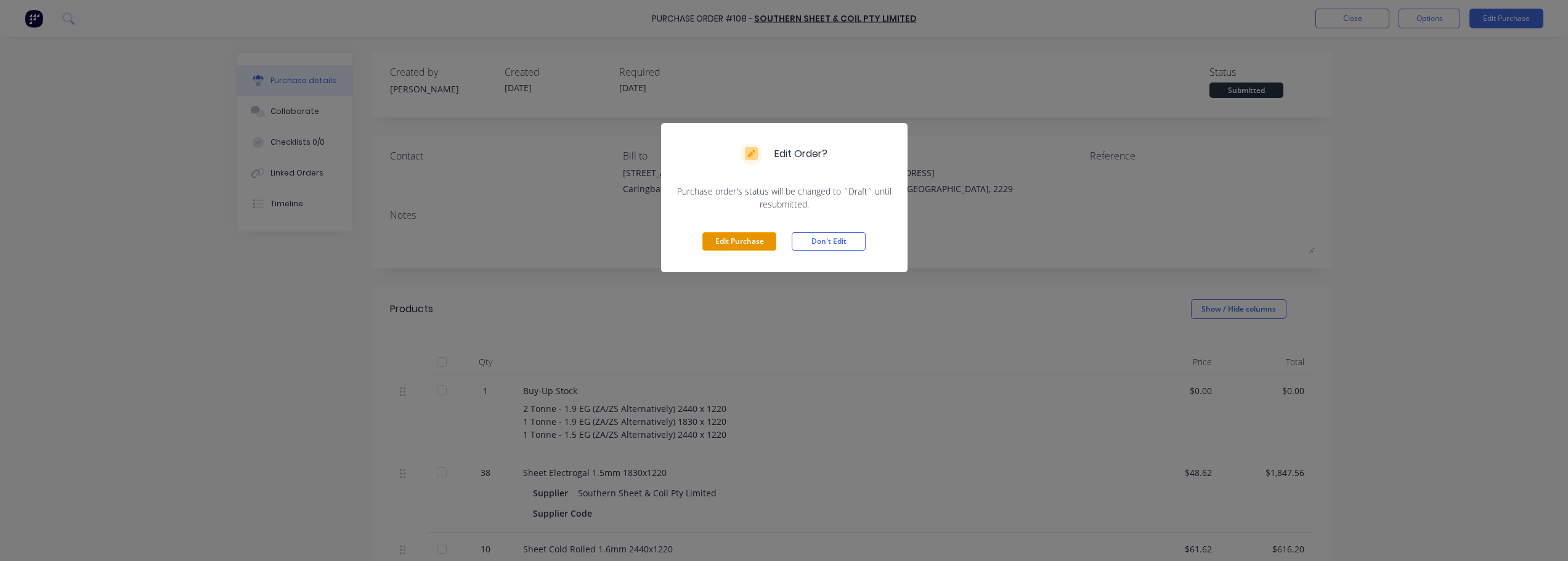
click at [721, 244] on button "Edit Purchase" at bounding box center [740, 241] width 74 height 18
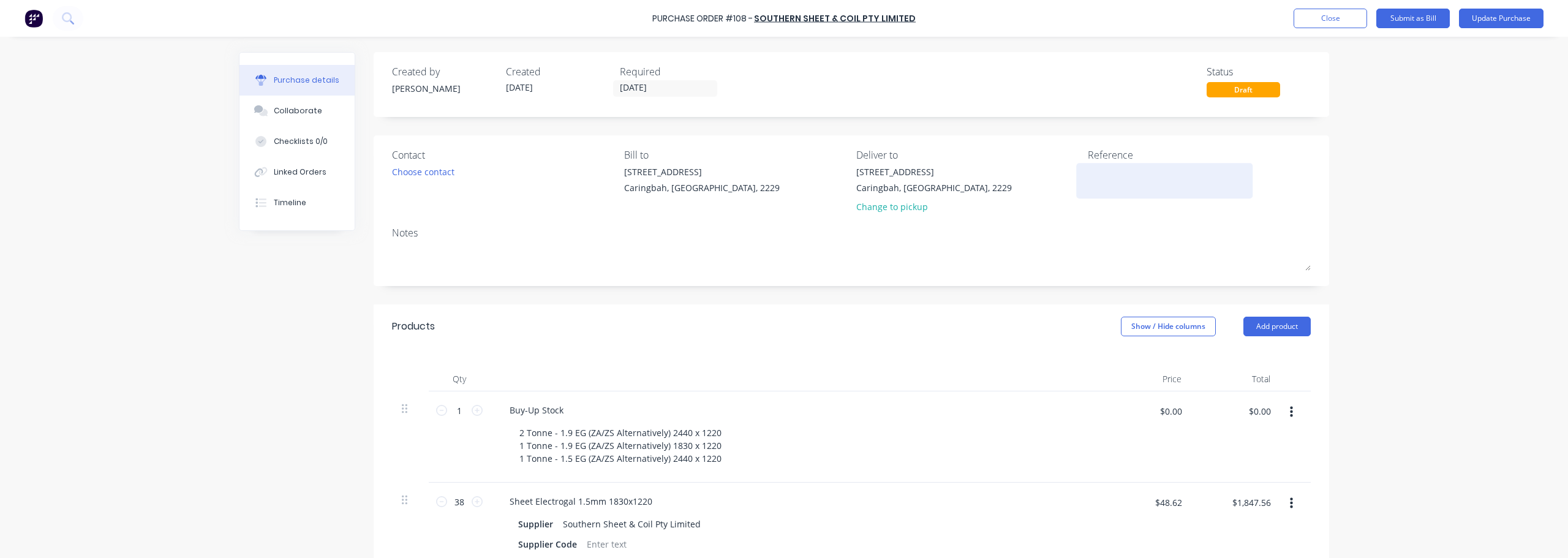
click at [782, 183] on textarea at bounding box center [1164, 179] width 153 height 28
type textarea "x"
type textarea "6"
type textarea "x"
type textarea "68"
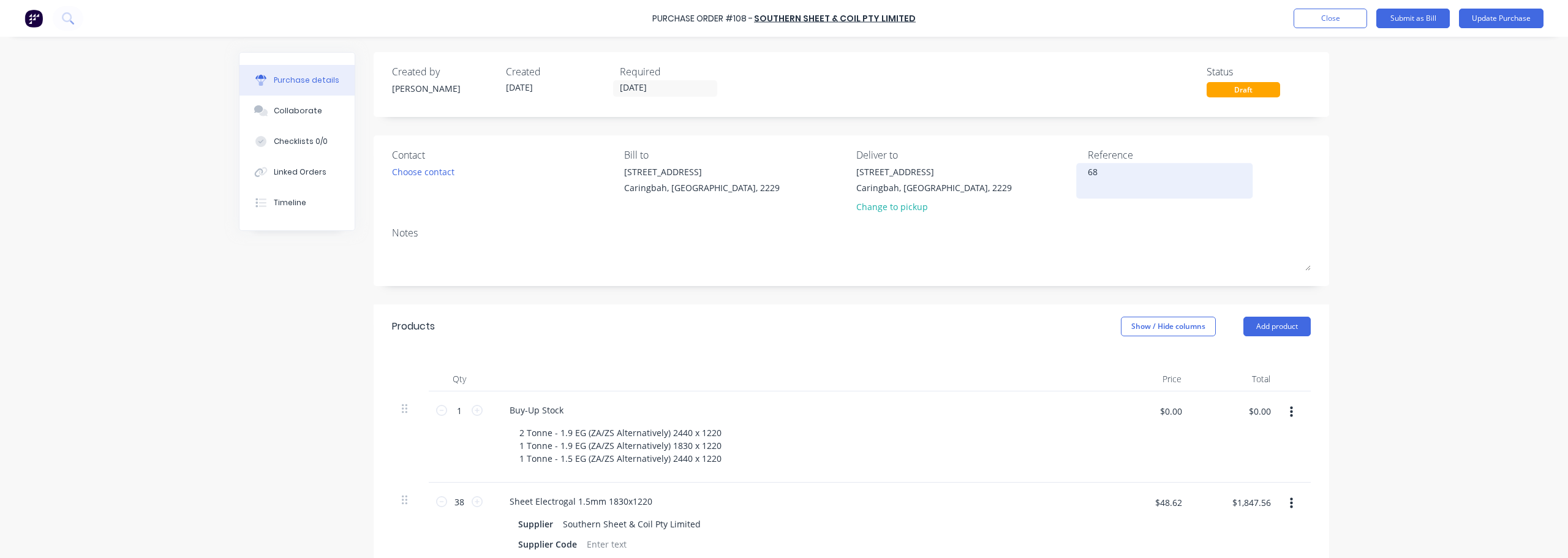
type textarea "x"
type textarea "684"
type textarea "x"
type textarea "6842"
type textarea "x"
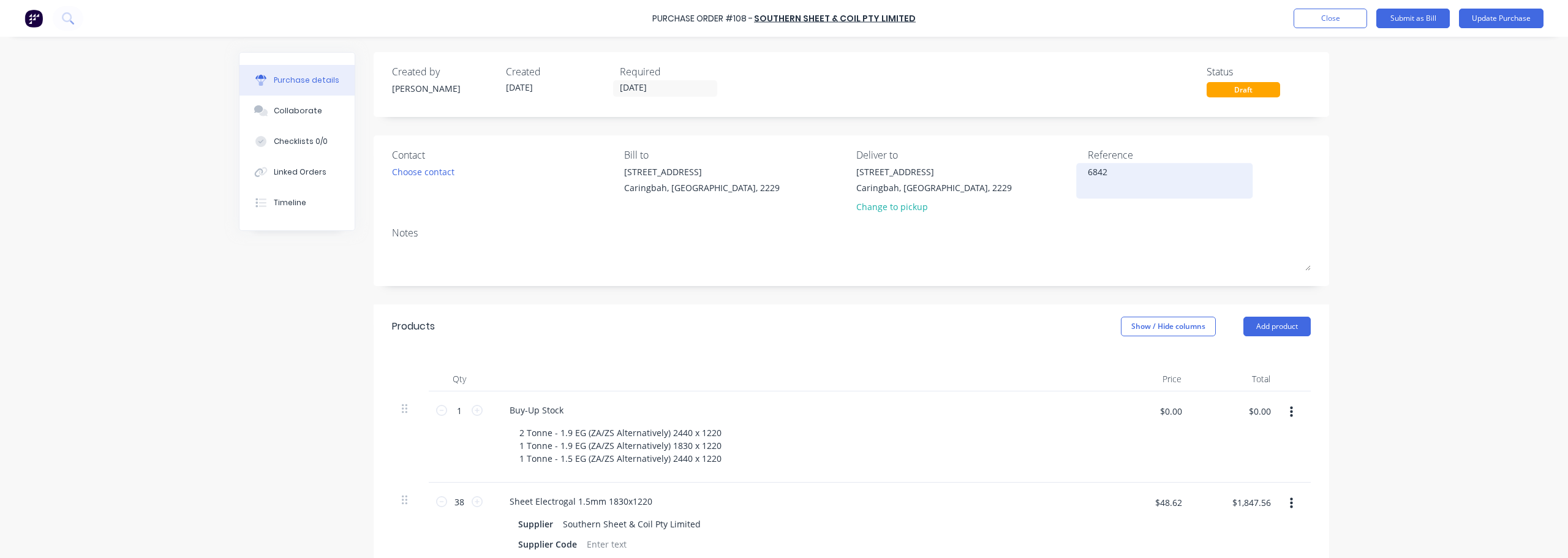
type textarea "68421"
type textarea "x"
type textarea "684214"
type textarea "x"
type textarea "684214"
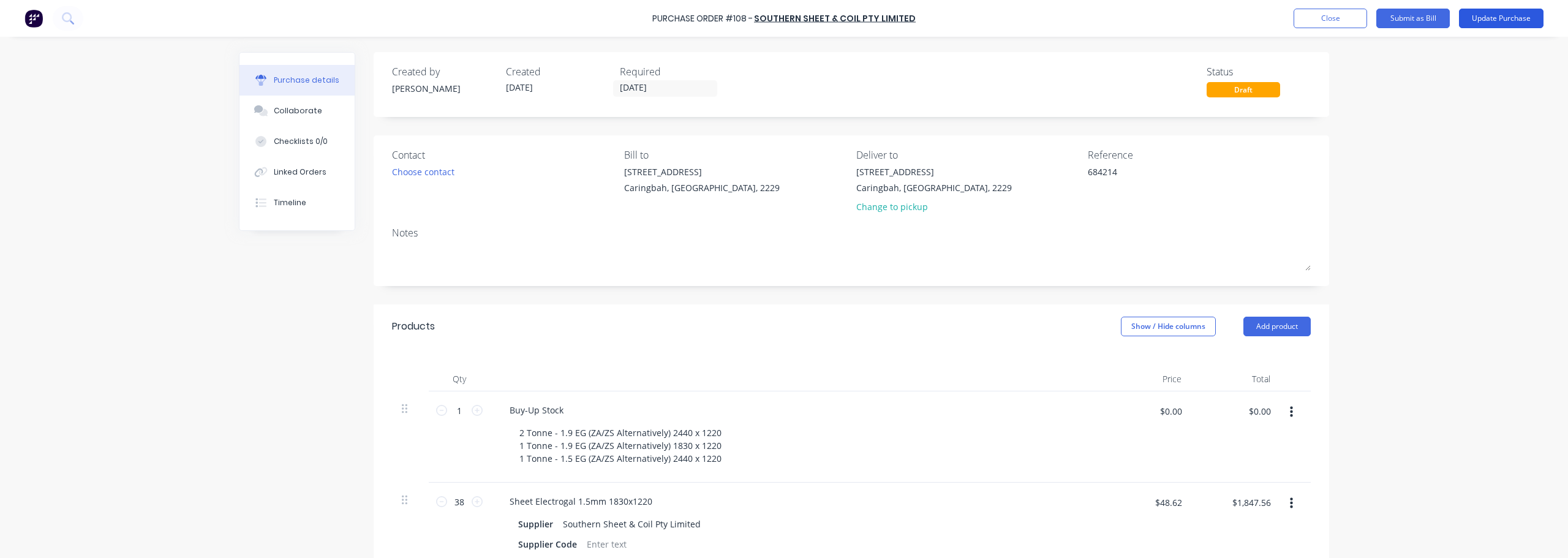
click at [782, 19] on button "Update Purchase" at bounding box center [1501, 18] width 85 height 20
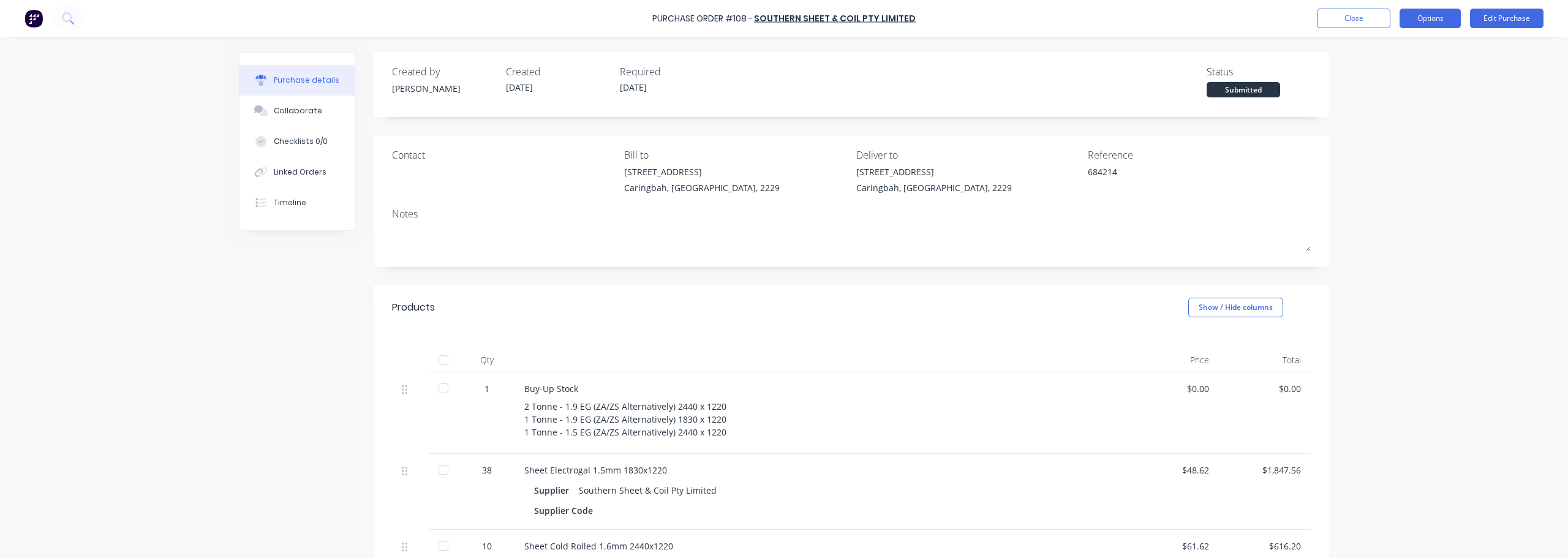
click at [782, 17] on button "Options" at bounding box center [1430, 18] width 62 height 20
click at [782, 71] on div "Convert to Bill" at bounding box center [1402, 75] width 94 height 18
type textarea "x"
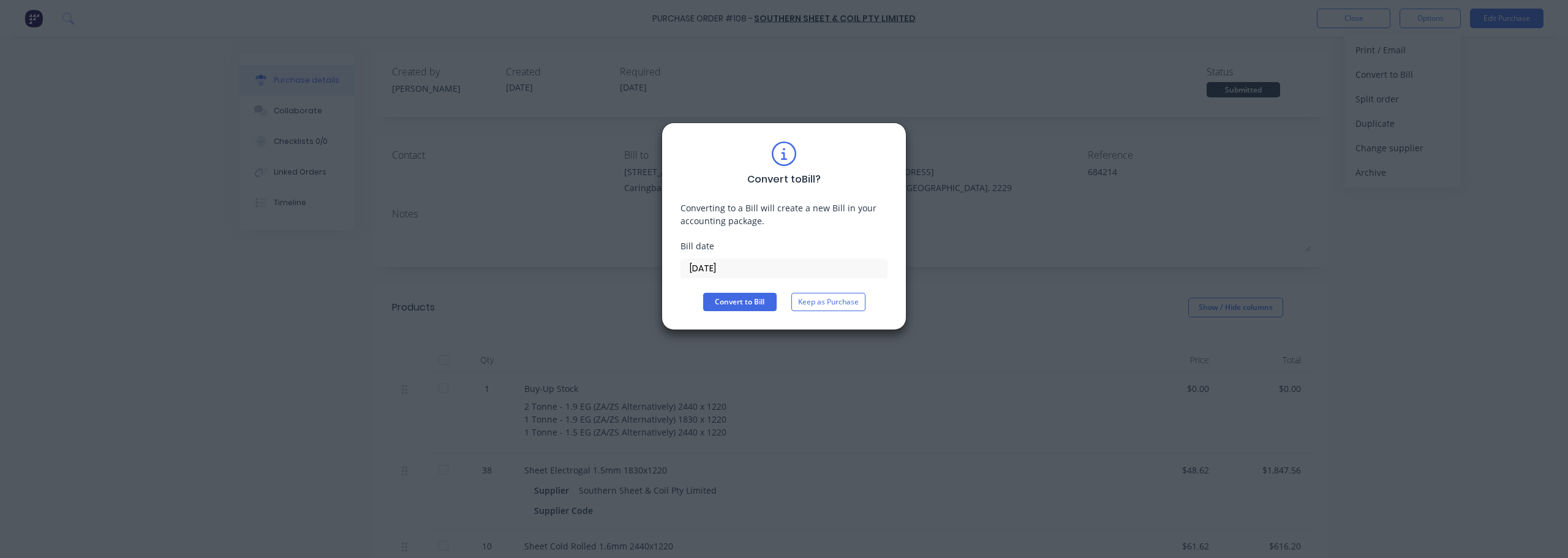
drag, startPoint x: 732, startPoint y: 263, endPoint x: 636, endPoint y: 250, distance: 96.9
click at [682, 266] on input "[DATE]" at bounding box center [784, 268] width 205 height 18
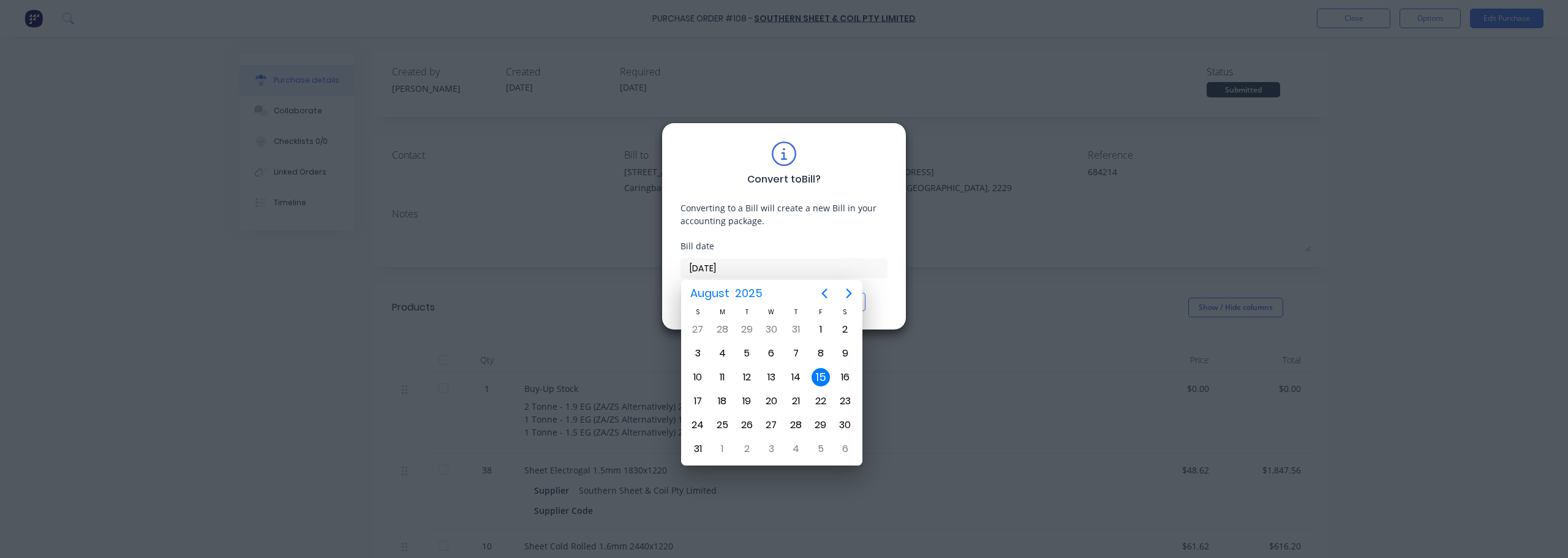
type input "[DATE]"
click at [768, 377] on div "13" at bounding box center [771, 377] width 18 height 18
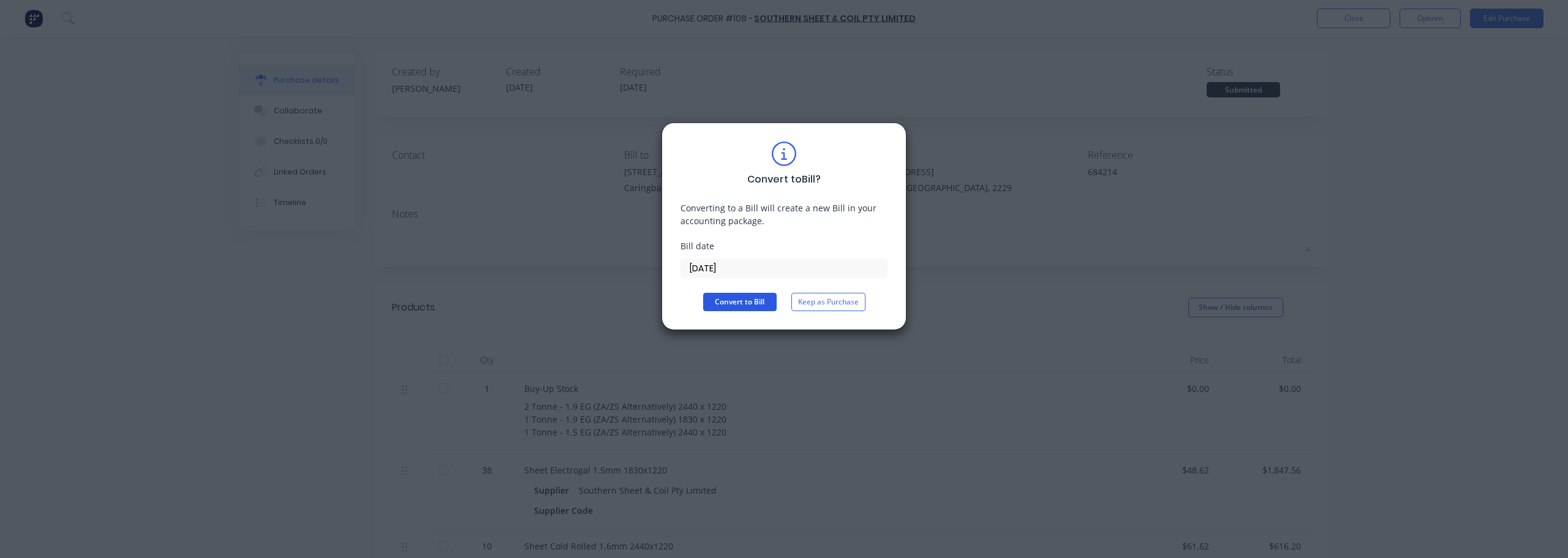
click at [726, 307] on button "Convert to Bill" at bounding box center [740, 302] width 74 height 18
type textarea "x"
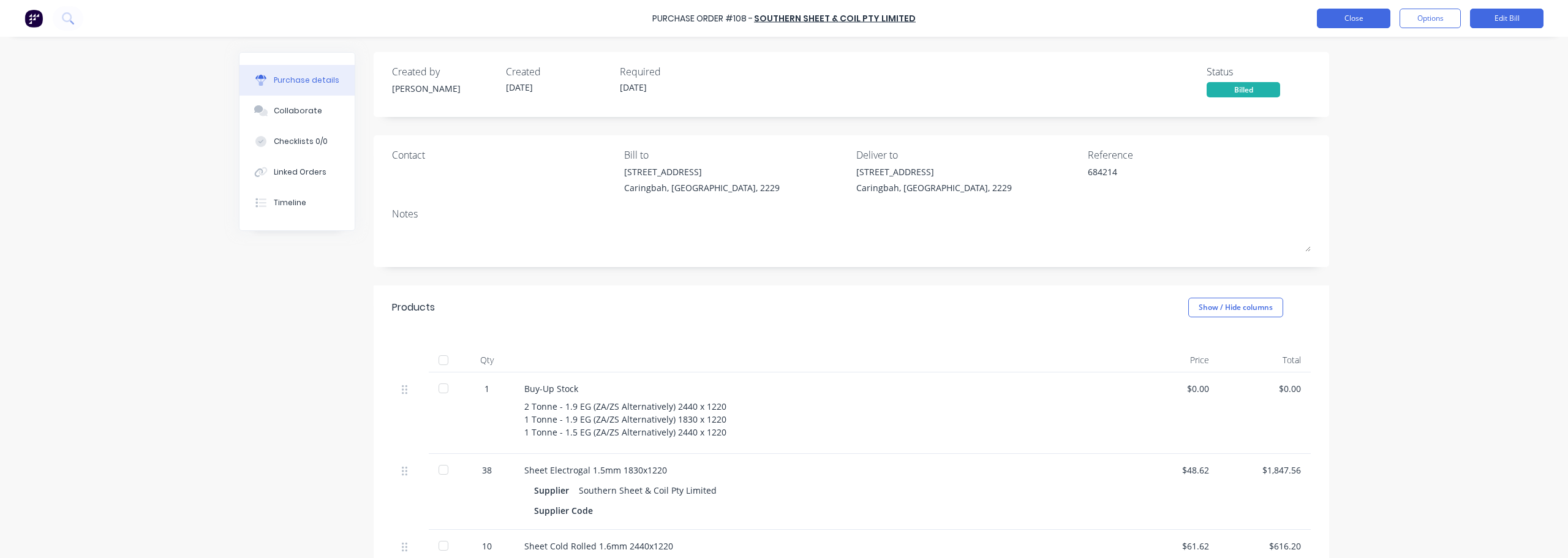
click at [782, 21] on button "Close" at bounding box center [1354, 18] width 74 height 20
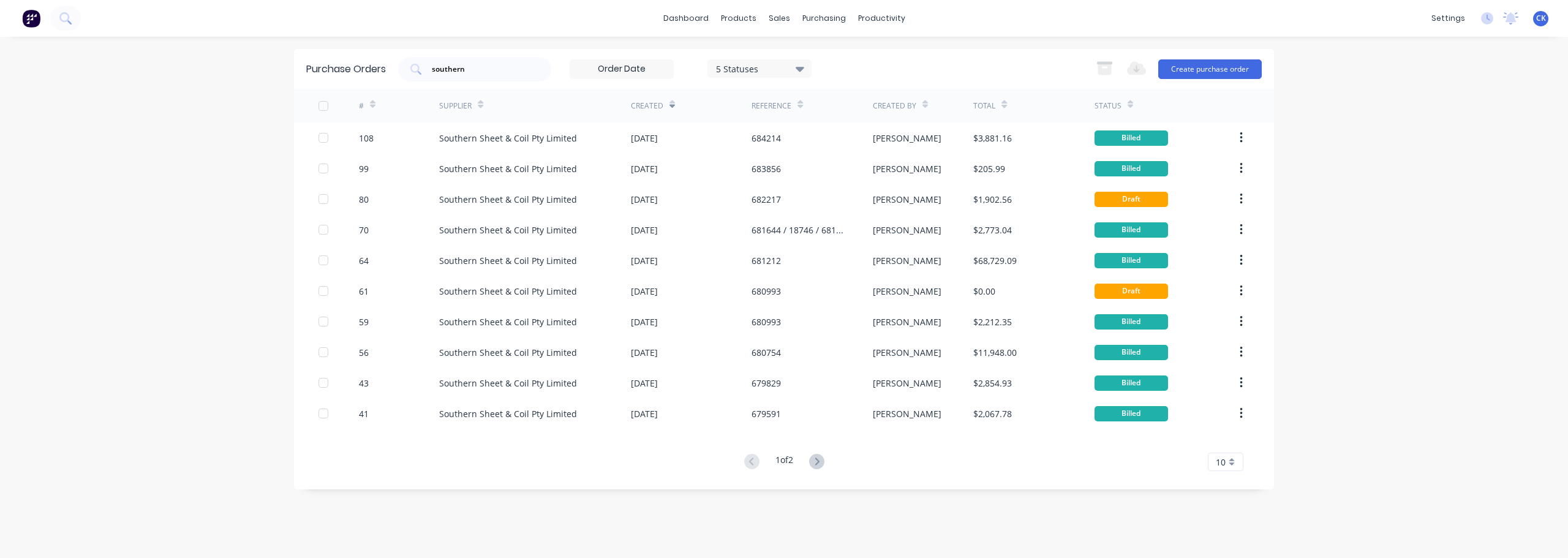
drag, startPoint x: 483, startPoint y: 77, endPoint x: 300, endPoint y: 64, distance: 183.5
click at [345, 69] on div "Purchase Orders southern 5 Statuses 5 Statuses Export to Excel (XLSX) Create pu…" at bounding box center [784, 69] width 980 height 40
click at [477, 75] on div "southern" at bounding box center [475, 69] width 153 height 25
drag, startPoint x: 484, startPoint y: 67, endPoint x: 425, endPoint y: 62, distance: 59.2
click at [425, 62] on div "southern" at bounding box center [475, 69] width 153 height 25
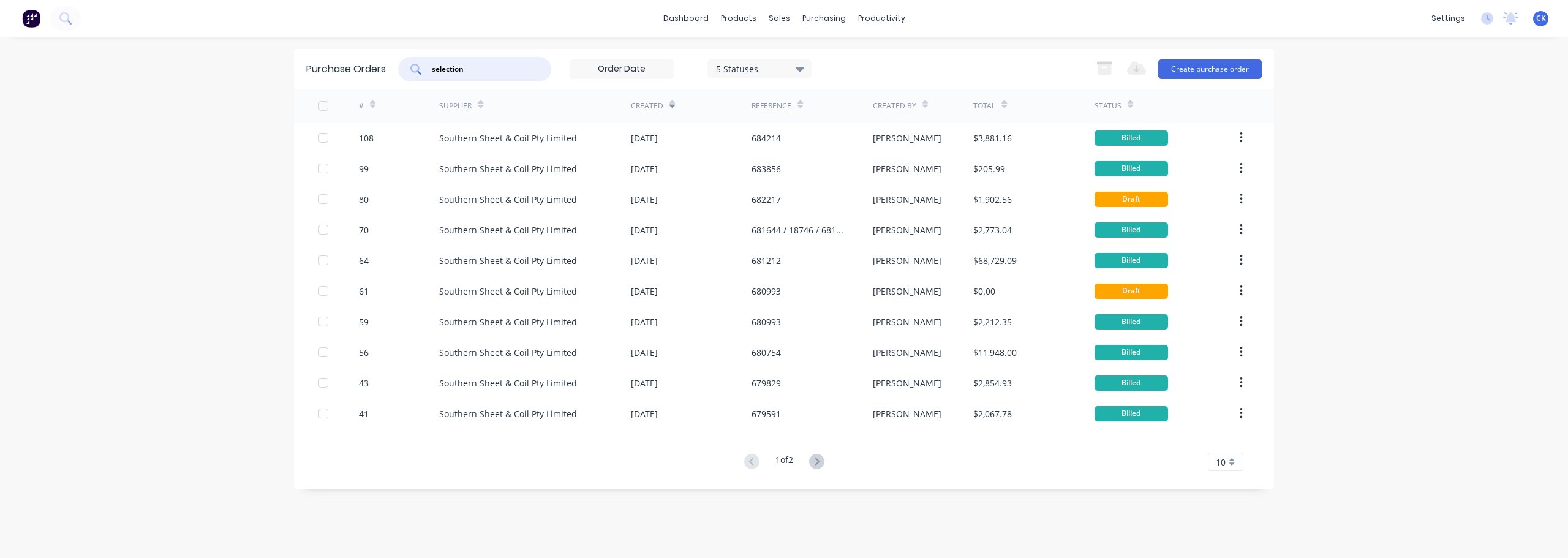
type input "selection"
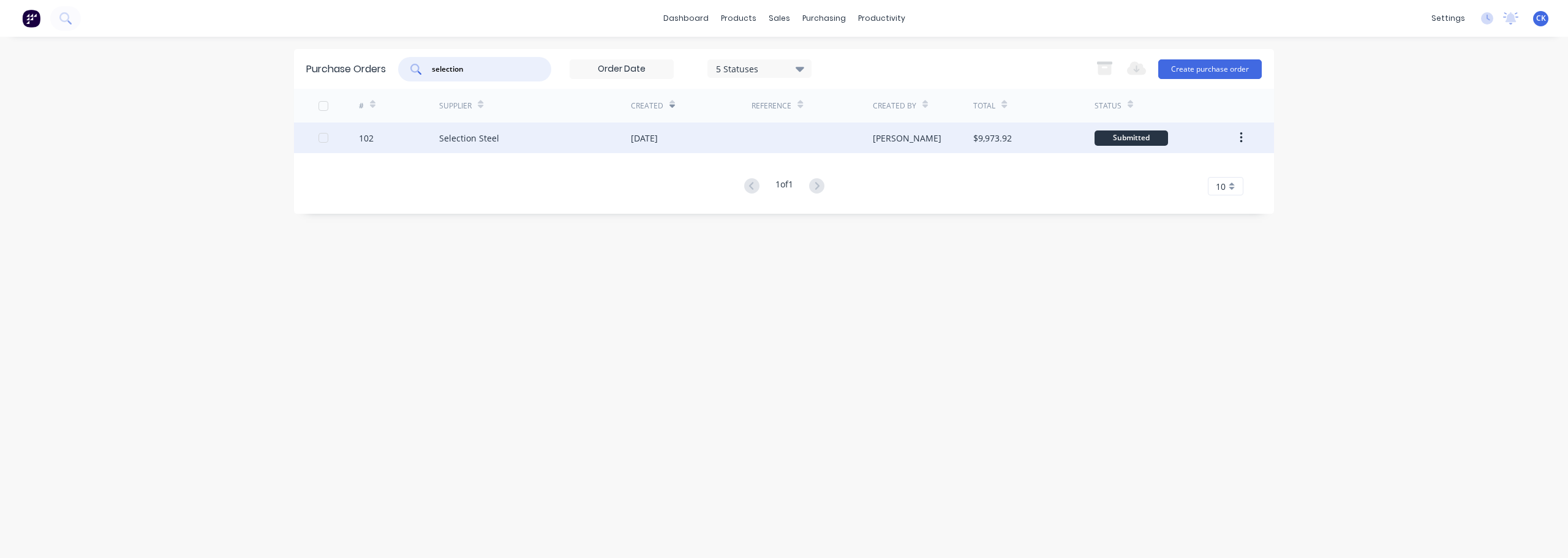
click at [620, 142] on div "Selection Steel" at bounding box center [535, 138] width 192 height 30
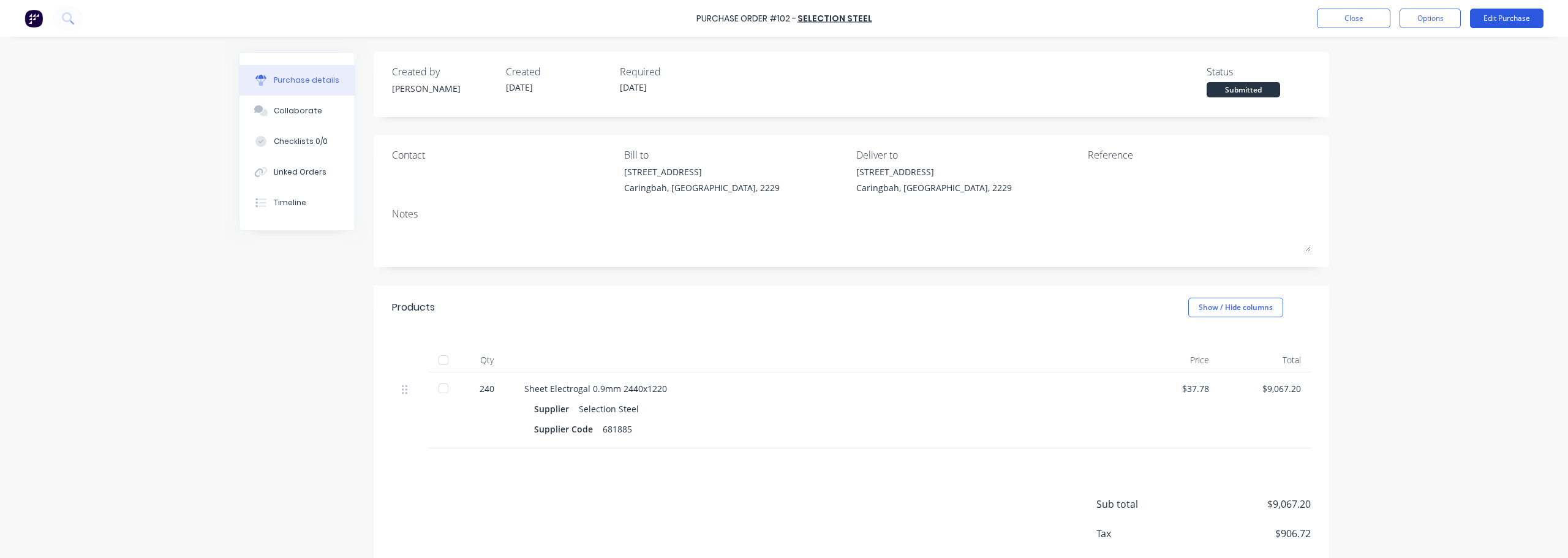
click at [782, 17] on button "Edit Purchase" at bounding box center [1506, 18] width 74 height 20
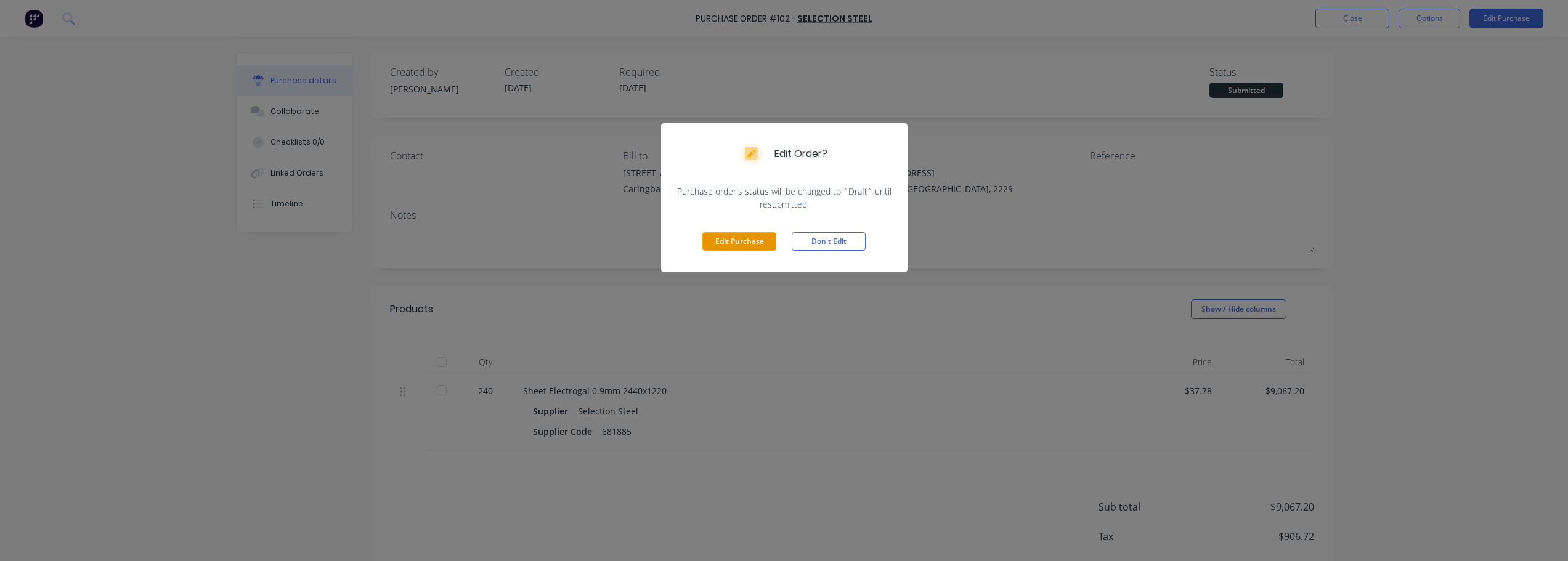
click at [726, 239] on button "Edit Purchase" at bounding box center [740, 241] width 74 height 18
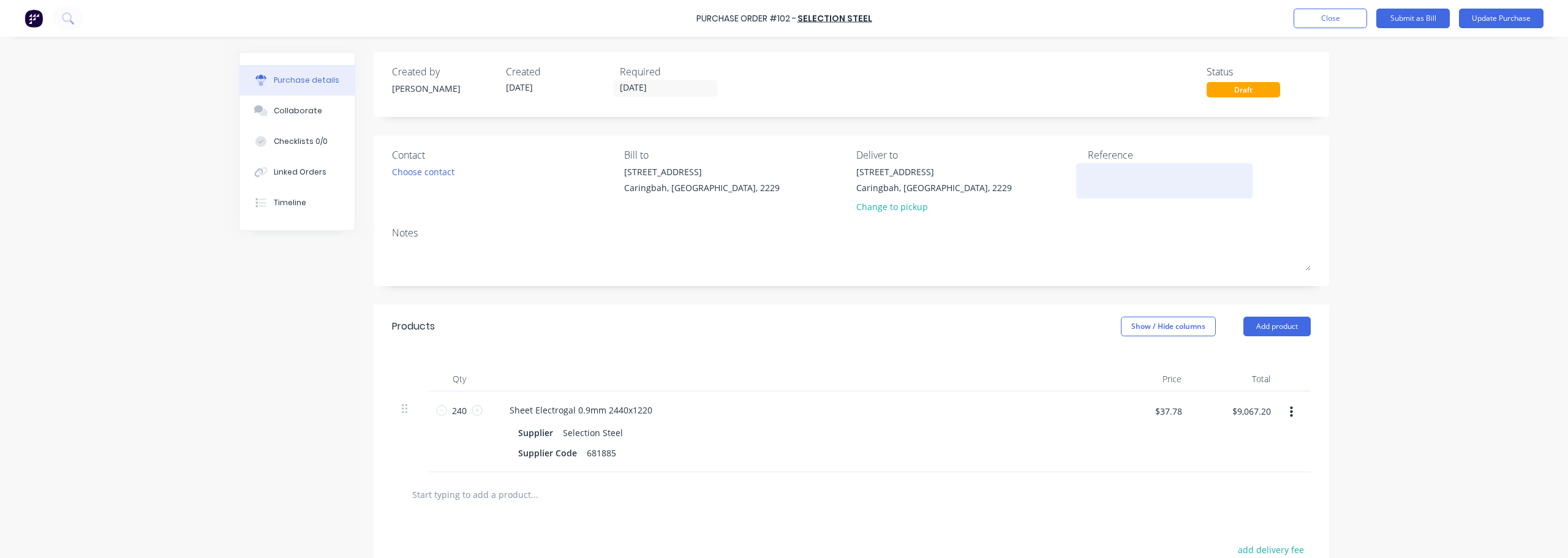
click at [782, 182] on textarea at bounding box center [1164, 179] width 153 height 28
type textarea "804283"
click at [782, 17] on button "Update Purchase" at bounding box center [1501, 18] width 85 height 20
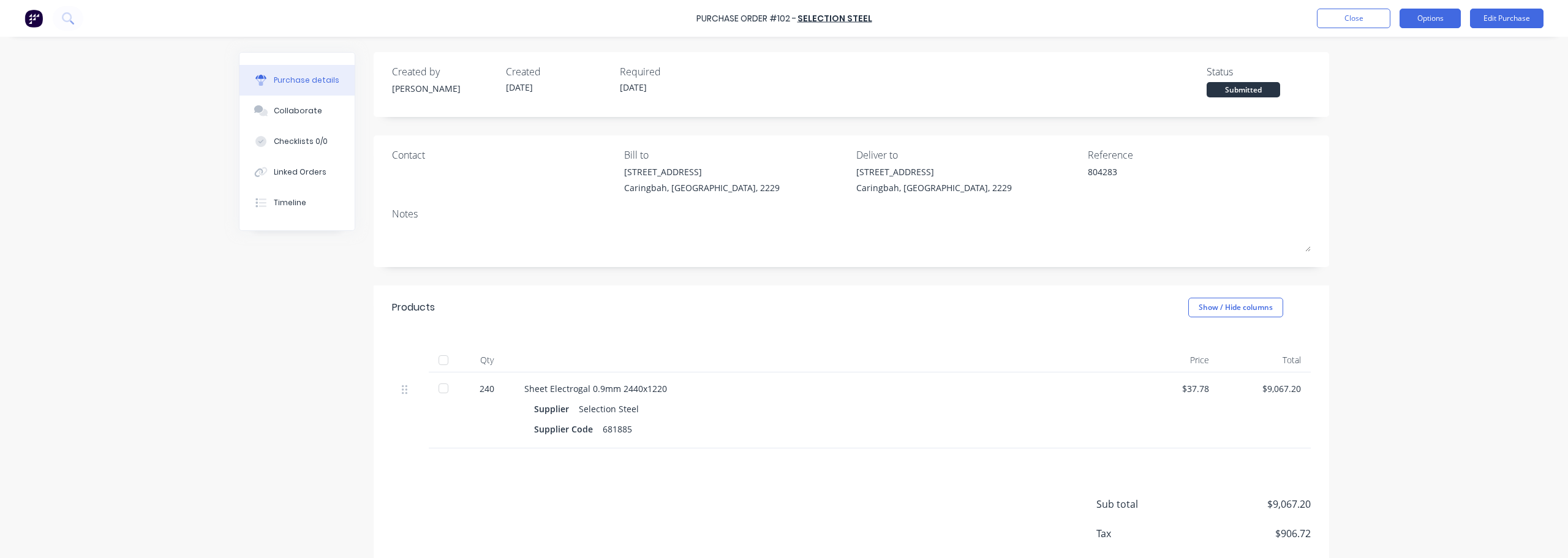
click at [782, 14] on button "Options" at bounding box center [1430, 18] width 62 height 20
click at [782, 75] on div "Convert to Bill" at bounding box center [1402, 75] width 94 height 18
type textarea "x"
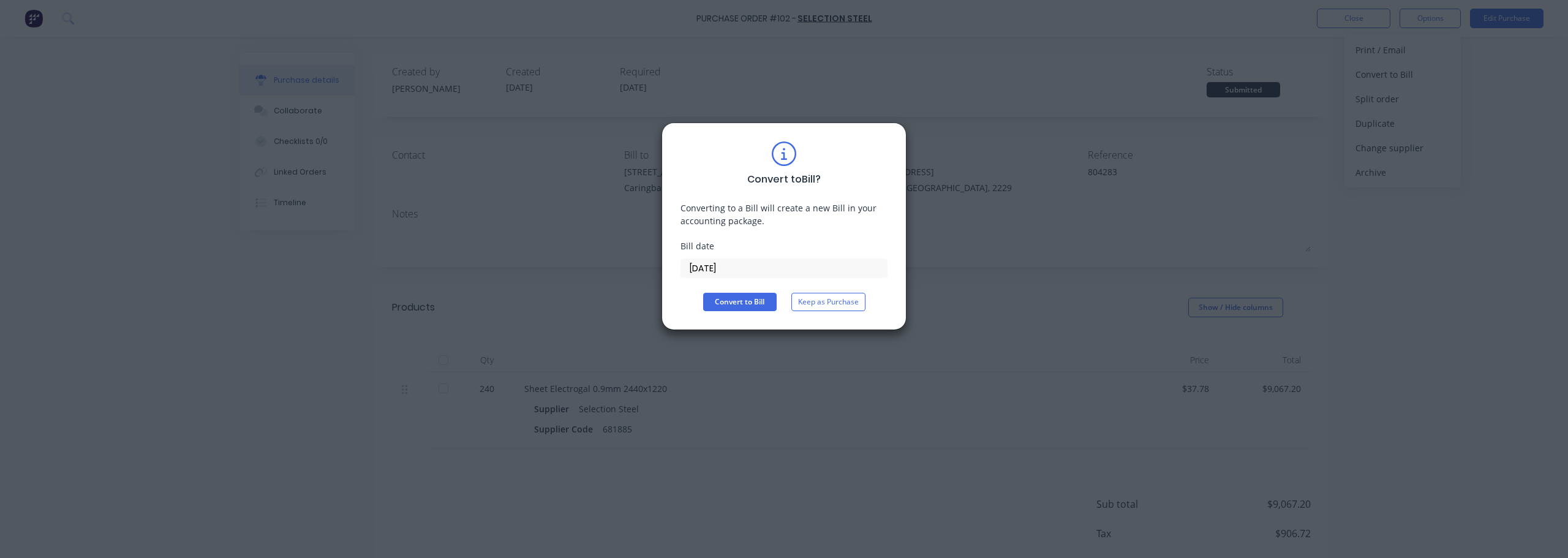
drag, startPoint x: 746, startPoint y: 274, endPoint x: 493, endPoint y: 255, distance: 253.7
click at [493, 255] on div "Convert to Bill ? Converting to a Bill will create a new Bill in your accountin…" at bounding box center [784, 279] width 1568 height 558
type input "[DATE]"
click at [739, 298] on button "Convert to Bill" at bounding box center [740, 302] width 74 height 18
type textarea "x"
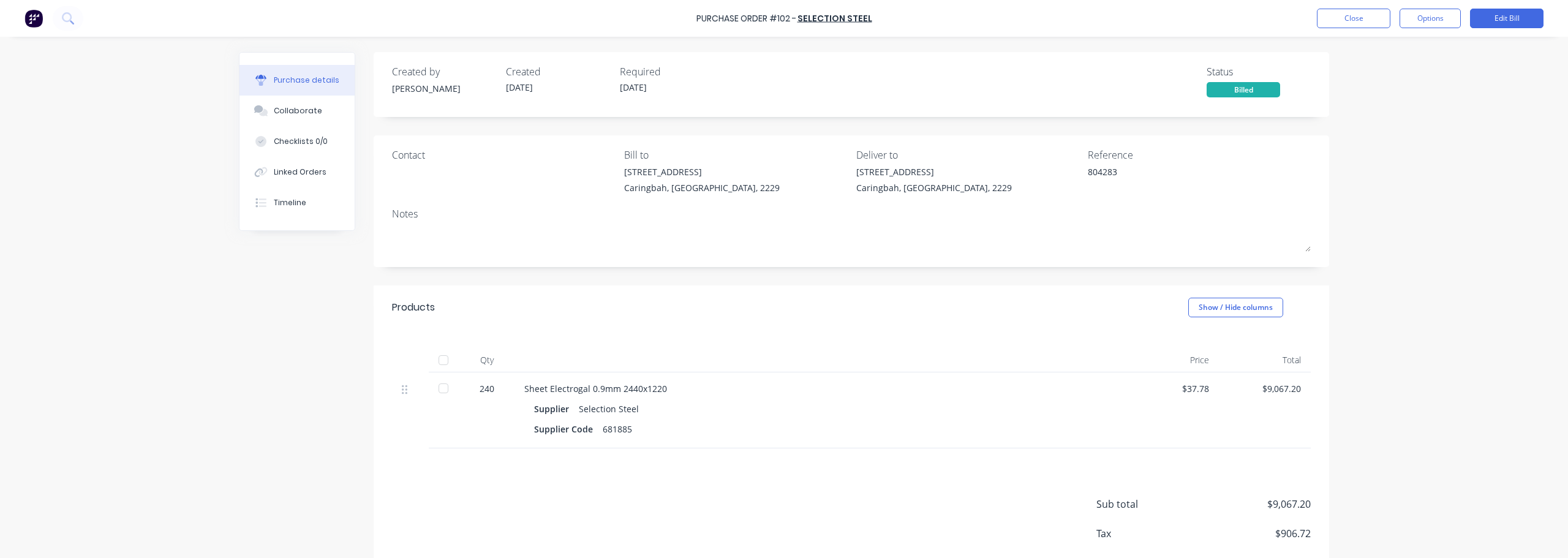
click at [668, 1] on div "Purchase Order #102 - Selection Steel Close Options Edit Bill" at bounding box center [784, 18] width 1568 height 37
